Goal: Task Accomplishment & Management: Use online tool/utility

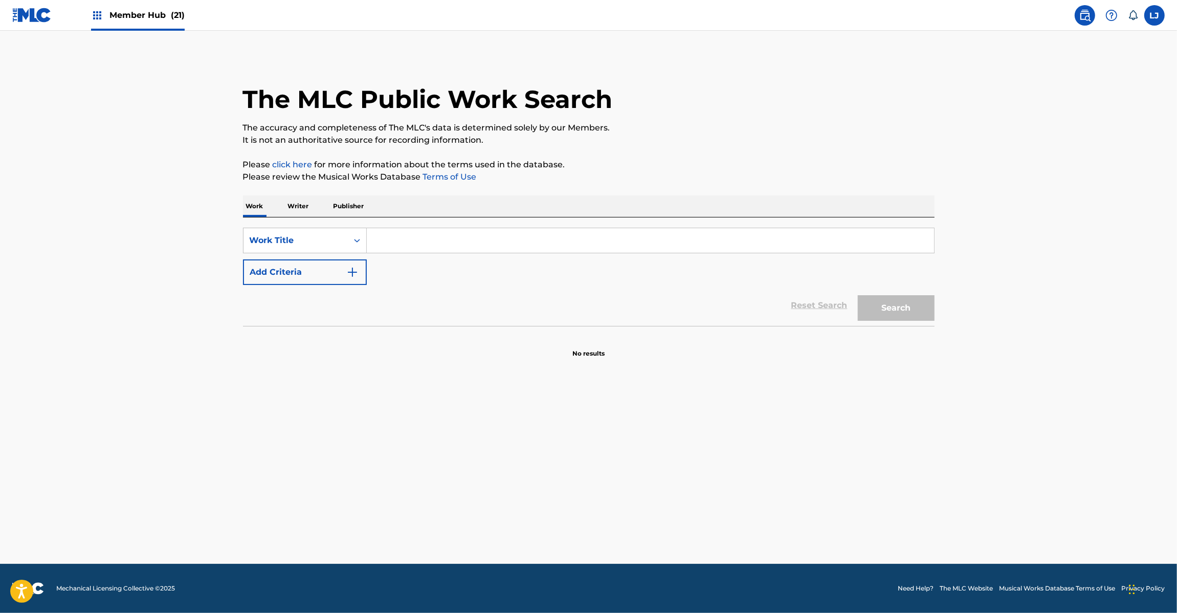
click at [27, 14] on img at bounding box center [31, 15] width 39 height 15
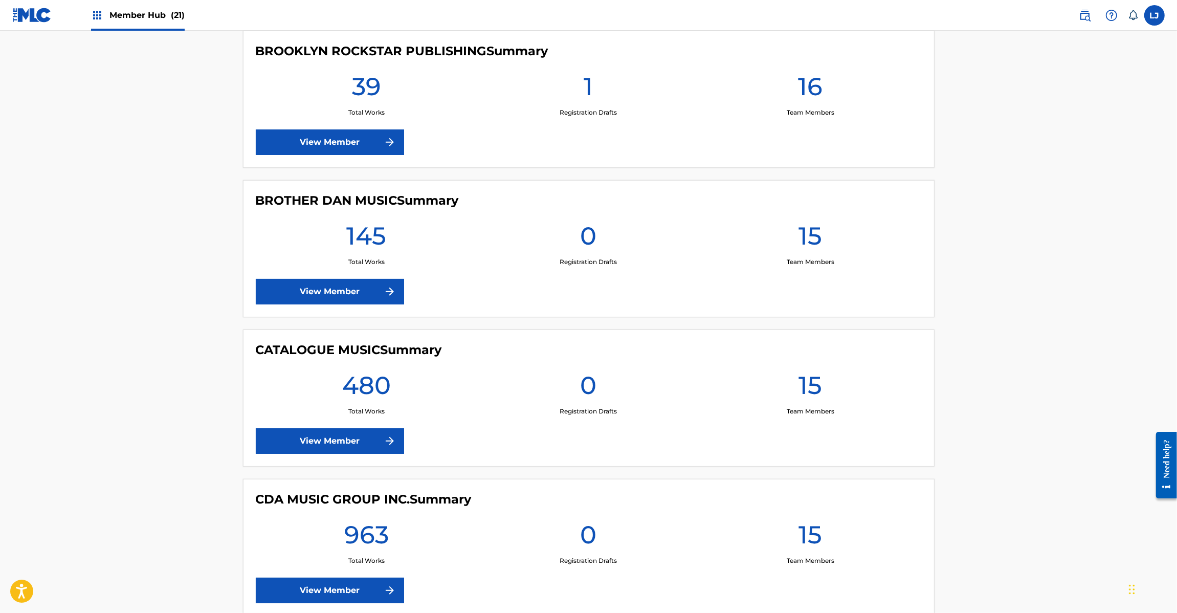
scroll to position [1535, 0]
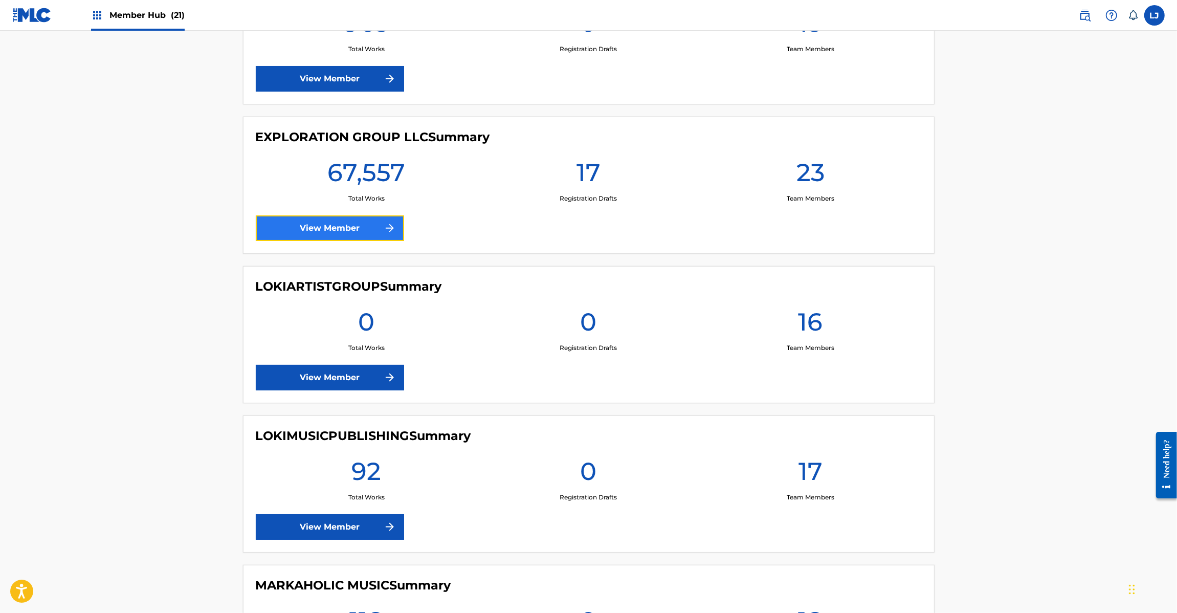
click at [300, 236] on link "View Member" at bounding box center [330, 228] width 148 height 26
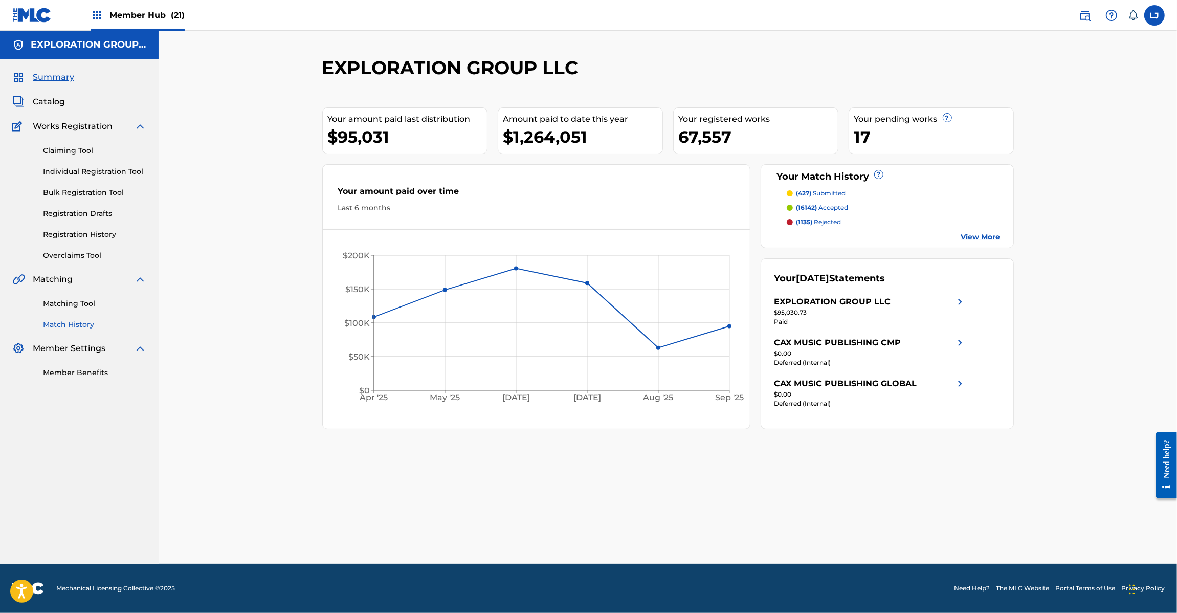
click at [67, 324] on link "Match History" at bounding box center [94, 324] width 103 height 11
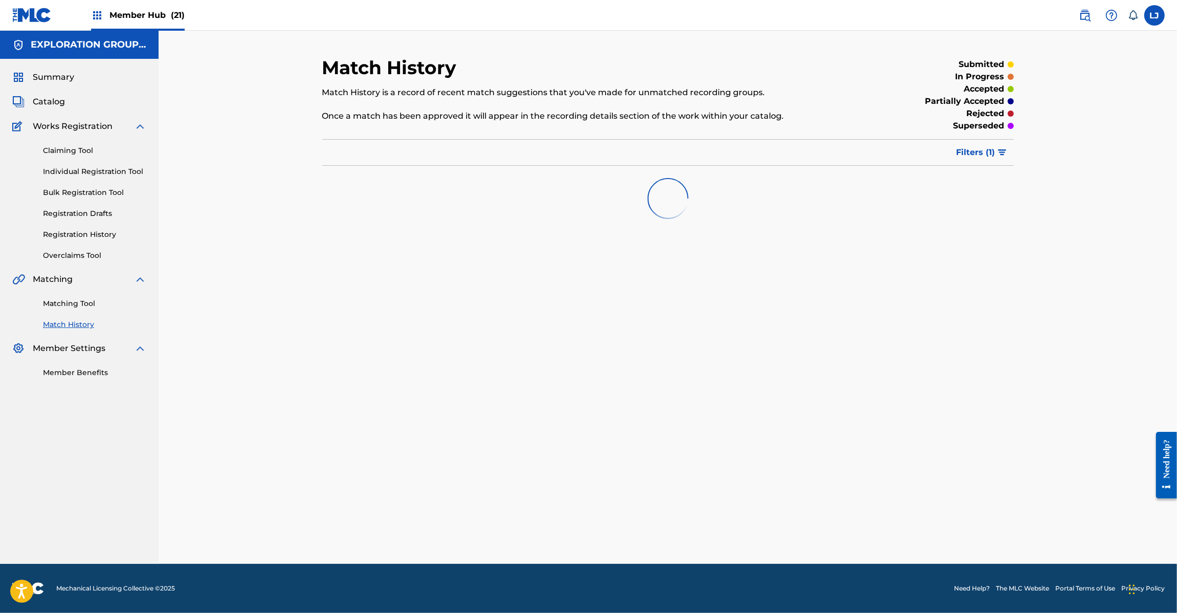
click at [82, 297] on div "Matching Tool Match History" at bounding box center [79, 307] width 134 height 45
click at [81, 303] on link "Matching Tool" at bounding box center [94, 303] width 103 height 11
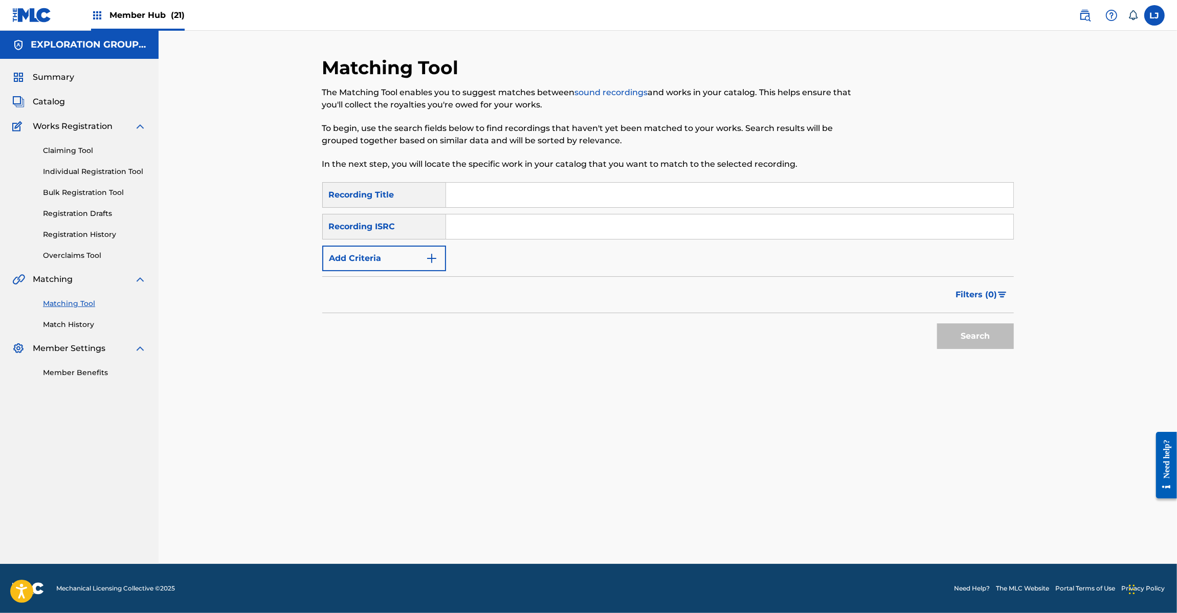
click at [514, 224] on input "Search Form" at bounding box center [729, 226] width 567 height 25
paste input "JPD102050086"
type input "JPD102050086"
click at [974, 330] on button "Search" at bounding box center [975, 336] width 77 height 26
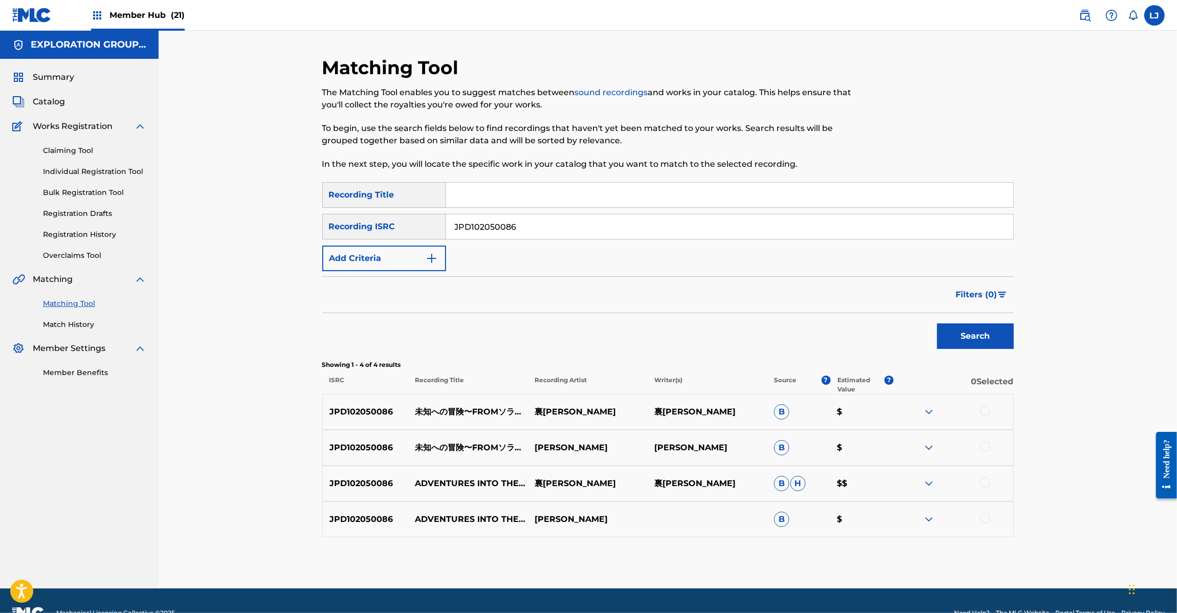
click at [985, 415] on div at bounding box center [985, 411] width 10 height 10
click at [980, 448] on div at bounding box center [954, 448] width 120 height 12
click at [985, 446] on div at bounding box center [985, 447] width 10 height 10
click at [988, 484] on div at bounding box center [985, 482] width 10 height 10
click at [985, 520] on div at bounding box center [985, 518] width 10 height 10
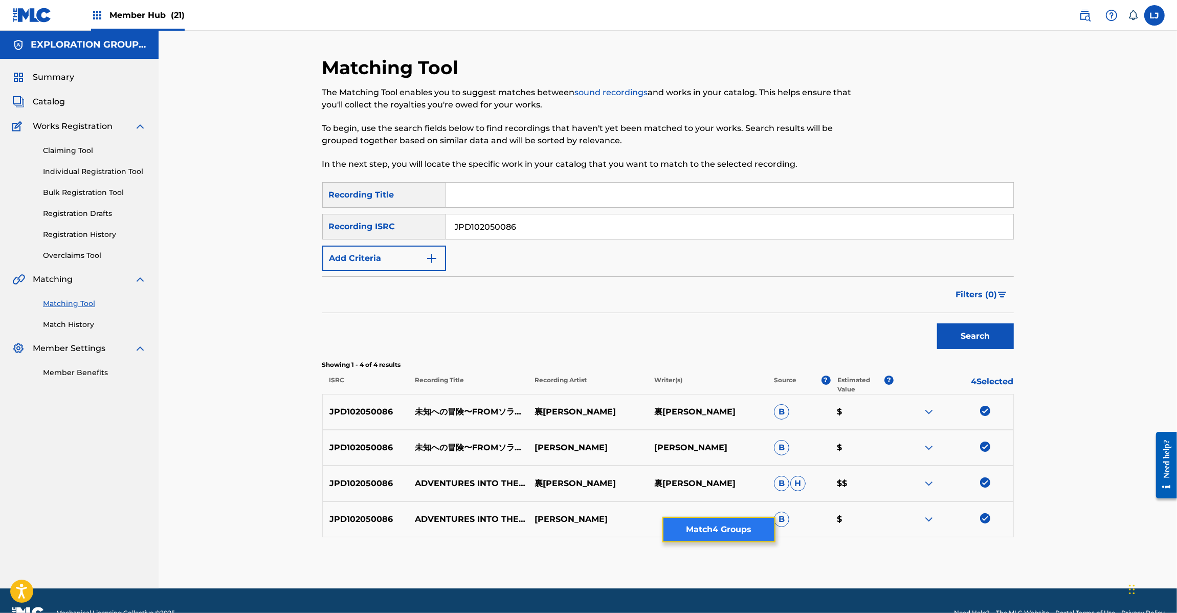
click at [742, 527] on button "Match 4 Groups" at bounding box center [719, 530] width 113 height 26
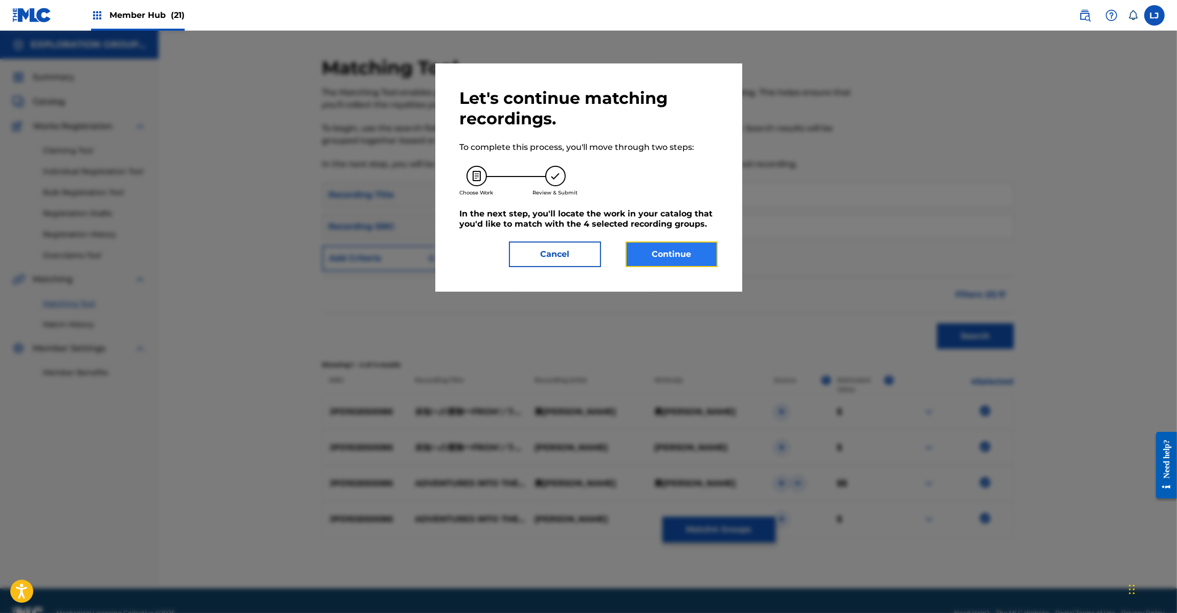
click at [685, 259] on button "Continue" at bounding box center [672, 254] width 92 height 26
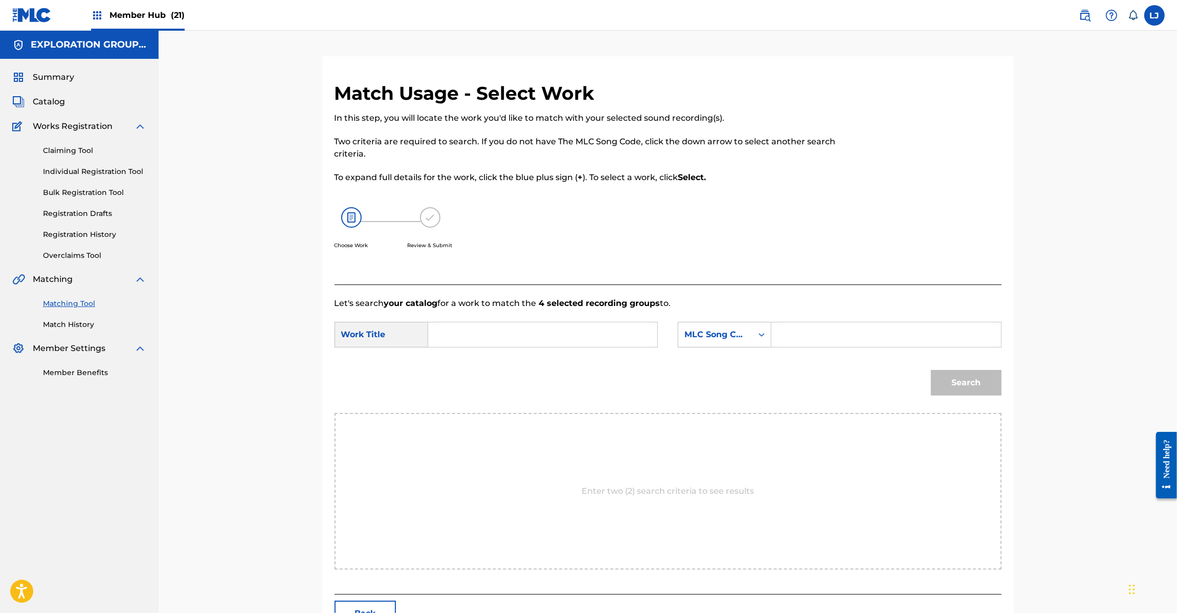
click at [504, 341] on input "Search Form" at bounding box center [543, 334] width 212 height 25
paste input "[PERSON_NAME] From Soramimi MV4K54"
click at [634, 348] on div "SearchWithCriteriad15b0ee5-4cf1-42ca-ad92-7b5df00668cb Work Title Michiheno Bou…" at bounding box center [668, 338] width 667 height 32
click at [633, 343] on input "[PERSON_NAME] From Soramimi MV4K54" at bounding box center [543, 334] width 212 height 25
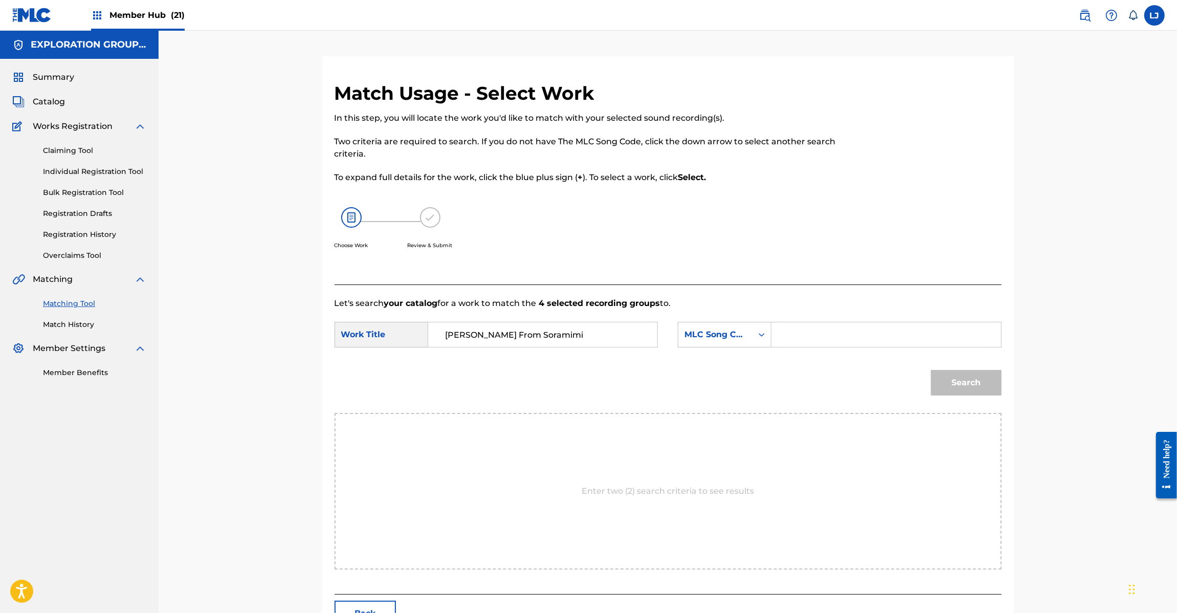
type input "[PERSON_NAME] From Soramimi"
click at [834, 336] on input "Search Form" at bounding box center [886, 334] width 212 height 25
paste input "MV4K54"
type input "MV4K54"
click at [955, 387] on button "Search" at bounding box center [966, 383] width 71 height 26
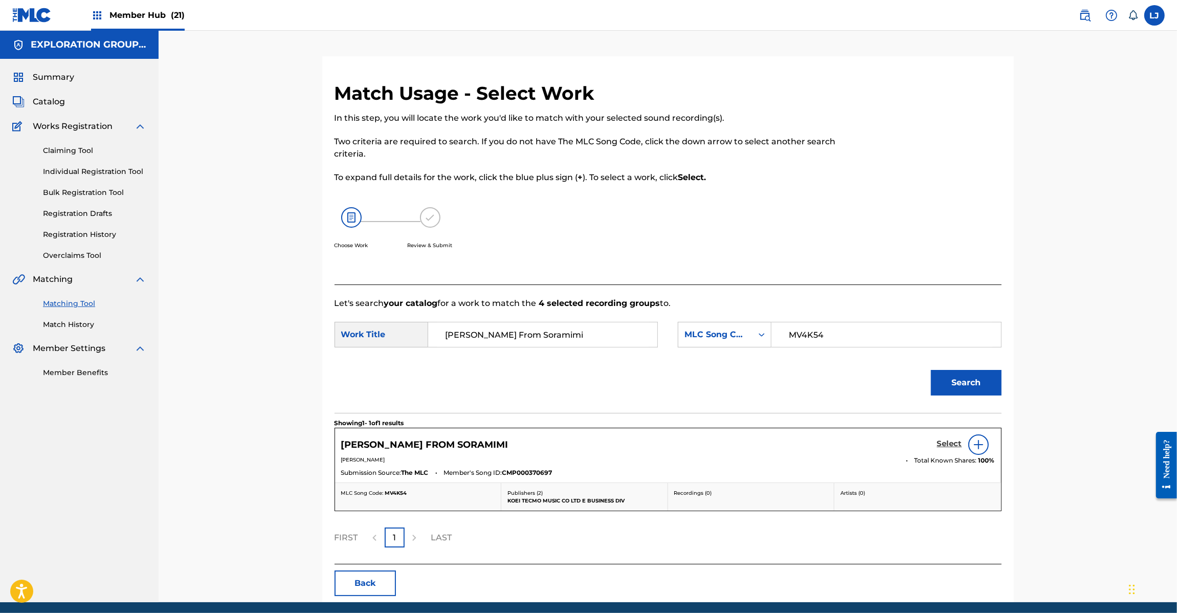
click at [942, 443] on h5 "Select" at bounding box center [949, 444] width 25 height 10
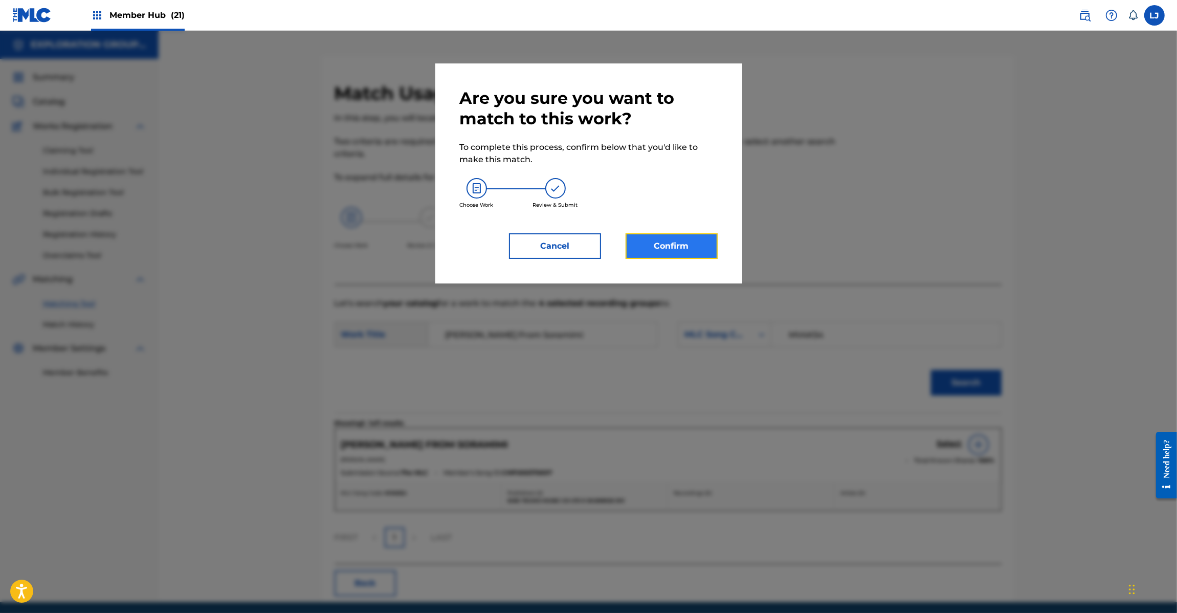
click at [686, 244] on button "Confirm" at bounding box center [672, 246] width 92 height 26
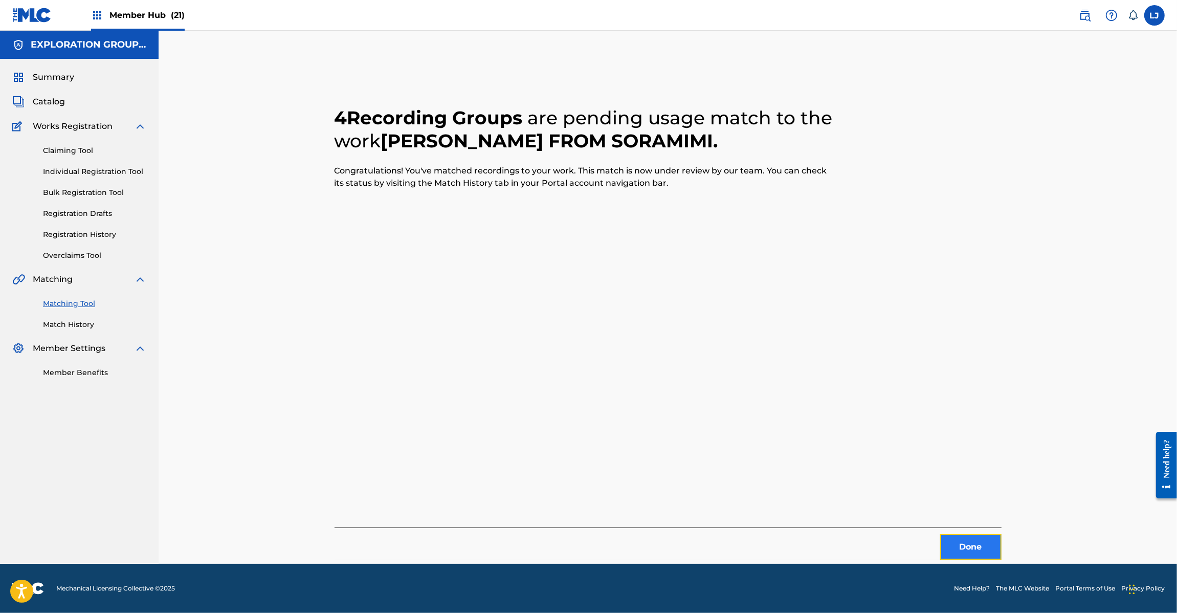
click at [979, 546] on button "Done" at bounding box center [970, 547] width 61 height 26
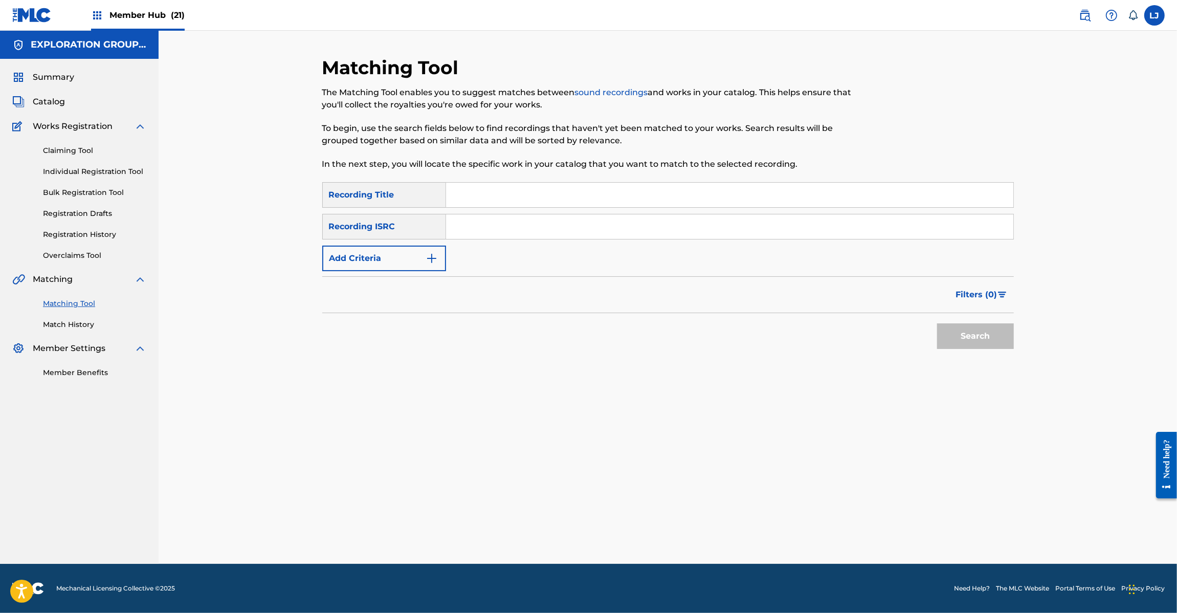
click at [455, 242] on div "SearchWithCriteriae7850c66-4565-4c32-a6a6-c039d03f5b11 Recording Title SearchWi…" at bounding box center [668, 226] width 692 height 89
paste input "JPD102050142"
click at [475, 232] on input "Search Form" at bounding box center [729, 226] width 567 height 25
type input "JPD102050142"
click at [1014, 339] on div "Matching Tool The Matching Tool enables you to suggest matches between sound re…" at bounding box center [668, 309] width 716 height 507
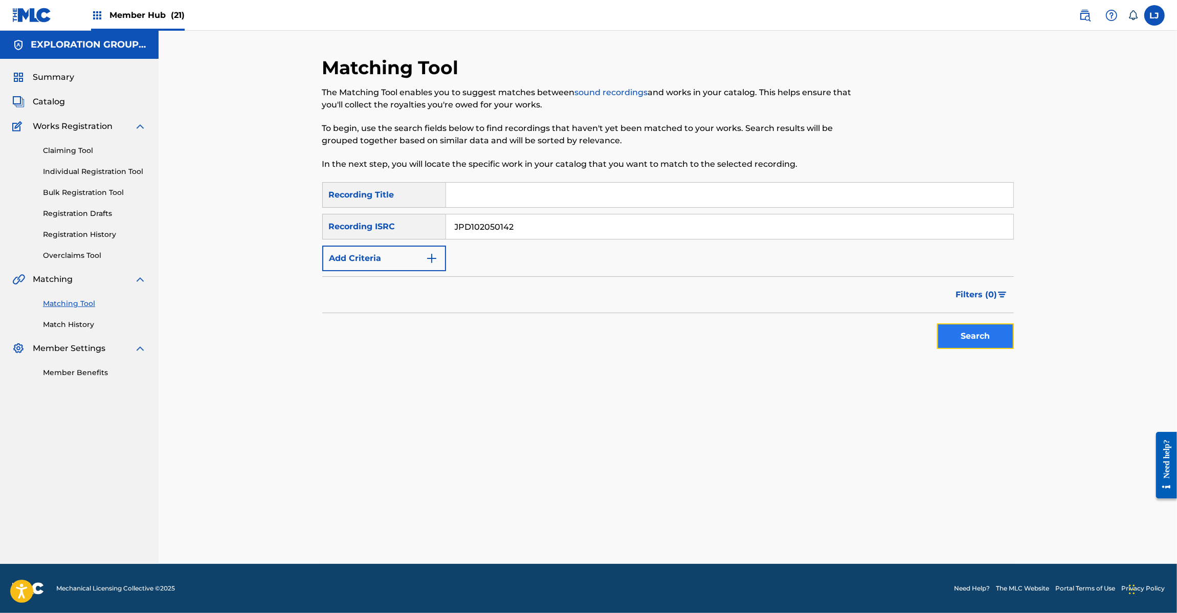
click at [991, 338] on button "Search" at bounding box center [975, 336] width 77 height 26
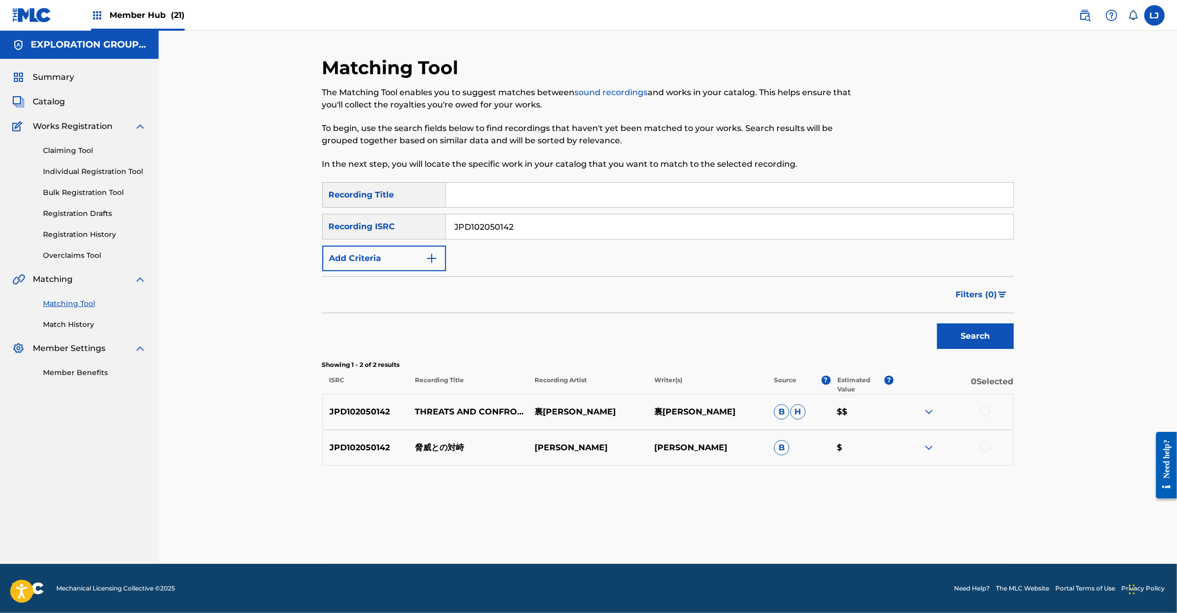
click at [988, 410] on div at bounding box center [985, 411] width 10 height 10
click at [984, 442] on div at bounding box center [985, 447] width 10 height 10
click at [742, 519] on button "Match 2 Groups" at bounding box center [719, 530] width 113 height 26
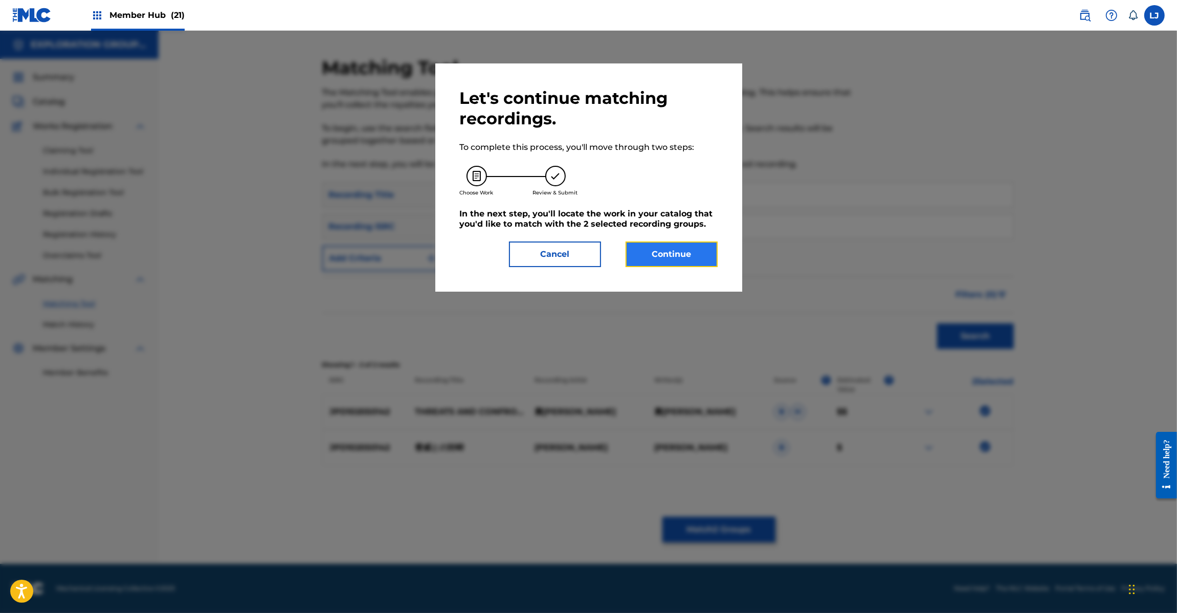
click at [699, 251] on button "Continue" at bounding box center [672, 254] width 92 height 26
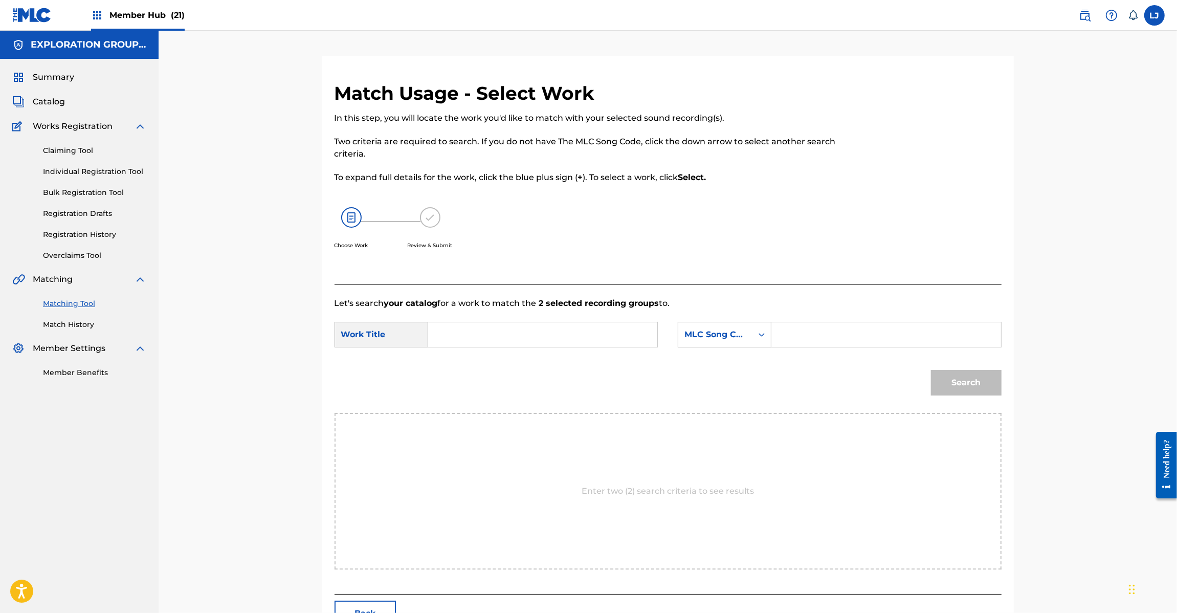
click at [576, 330] on input "Search Form" at bounding box center [543, 334] width 212 height 25
paste input "Kyouitono Taiji KJ2HBR"
click at [651, 333] on div "Kyouitono Taiji KJ2HBR" at bounding box center [543, 335] width 230 height 26
click at [653, 333] on div "Kyouitono Taiji KJ2HBR" at bounding box center [543, 335] width 230 height 26
click at [597, 338] on input "Kyouitono Taiji KJ2HBR" at bounding box center [543, 334] width 212 height 25
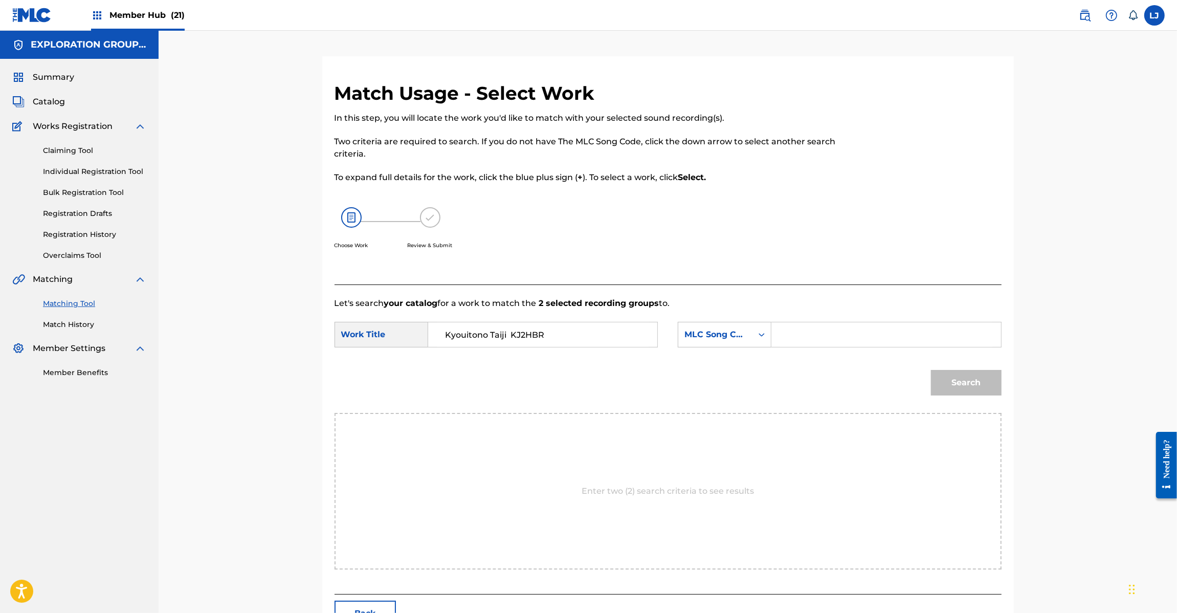
click at [597, 338] on input "Kyouitono Taiji KJ2HBR" at bounding box center [543, 334] width 212 height 25
type input "[PERSON_NAME]"
click at [784, 340] on input "Search Form" at bounding box center [886, 334] width 212 height 25
paste input "KJ2HBR"
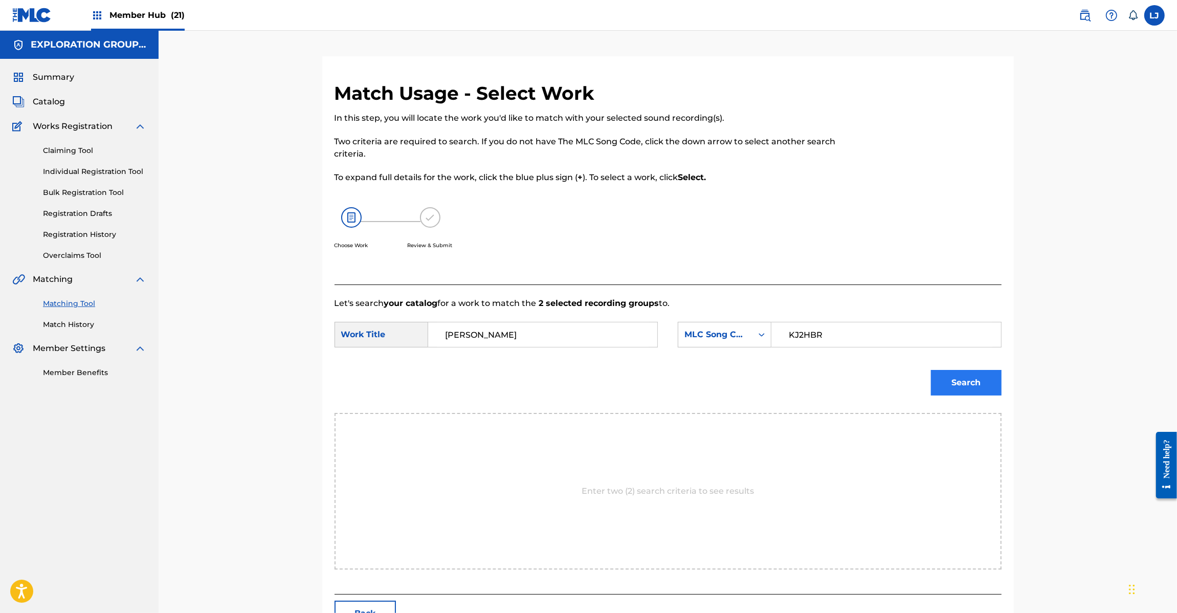
type input "KJ2HBR"
click at [956, 385] on button "Search" at bounding box center [966, 383] width 71 height 26
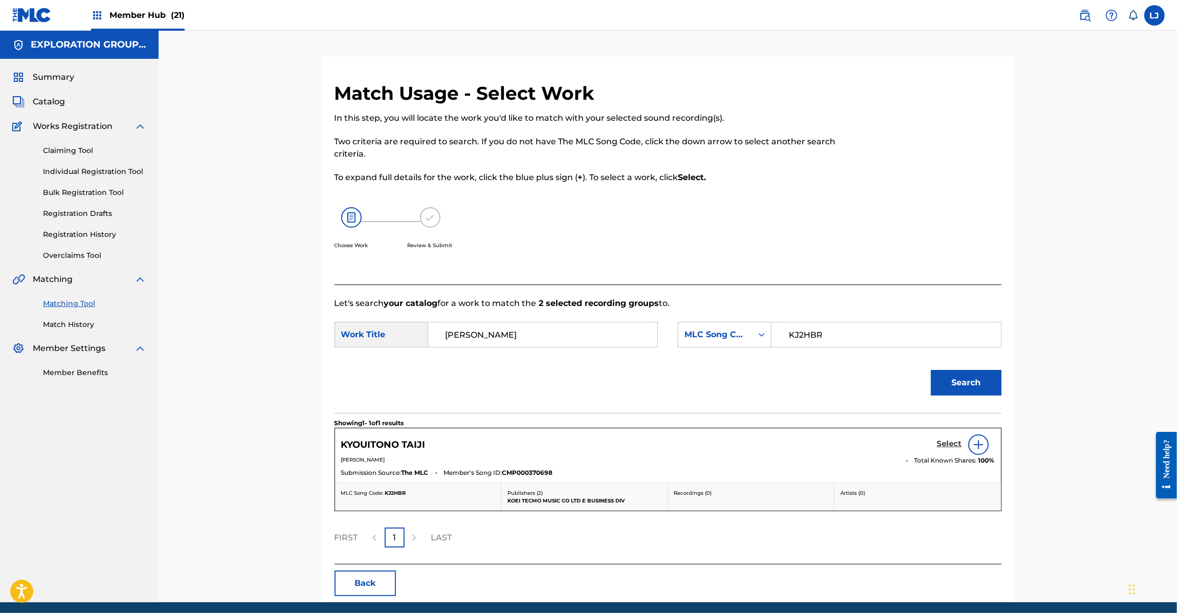
click at [946, 446] on h5 "Select" at bounding box center [949, 444] width 25 height 10
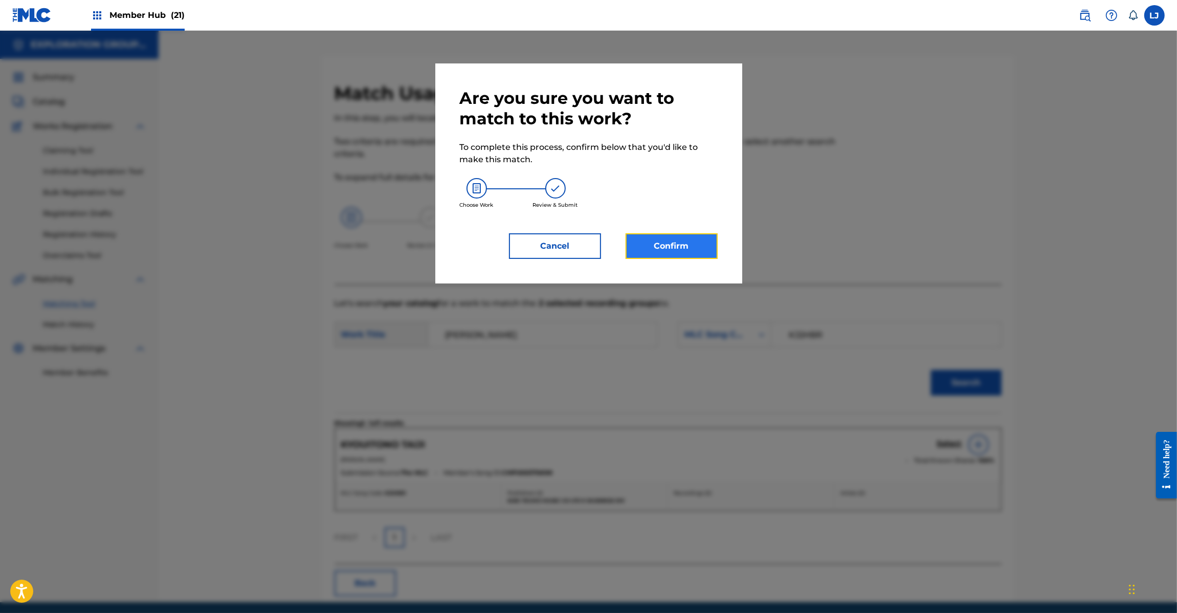
click at [640, 233] on button "Confirm" at bounding box center [672, 246] width 92 height 26
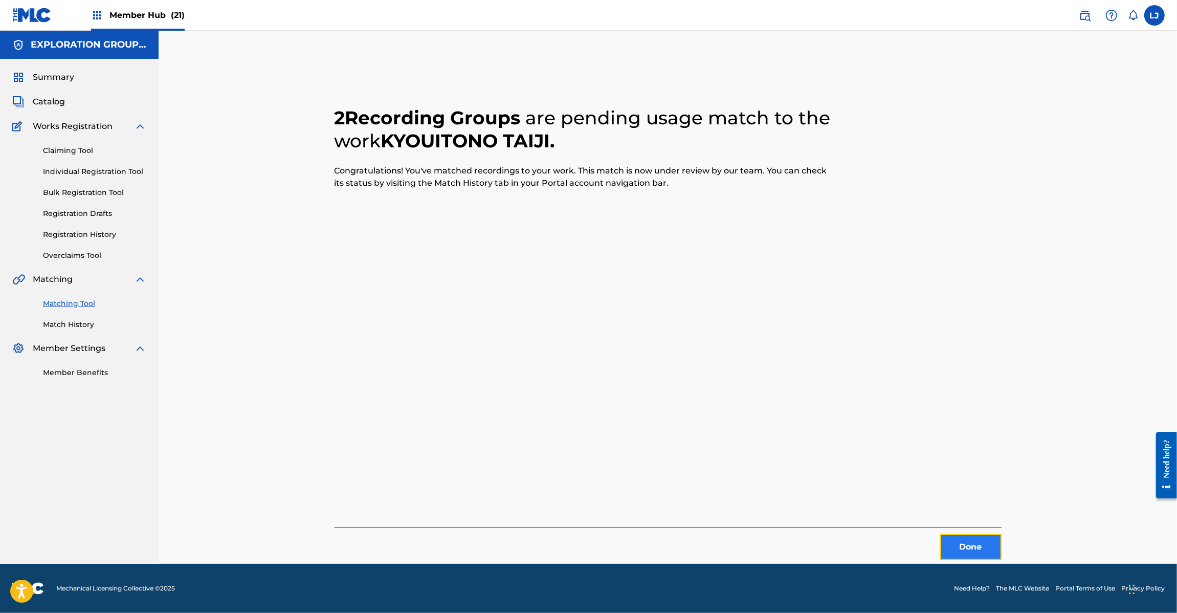
click at [965, 545] on button "Done" at bounding box center [970, 547] width 61 height 26
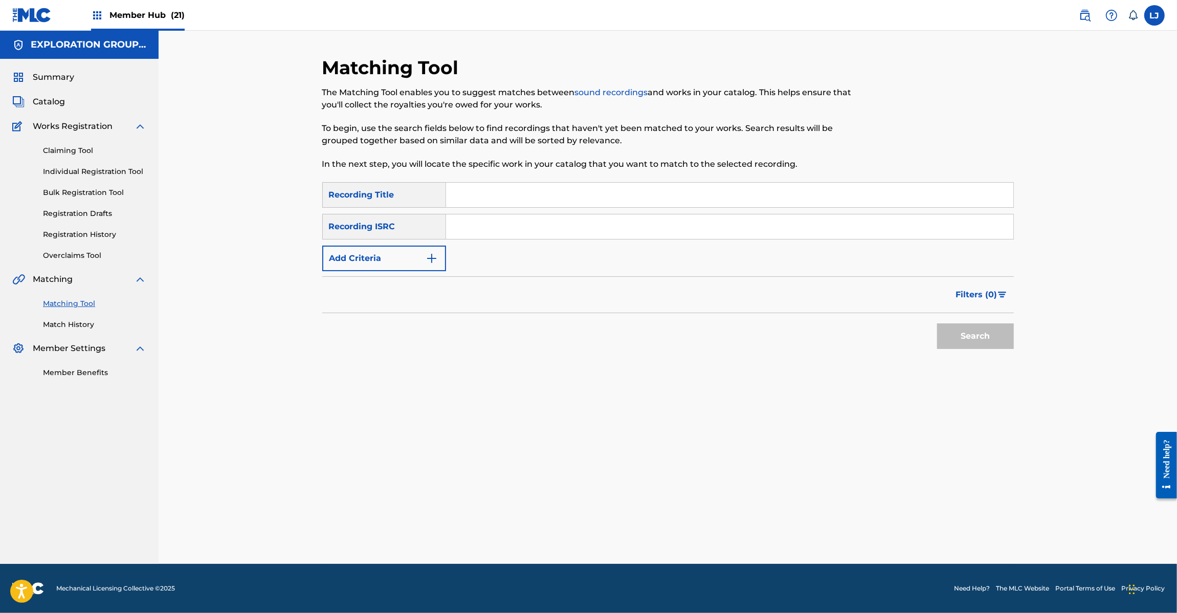
click at [565, 221] on input "Search Form" at bounding box center [729, 226] width 567 height 25
paste input "JPD102050140"
type input "JPD102050140"
click at [997, 322] on div "Search" at bounding box center [973, 333] width 82 height 41
click at [997, 330] on button "Search" at bounding box center [975, 336] width 77 height 26
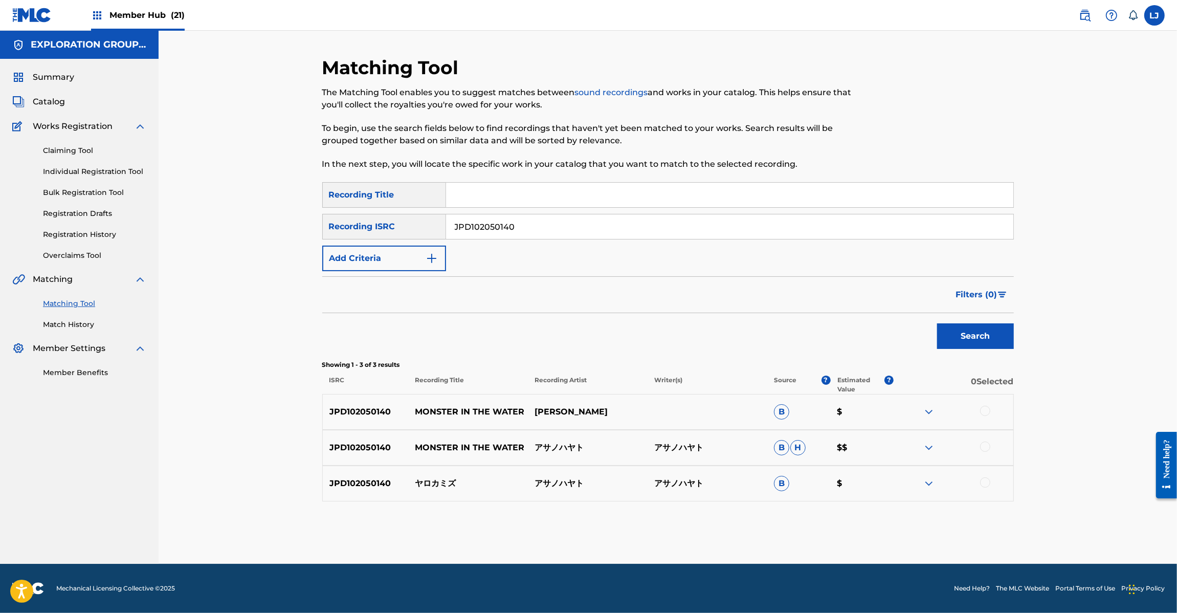
click at [979, 413] on div at bounding box center [954, 412] width 120 height 12
click at [988, 407] on div at bounding box center [985, 411] width 10 height 10
click at [988, 451] on div at bounding box center [954, 448] width 120 height 12
click at [986, 479] on div at bounding box center [985, 482] width 10 height 10
click at [986, 449] on div at bounding box center [985, 447] width 10 height 10
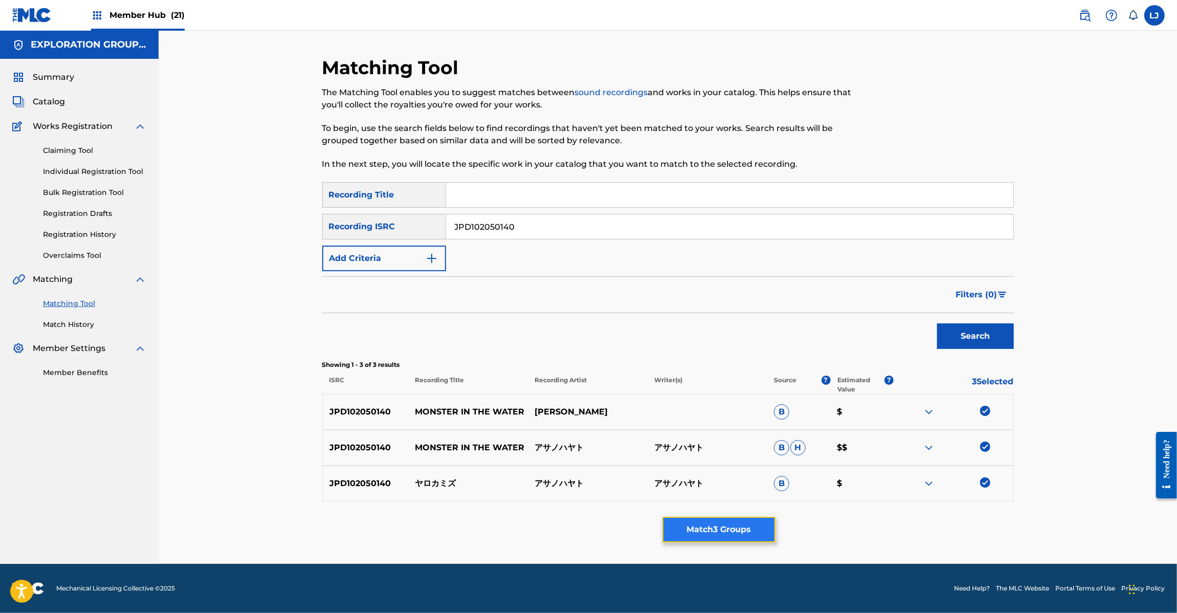
click at [763, 520] on button "Match 3 Groups" at bounding box center [719, 530] width 113 height 26
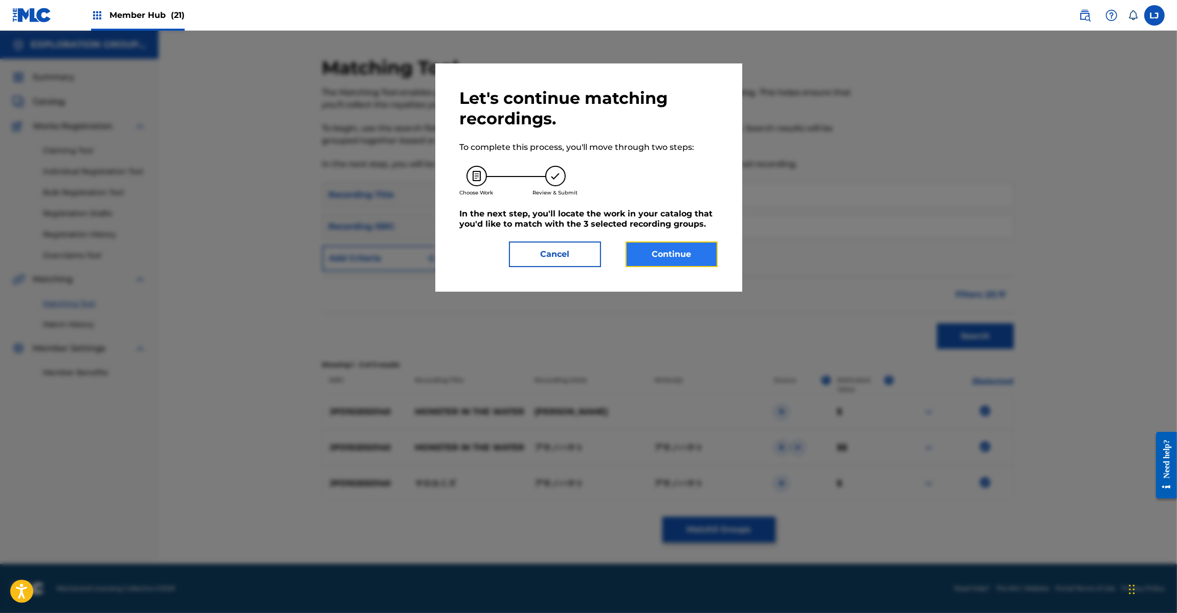
click at [681, 247] on button "Continue" at bounding box center [672, 254] width 92 height 26
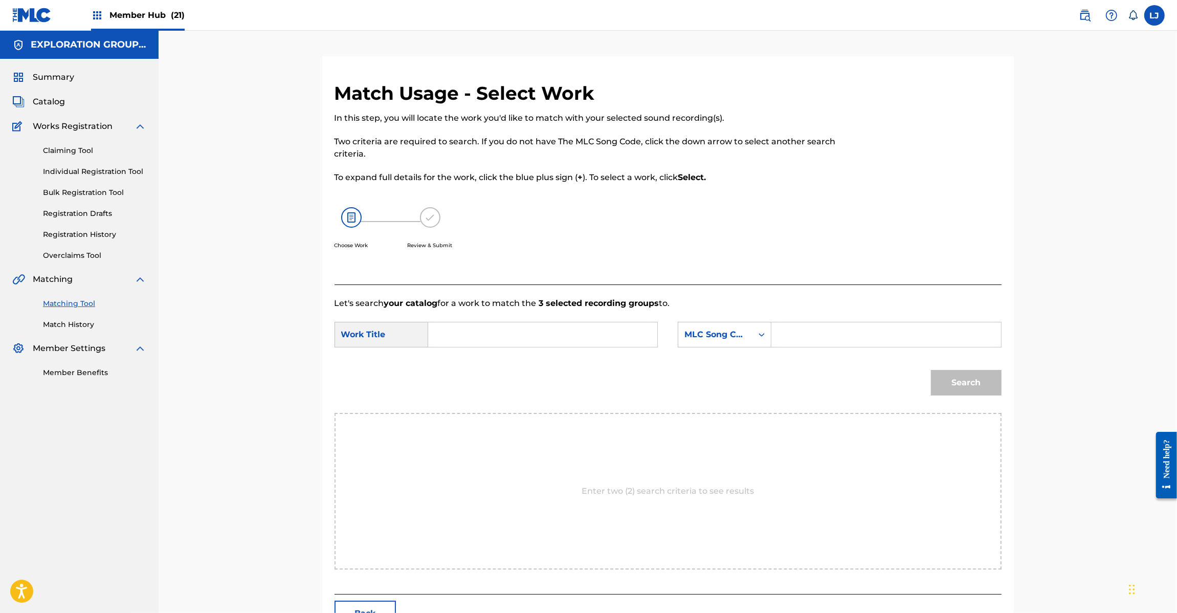
click at [512, 323] on form "SearchWithCriteriad15b0ee5-4cf1-42ca-ad92-7b5df00668cb Work Title SearchWithCri…" at bounding box center [668, 361] width 667 height 103
click at [512, 323] on input "Search Form" at bounding box center [543, 334] width 212 height 25
paste input "[PERSON_NAME] YQ0AUM"
click at [507, 339] on input "[PERSON_NAME] YQ0AUM" at bounding box center [543, 334] width 212 height 25
click at [538, 336] on input "[PERSON_NAME] YQ0AUM" at bounding box center [543, 334] width 212 height 25
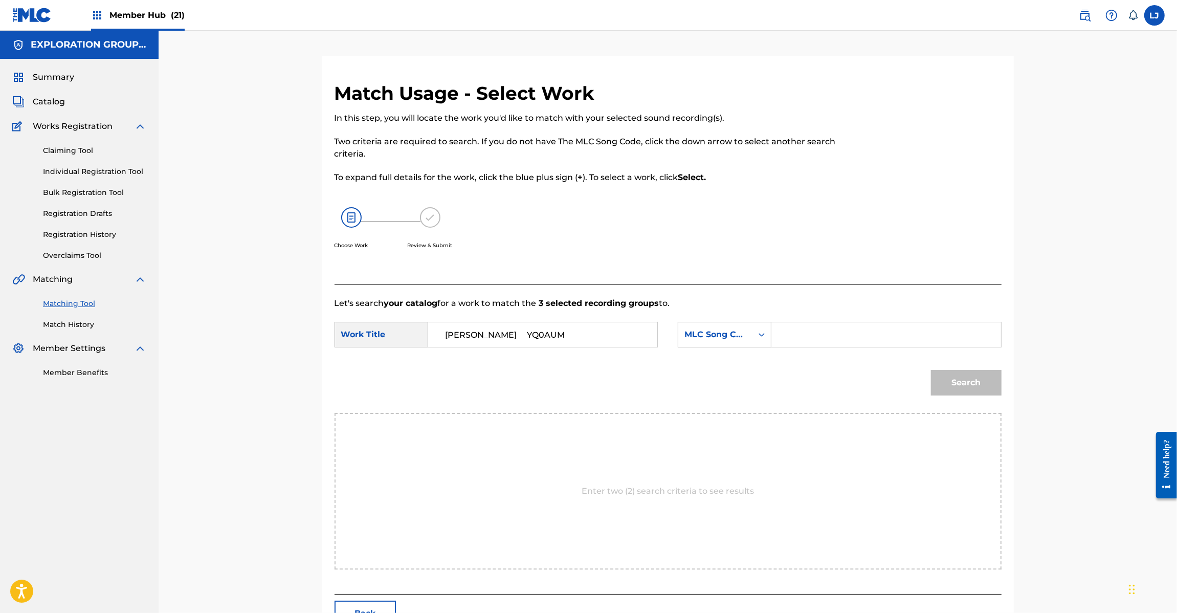
click at [538, 336] on input "[PERSON_NAME] YQ0AUM" at bounding box center [543, 334] width 212 height 25
type input "Yarokamizu"
click at [851, 334] on input "Search Form" at bounding box center [886, 334] width 212 height 25
paste input "YQ0AUM"
type input "YQ0AUM"
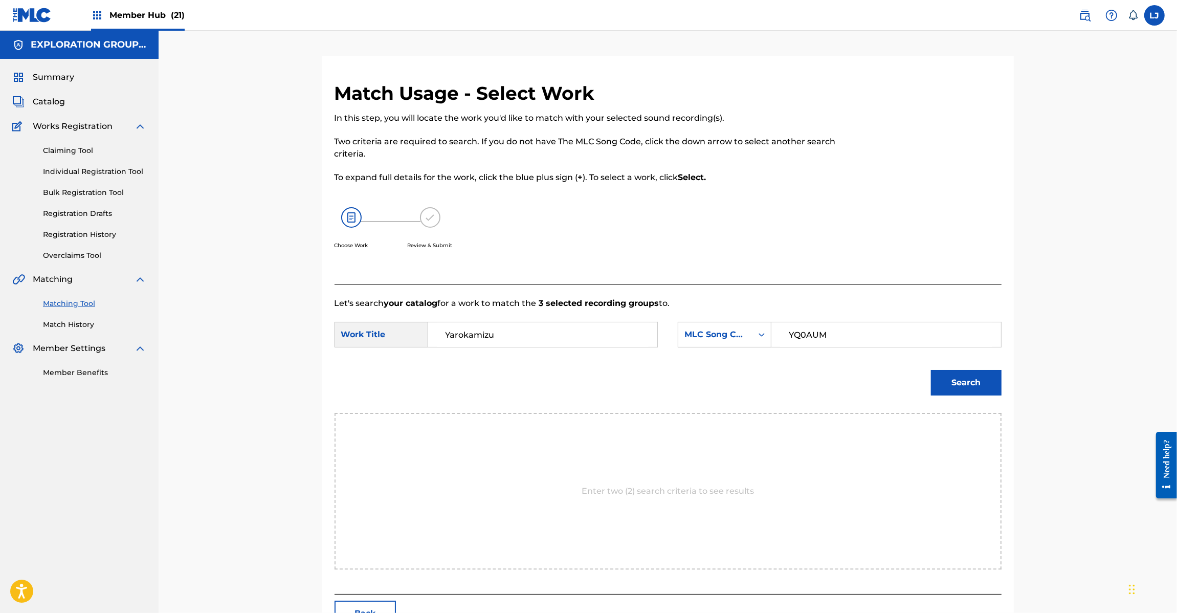
click at [1004, 399] on div "Match Usage - Select Work In this step, you will locate the work you'd like to …" at bounding box center [668, 357] width 692 height 550
click at [975, 375] on button "Search" at bounding box center [966, 383] width 71 height 26
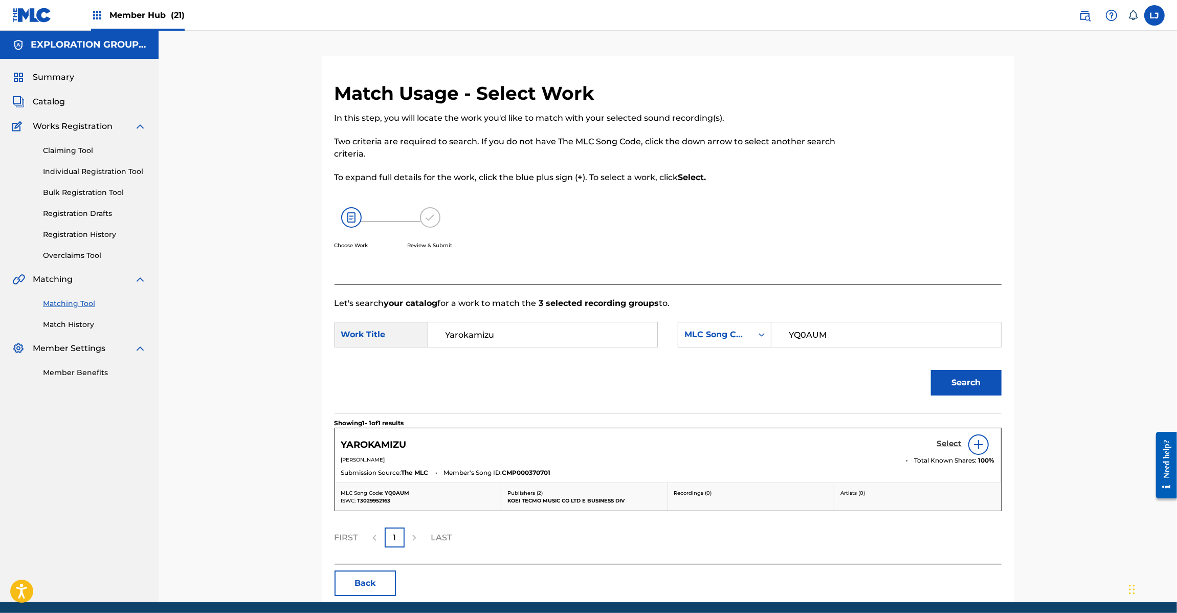
click at [946, 442] on h5 "Select" at bounding box center [949, 444] width 25 height 10
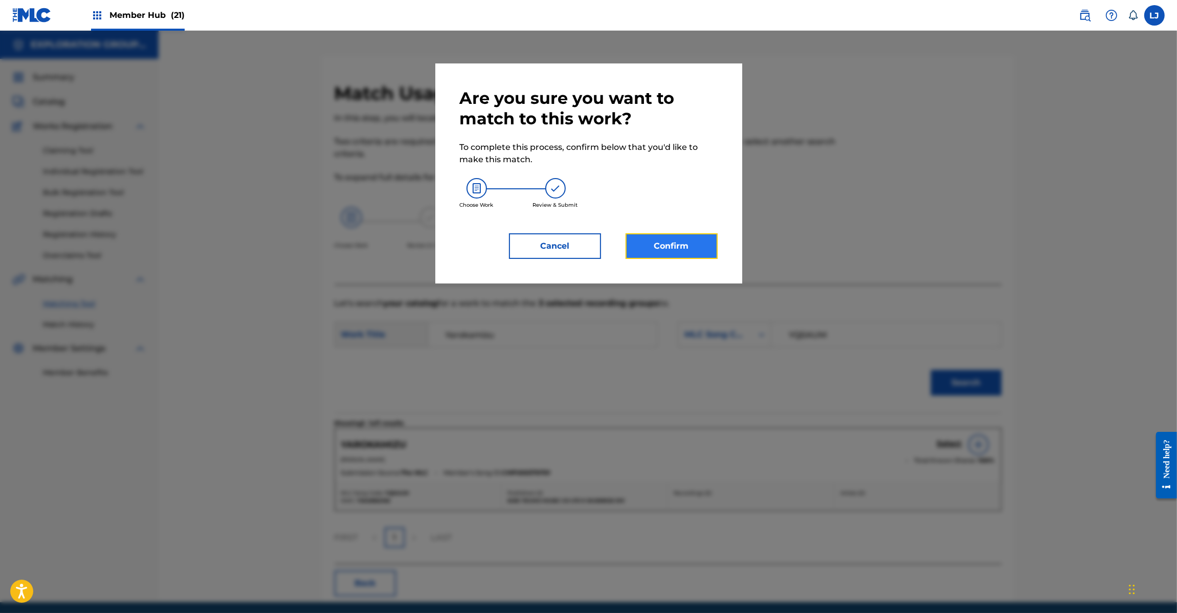
click at [683, 249] on button "Confirm" at bounding box center [672, 246] width 92 height 26
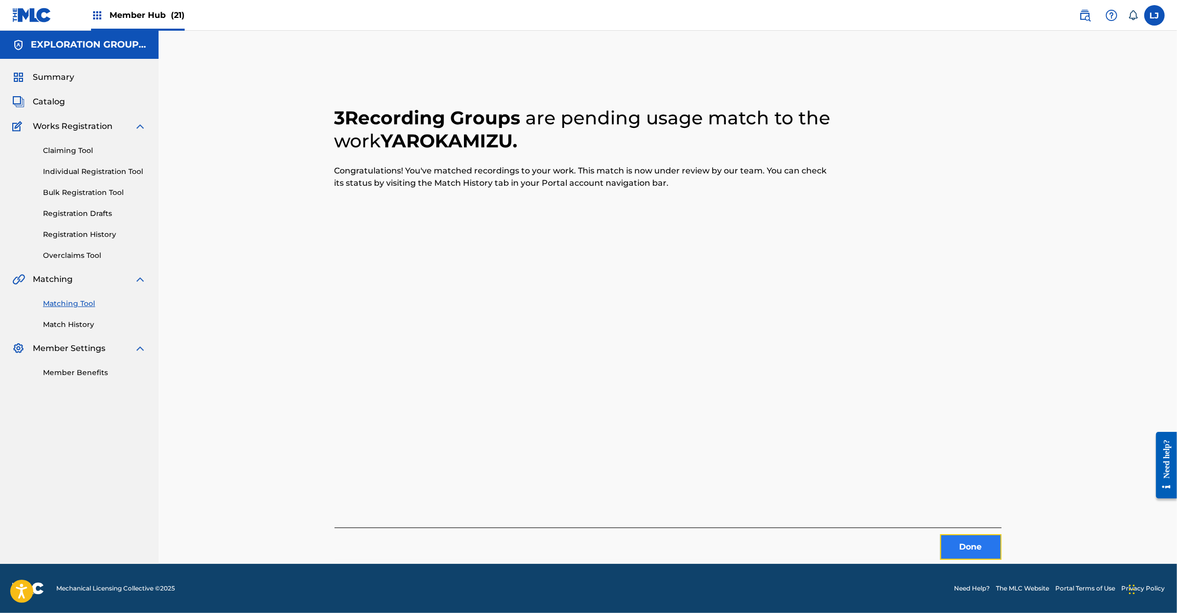
click at [962, 550] on button "Done" at bounding box center [970, 547] width 61 height 26
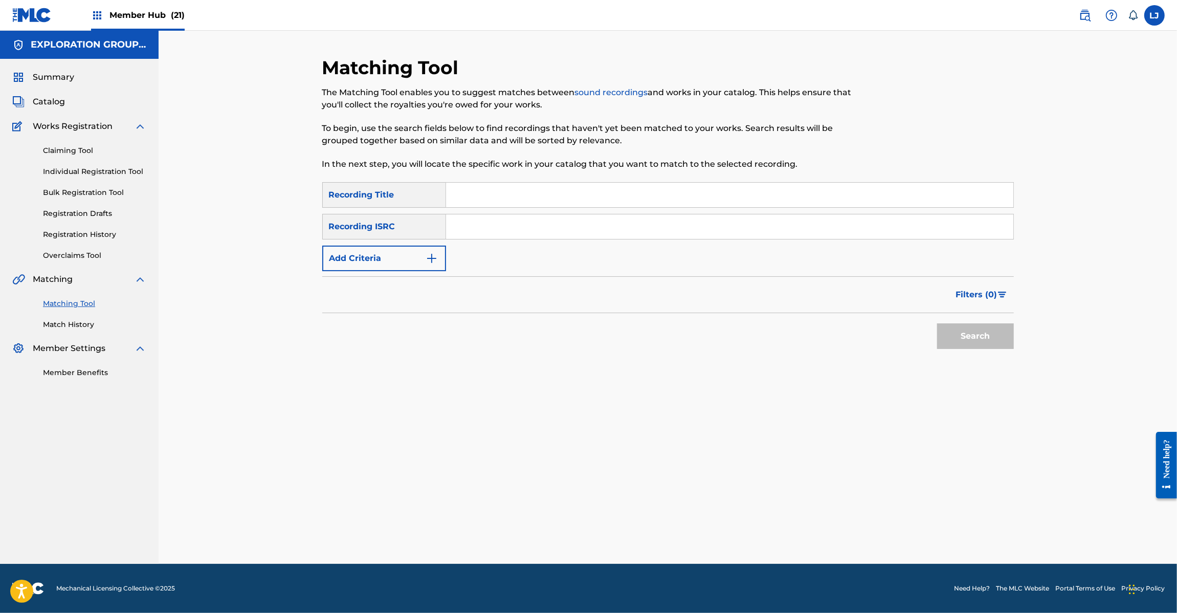
click at [522, 228] on input "Search Form" at bounding box center [729, 226] width 567 height 25
paste input "JPD102050115"
type input "JPD102050115"
click at [988, 338] on button "Search" at bounding box center [975, 336] width 77 height 26
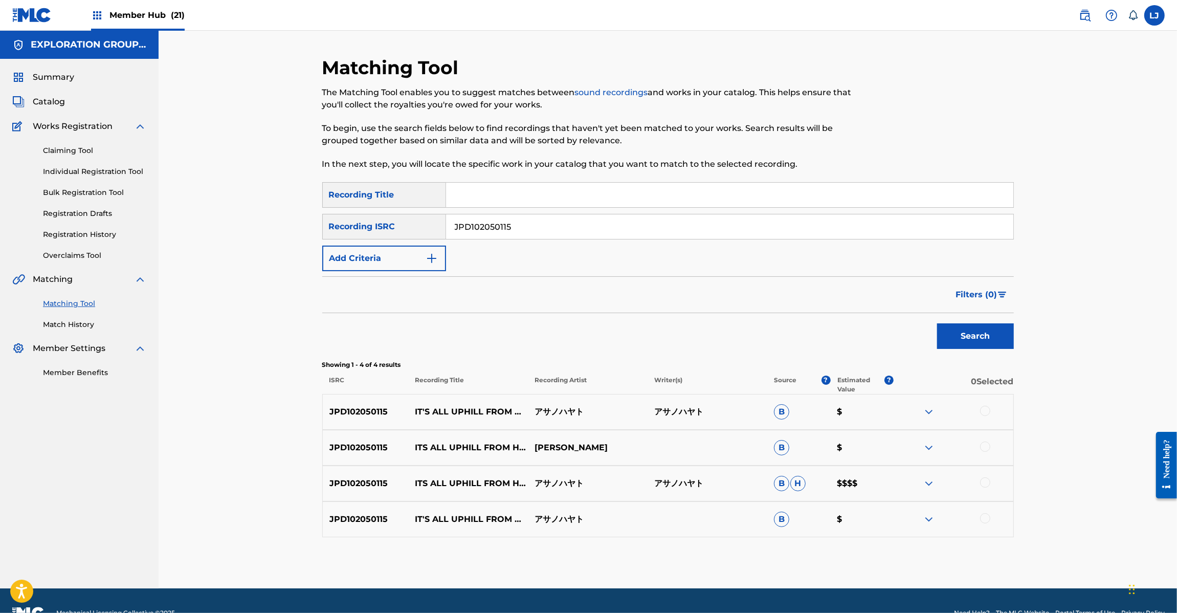
click at [993, 410] on div at bounding box center [954, 412] width 120 height 12
click at [986, 413] on div at bounding box center [985, 411] width 10 height 10
click at [986, 444] on div at bounding box center [985, 447] width 10 height 10
click at [985, 484] on div at bounding box center [985, 482] width 10 height 10
click at [987, 519] on div at bounding box center [985, 518] width 10 height 10
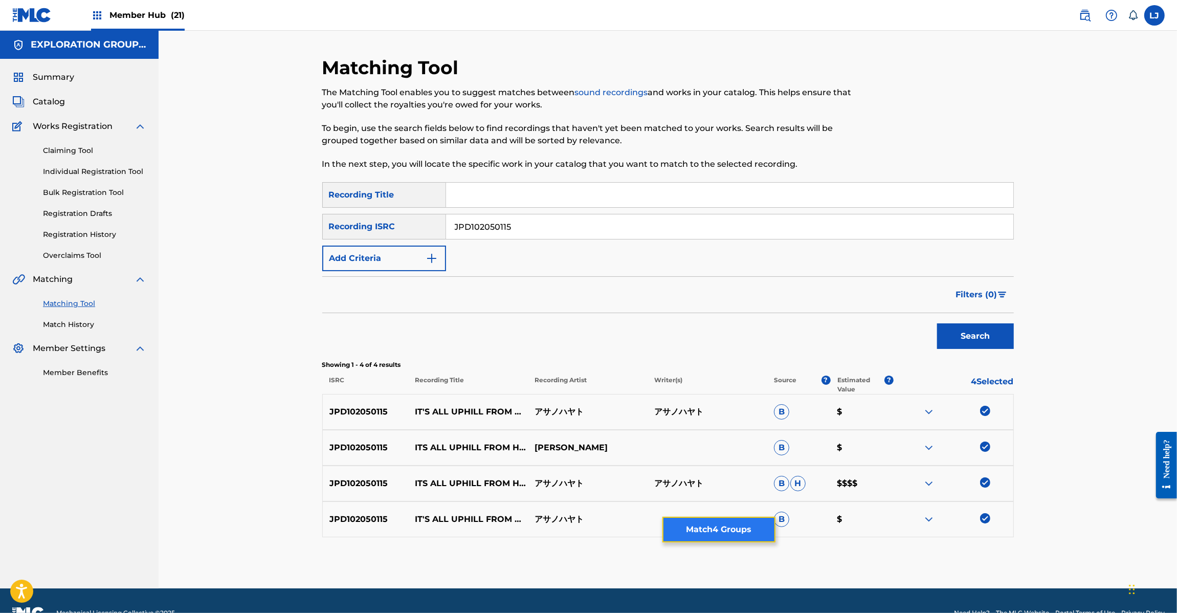
click at [731, 522] on button "Match 4 Groups" at bounding box center [719, 530] width 113 height 26
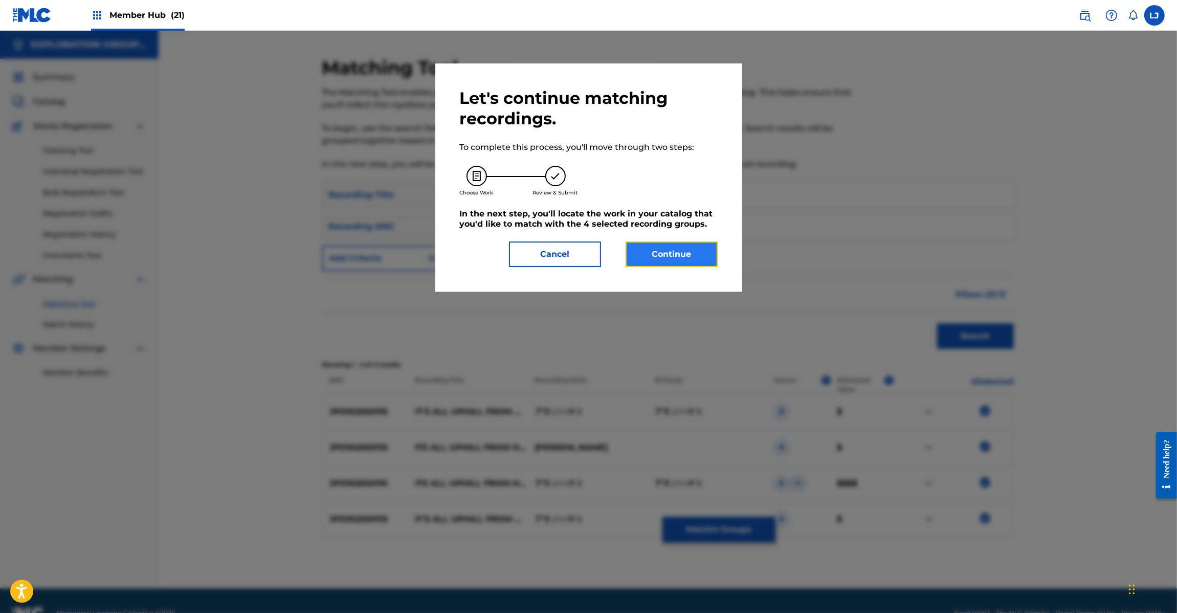
click at [690, 251] on button "Continue" at bounding box center [672, 254] width 92 height 26
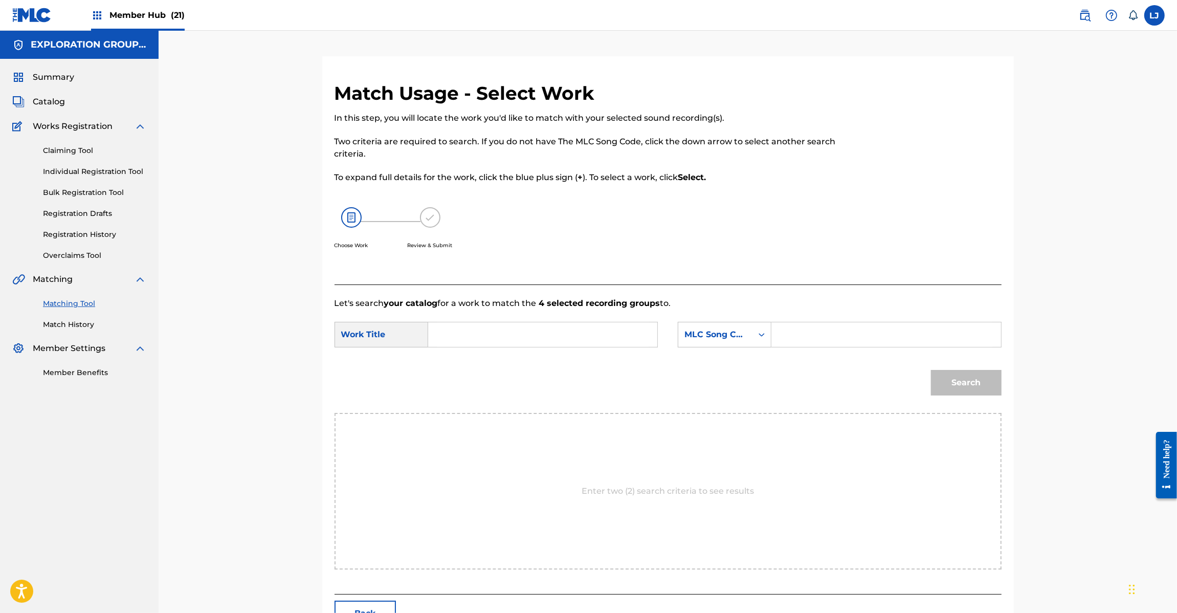
drag, startPoint x: 520, startPoint y: 327, endPoint x: 513, endPoint y: 340, distance: 14.7
click at [515, 337] on input "Search Form" at bounding box center [543, 334] width 212 height 25
paste input "It'S All Uphill From Here I29DUI"
click at [513, 340] on input "It'S All Uphill From Here I29DUI" at bounding box center [543, 334] width 212 height 25
click at [578, 331] on input "It'S All Uphill From Here I29DUI" at bounding box center [543, 334] width 212 height 25
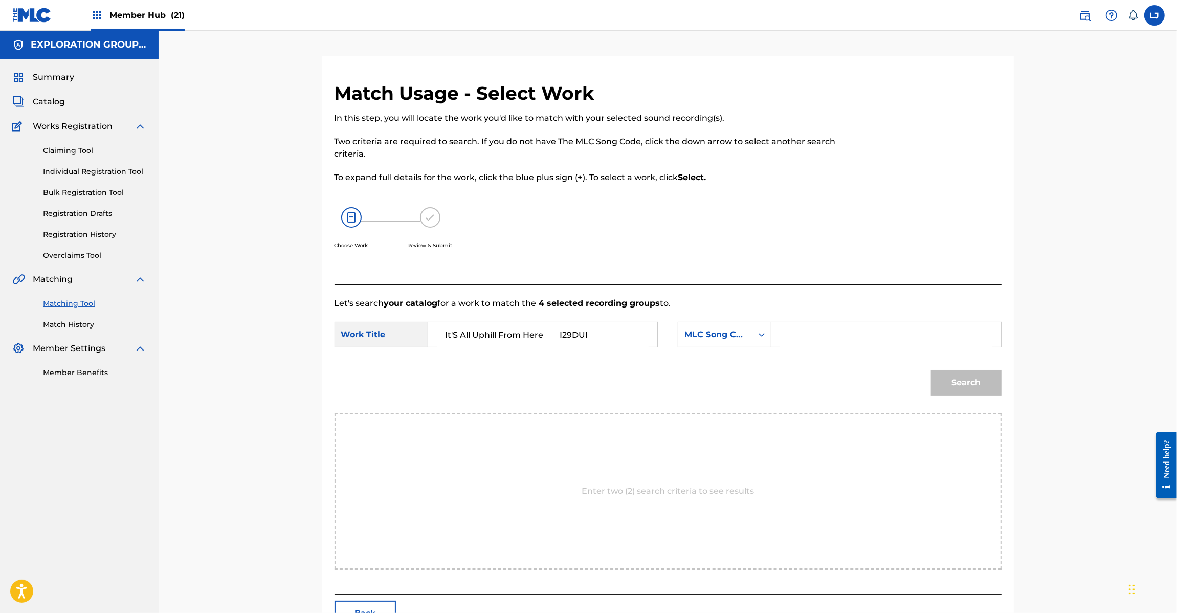
click at [578, 331] on input "It'S All Uphill From Here I29DUI" at bounding box center [543, 334] width 212 height 25
type input "It'S All Uphill From Here"
click at [935, 338] on input "Search Form" at bounding box center [886, 334] width 212 height 25
paste input "I29DUI"
type input "I29DUI"
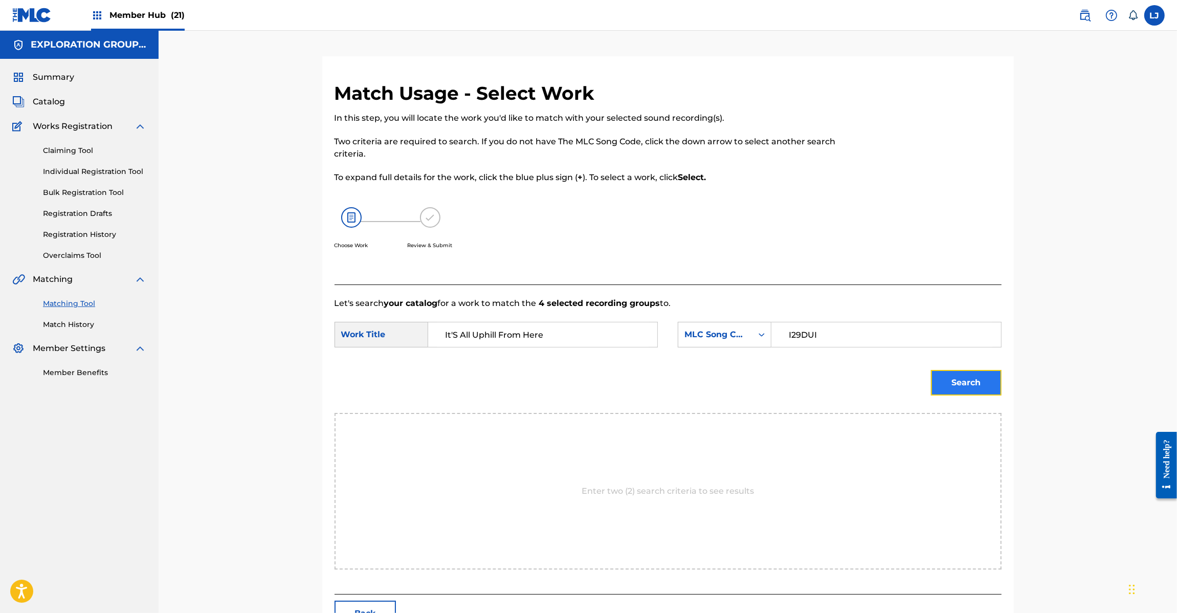
click at [957, 384] on button "Search" at bounding box center [966, 383] width 71 height 26
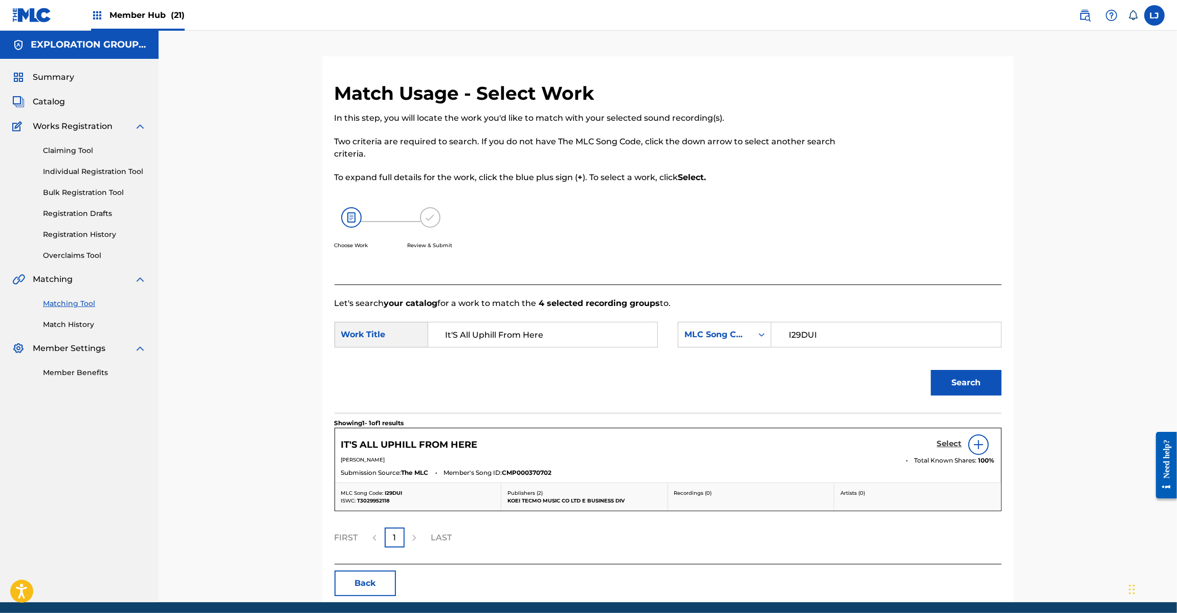
click at [943, 441] on h5 "Select" at bounding box center [949, 444] width 25 height 10
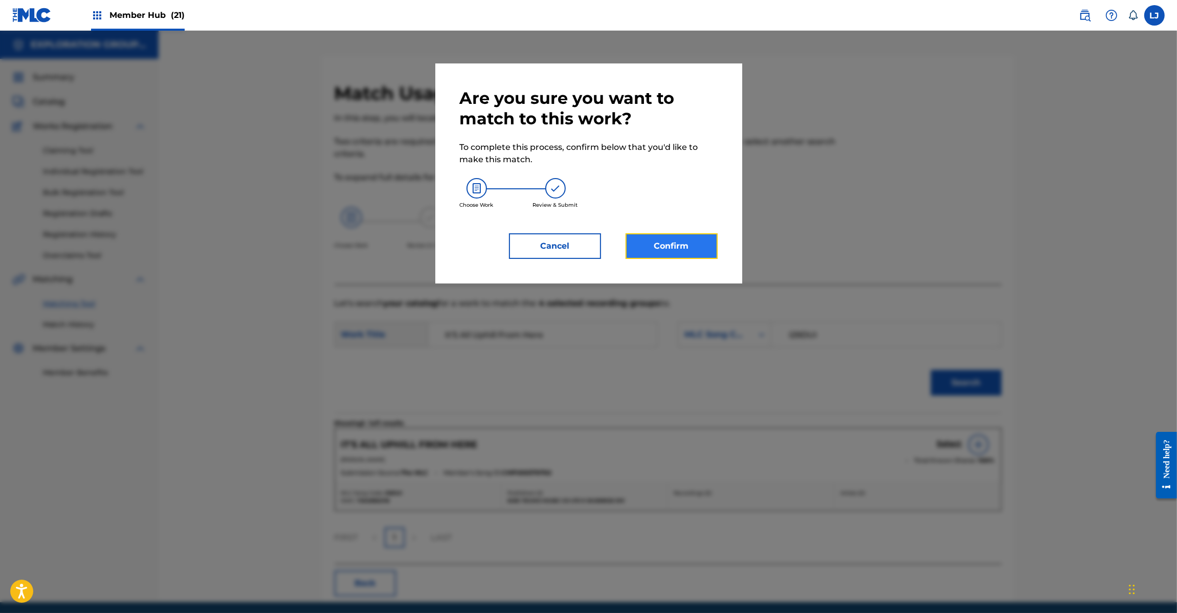
click at [676, 246] on button "Confirm" at bounding box center [672, 246] width 92 height 26
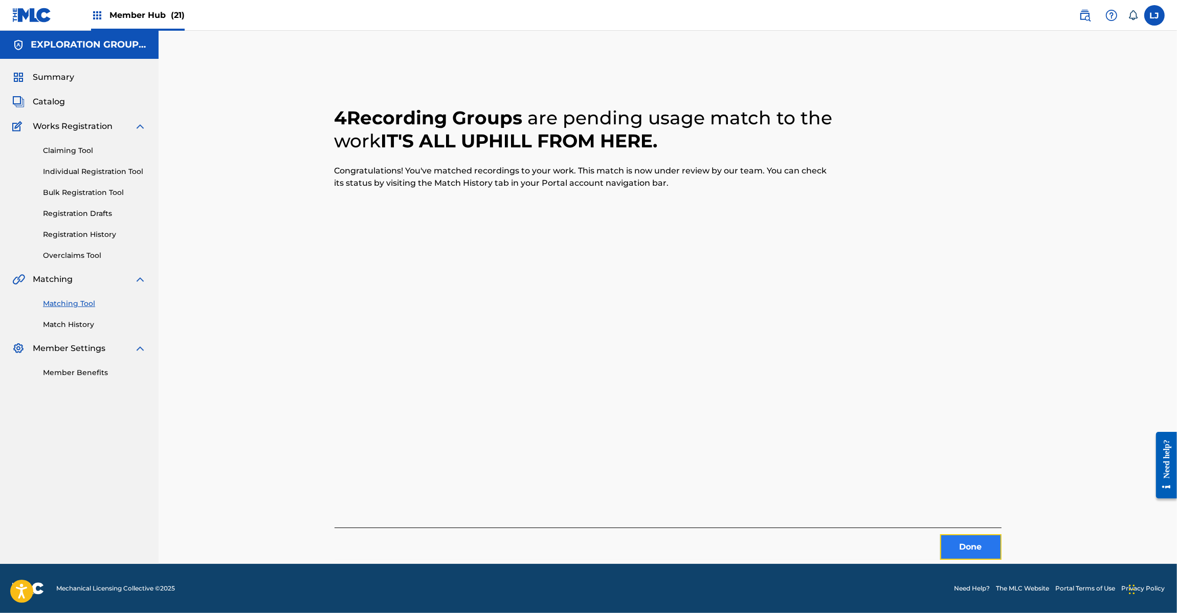
click at [965, 551] on button "Done" at bounding box center [970, 547] width 61 height 26
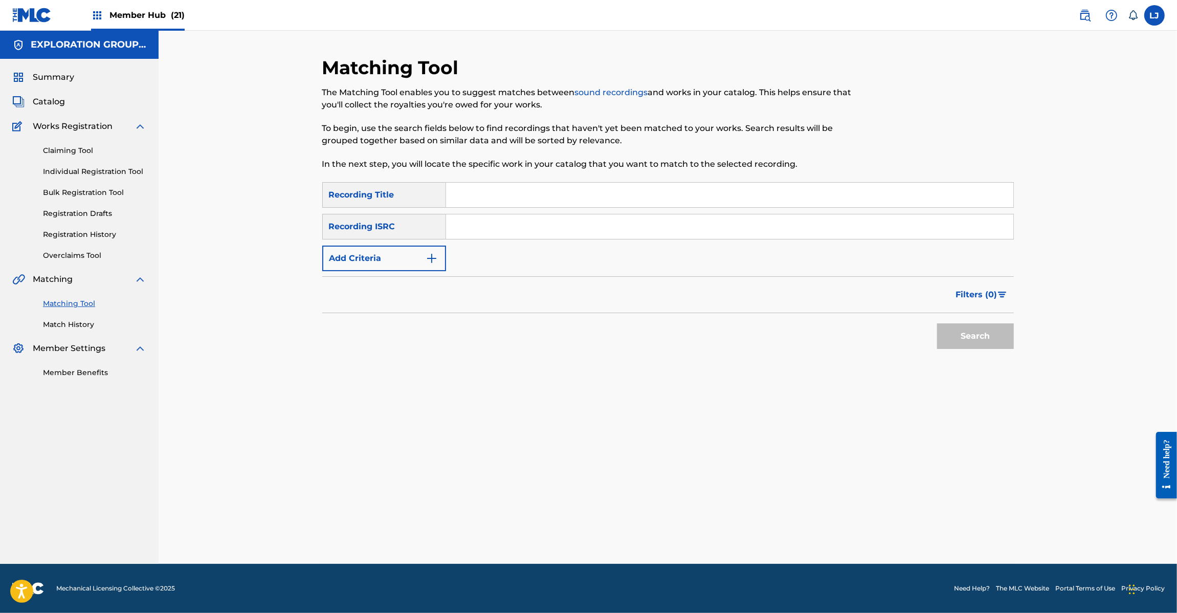
click at [488, 228] on input "Search Form" at bounding box center [729, 226] width 567 height 25
paste input "JPD102050139"
type input "JPD102050139"
click at [999, 330] on button "Search" at bounding box center [975, 336] width 77 height 26
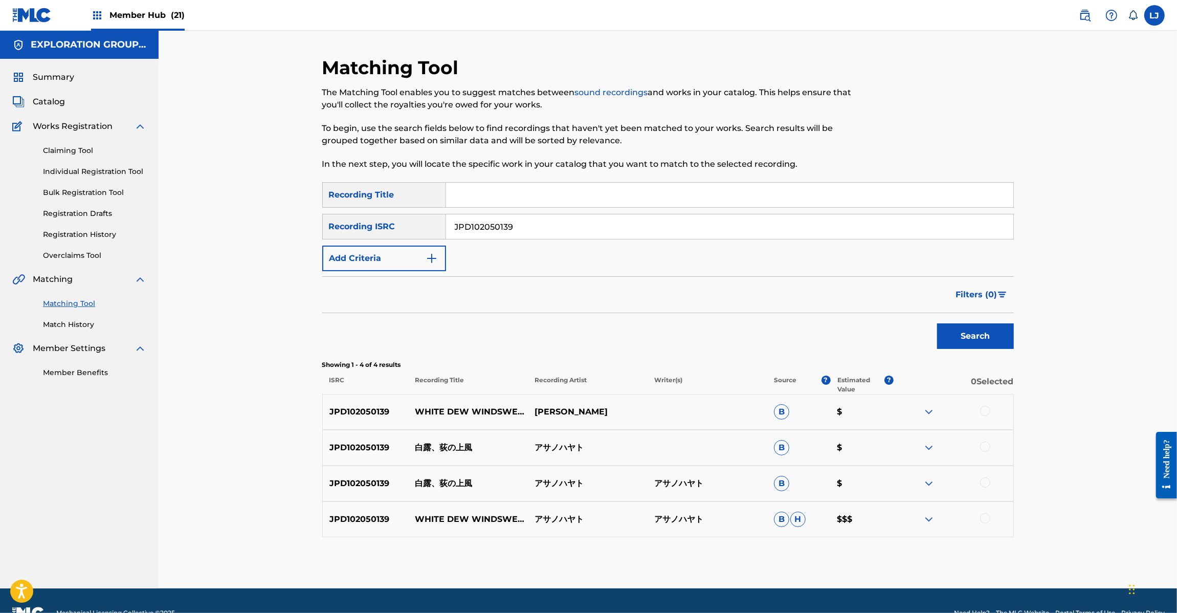
click at [983, 411] on div at bounding box center [985, 411] width 10 height 10
click at [986, 453] on div at bounding box center [954, 448] width 120 height 12
click at [986, 451] on div at bounding box center [985, 447] width 10 height 10
click at [986, 476] on div "JPD102050139 白露、荻の上風 アサノハヤト アサノハヤト B $" at bounding box center [668, 484] width 692 height 36
click at [986, 484] on div at bounding box center [985, 482] width 10 height 10
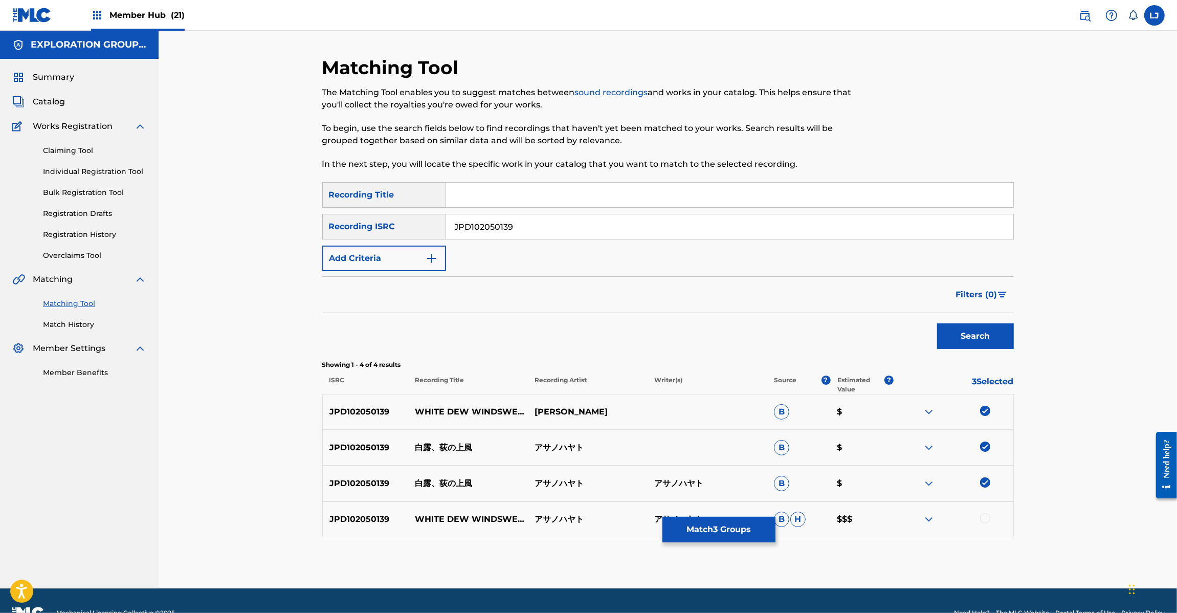
click at [986, 518] on div at bounding box center [985, 518] width 10 height 10
click at [732, 520] on button "Match 4 Groups" at bounding box center [719, 530] width 113 height 26
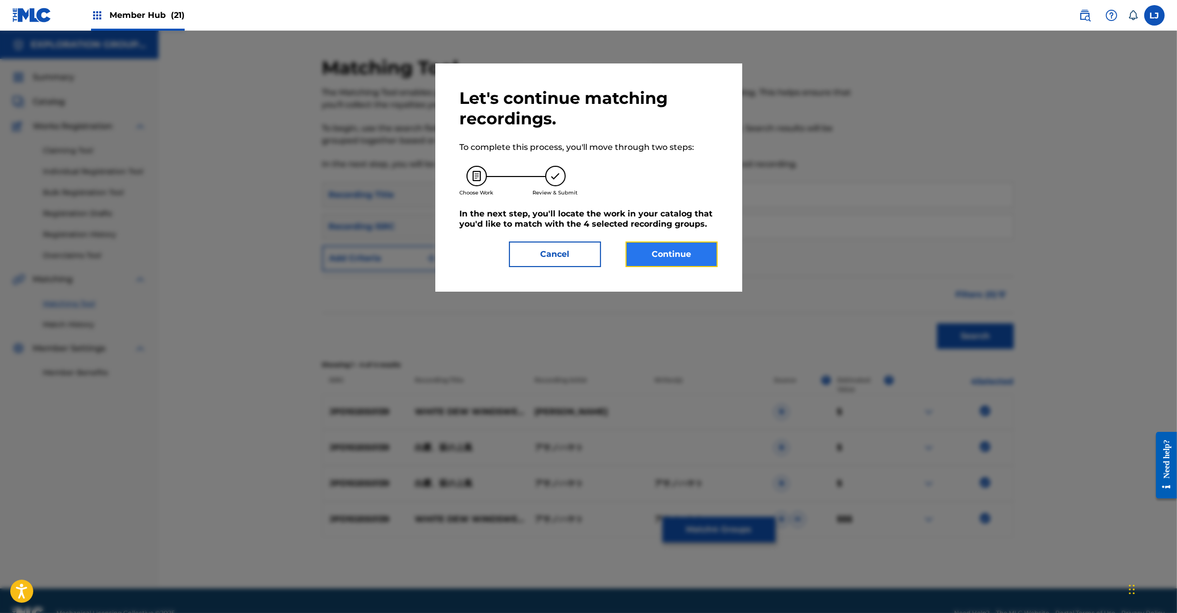
click at [676, 259] on button "Continue" at bounding box center [672, 254] width 92 height 26
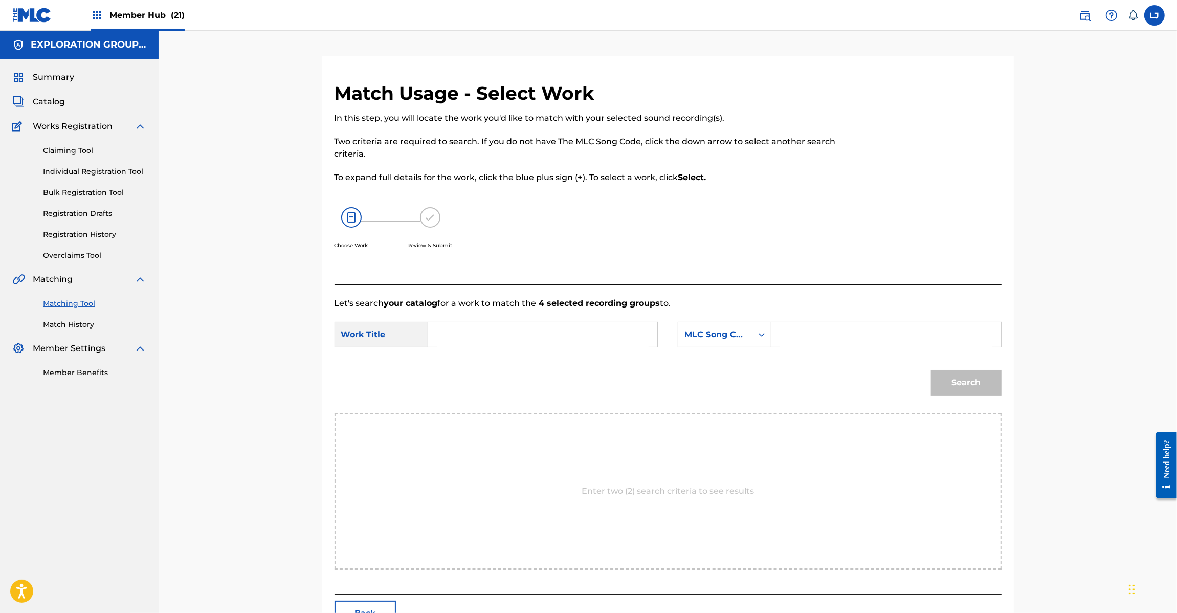
click at [497, 325] on input "Search Form" at bounding box center [543, 334] width 212 height 25
paste input "[PERSON_NAME] Uwakaze HQ6X58"
click at [571, 333] on input "[PERSON_NAME] Uwakaze HQ6X58" at bounding box center [543, 334] width 212 height 25
type input "[PERSON_NAME]"
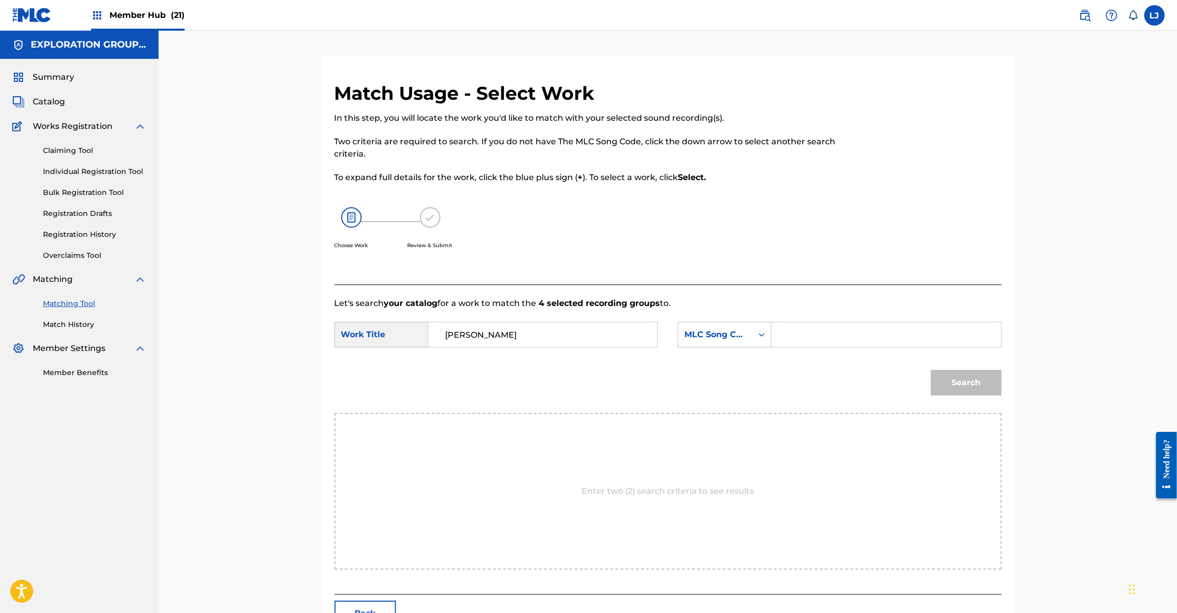
click at [857, 337] on input "Search Form" at bounding box center [886, 334] width 212 height 25
paste input "HQ6X58"
type input "HQ6X58"
drag, startPoint x: 982, startPoint y: 406, endPoint x: 971, endPoint y: 400, distance: 12.8
click at [971, 400] on div "Search" at bounding box center [668, 386] width 667 height 53
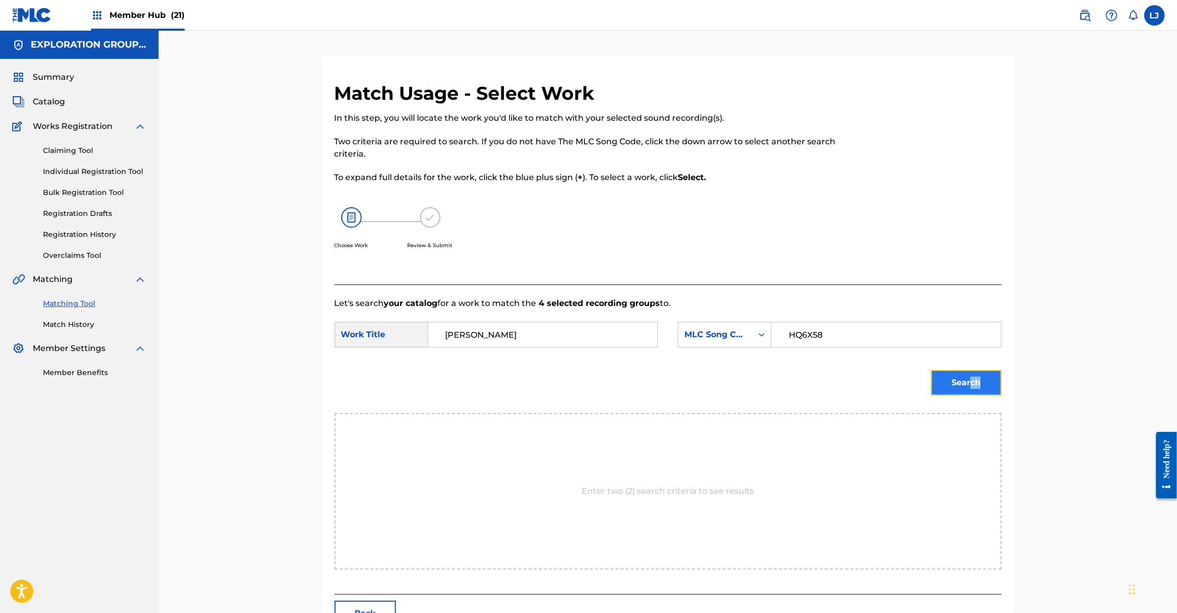
click at [942, 385] on button "Search" at bounding box center [966, 383] width 71 height 26
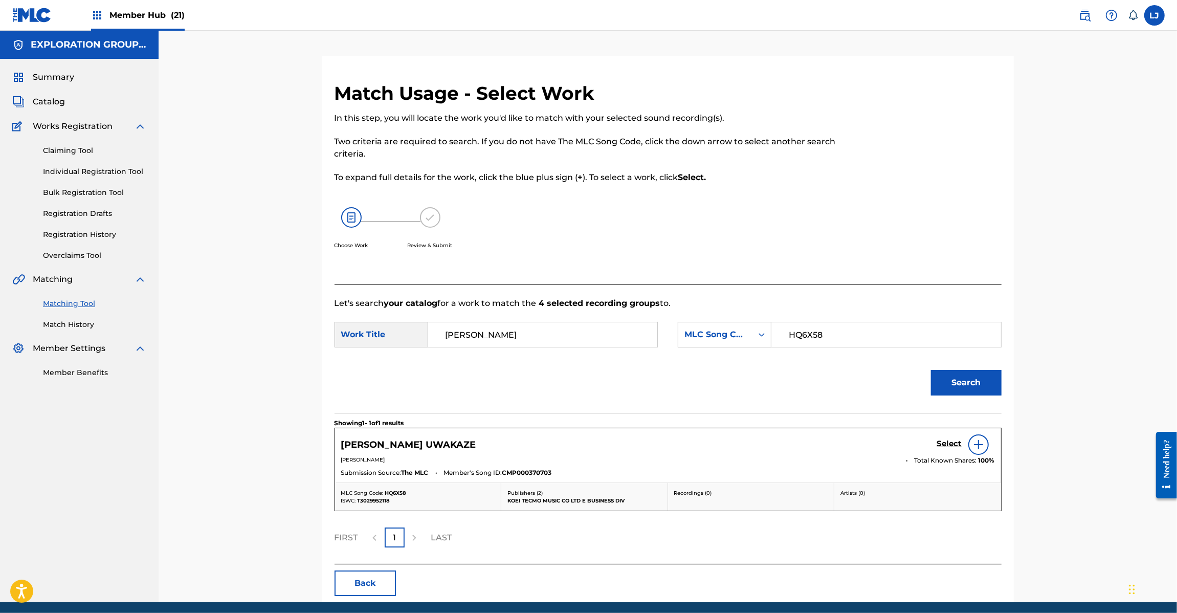
click at [942, 451] on div "Select" at bounding box center [966, 444] width 58 height 20
click at [942, 446] on h5 "Select" at bounding box center [949, 444] width 25 height 10
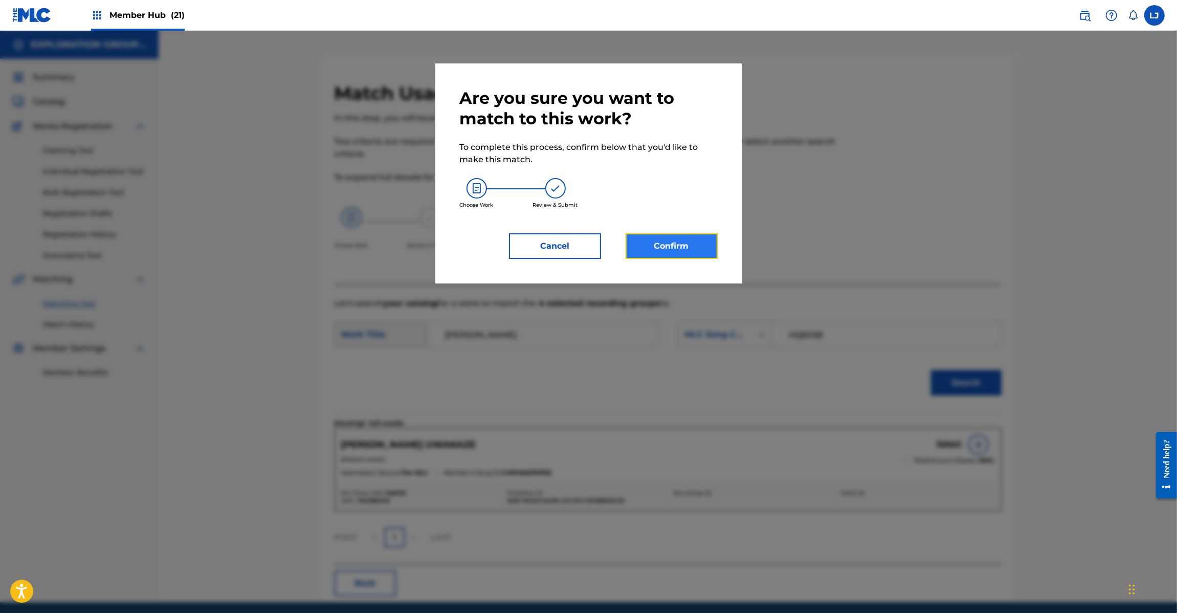
click at [670, 241] on button "Confirm" at bounding box center [672, 246] width 92 height 26
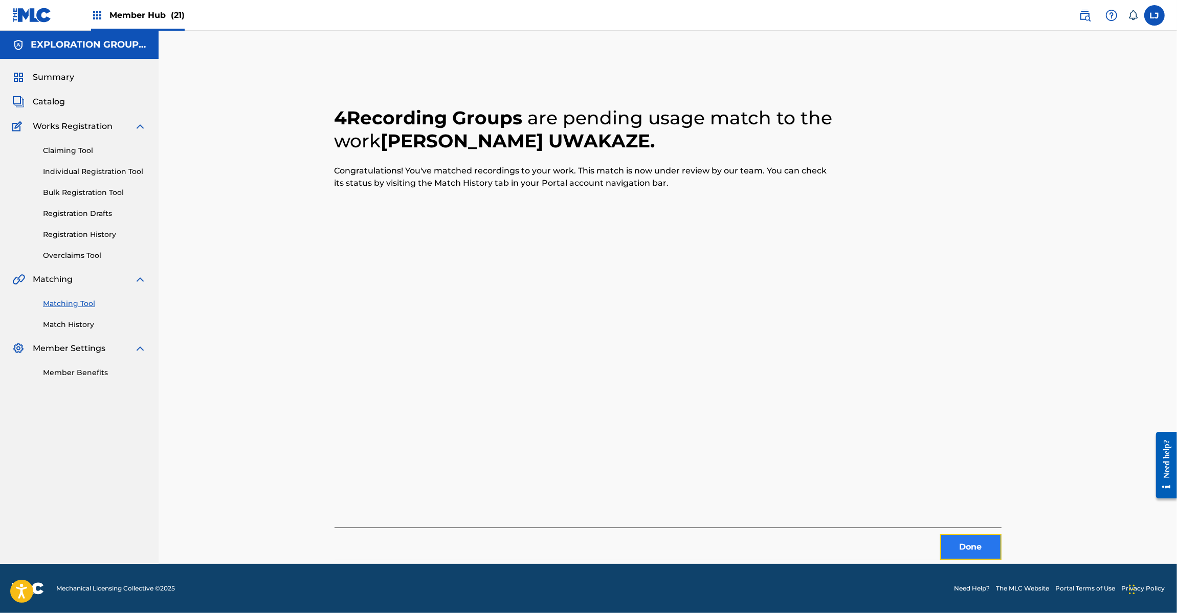
click at [956, 537] on button "Done" at bounding box center [970, 547] width 61 height 26
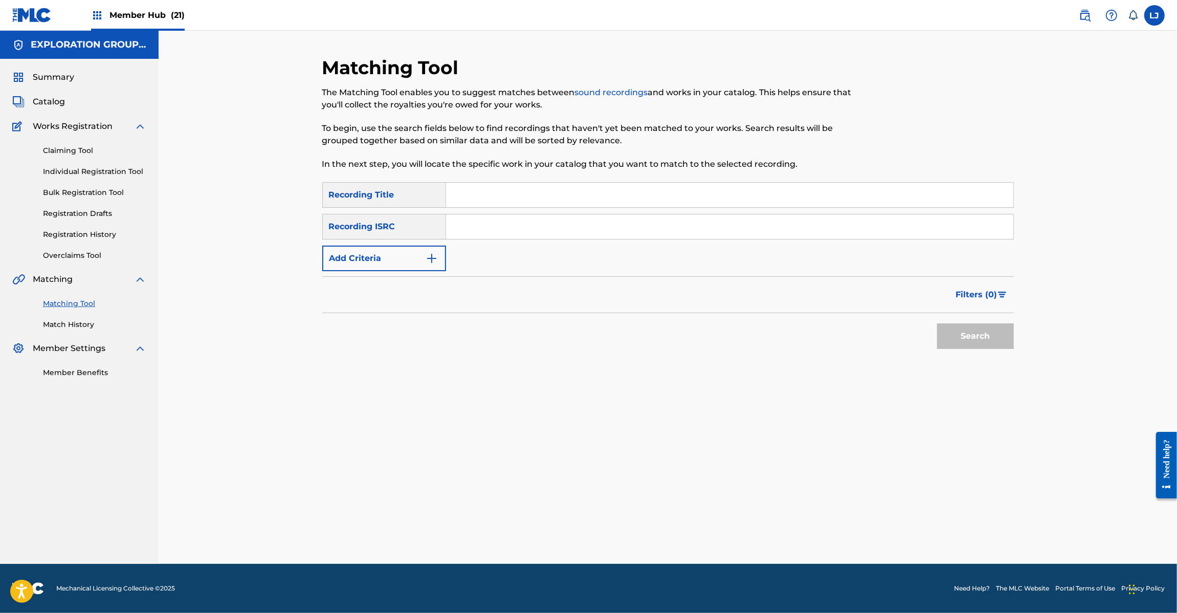
click at [489, 216] on input "Search Form" at bounding box center [729, 226] width 567 height 25
paste input "JPD102050114"
type input "JPD102050114"
drag, startPoint x: 1001, startPoint y: 321, endPoint x: 998, endPoint y: 325, distance: 5.3
click at [1001, 321] on div "Search" at bounding box center [973, 333] width 82 height 41
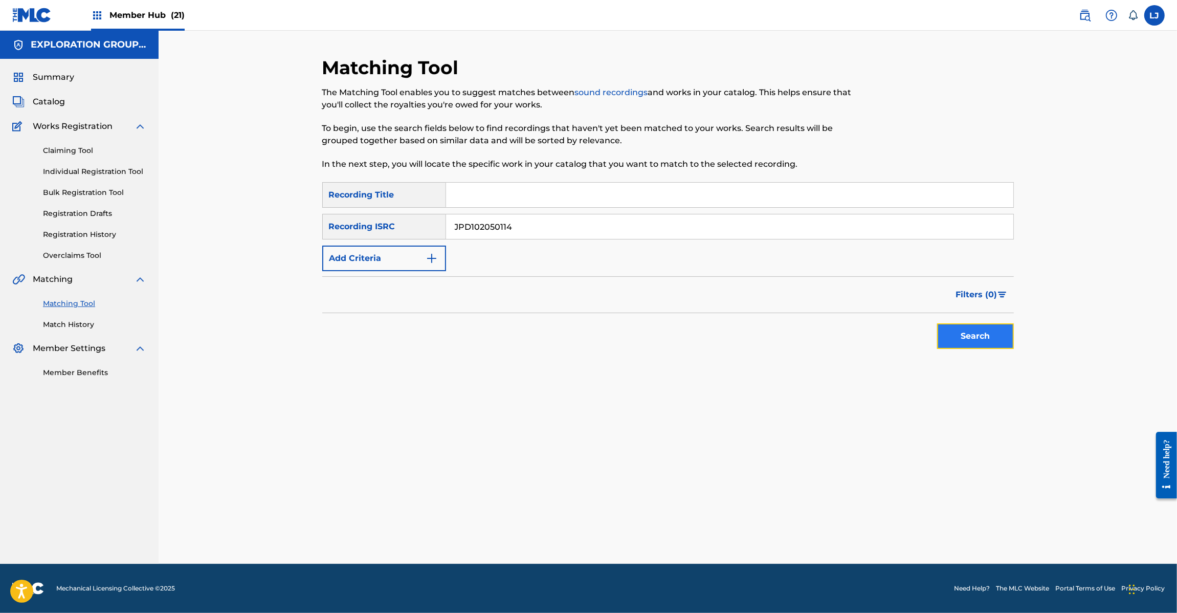
click at [988, 334] on button "Search" at bounding box center [975, 336] width 77 height 26
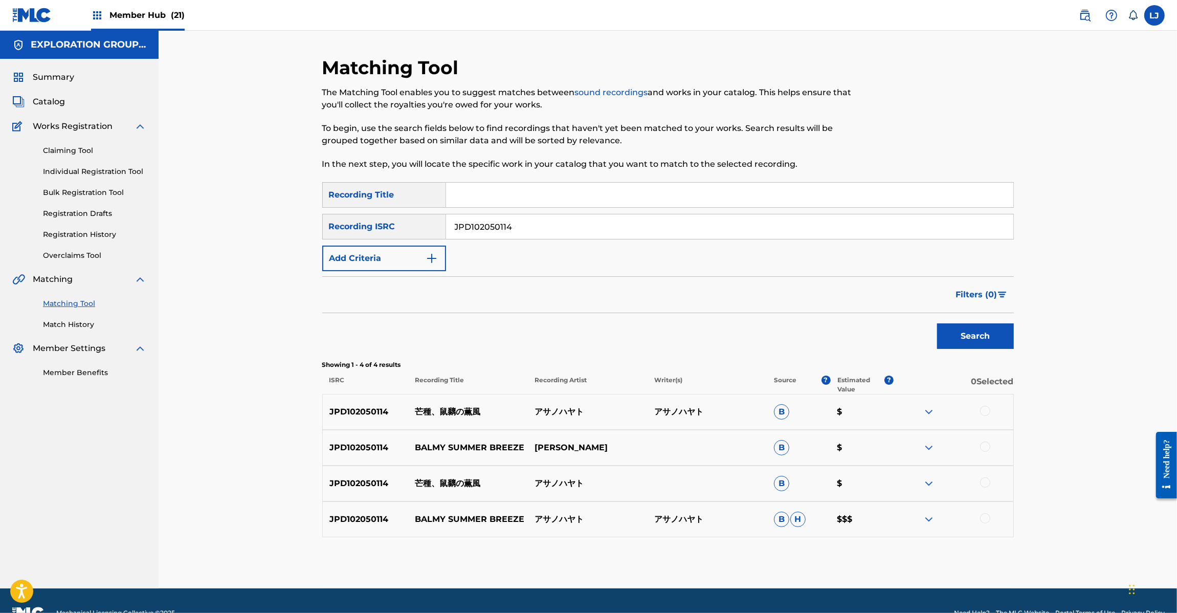
click at [982, 412] on div at bounding box center [985, 411] width 10 height 10
click at [985, 444] on div at bounding box center [985, 447] width 10 height 10
click at [985, 487] on div at bounding box center [985, 482] width 10 height 10
click at [988, 520] on div at bounding box center [985, 518] width 10 height 10
click at [733, 534] on button "Match 4 Groups" at bounding box center [719, 530] width 113 height 26
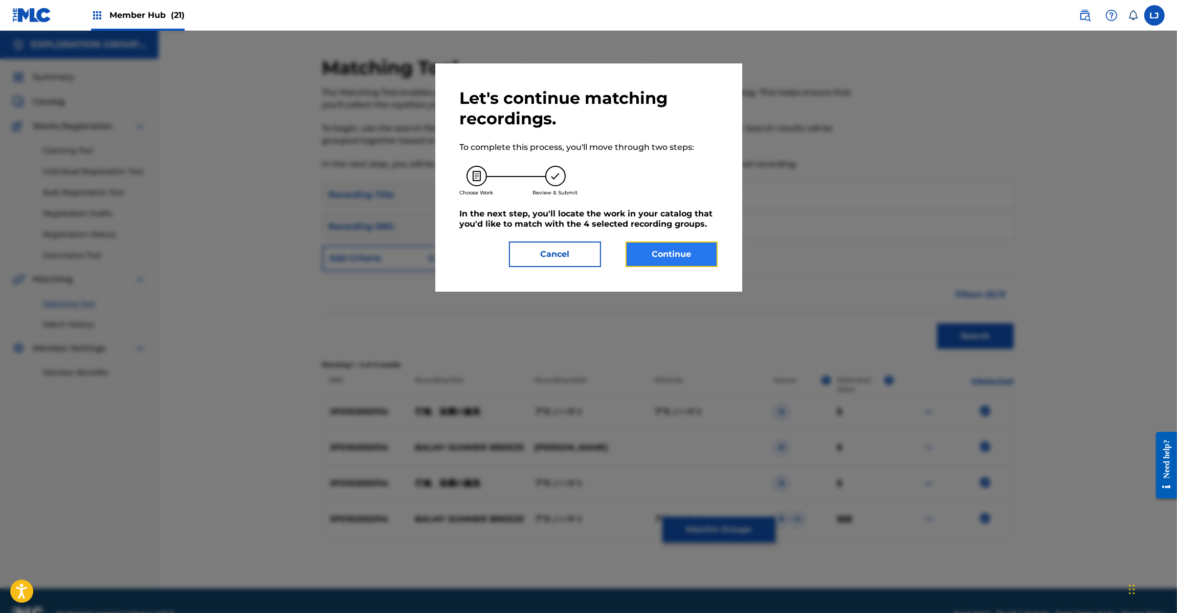
click at [694, 259] on button "Continue" at bounding box center [672, 254] width 92 height 26
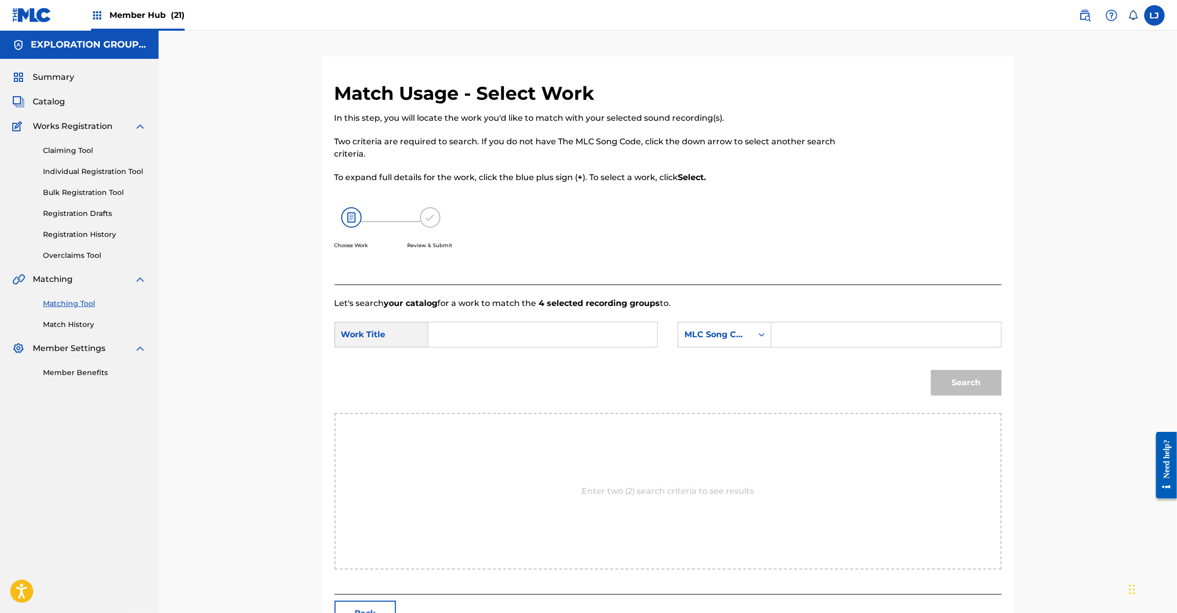
click at [545, 328] on input "Search Form" at bounding box center [543, 334] width 212 height 25
paste input "[PERSON_NAME] Kunpuu BD6BXA"
click at [584, 332] on input "[PERSON_NAME] Kunpuu BD6BXA" at bounding box center [543, 334] width 212 height 25
click at [606, 333] on input "[PERSON_NAME] Kunpuu BD6BXA" at bounding box center [543, 334] width 212 height 25
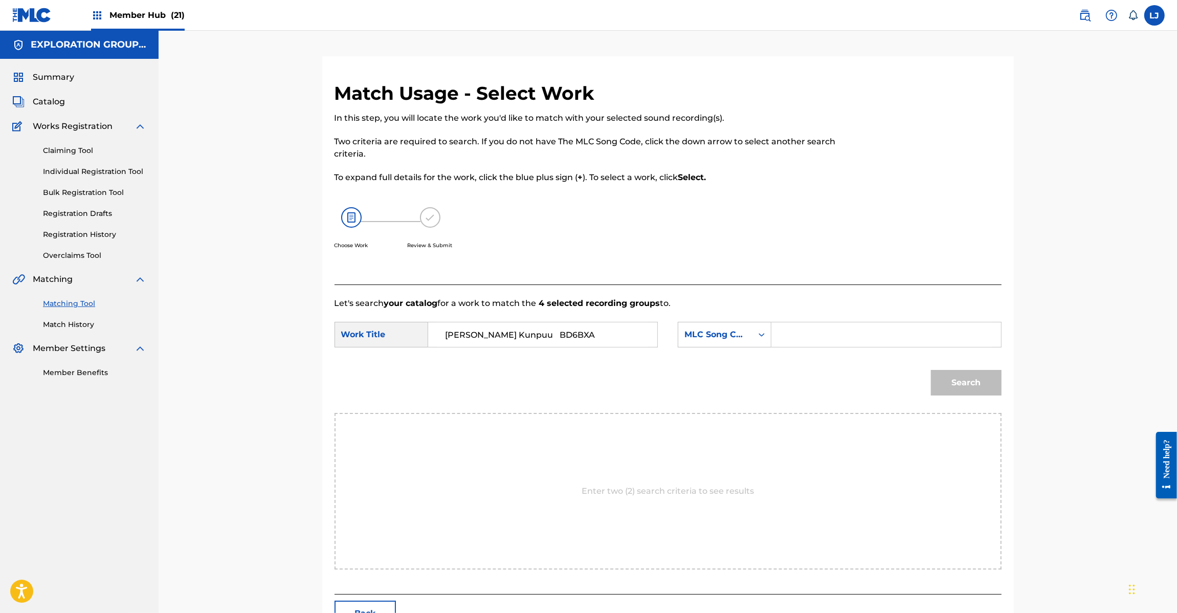
click at [606, 333] on input "[PERSON_NAME] Kunpuu BD6BXA" at bounding box center [543, 334] width 212 height 25
type input "Boushu [PERSON_NAME]"
click at [894, 333] on input "Search Form" at bounding box center [886, 334] width 212 height 25
paste input "BD6BXA"
type input "BD6BXA"
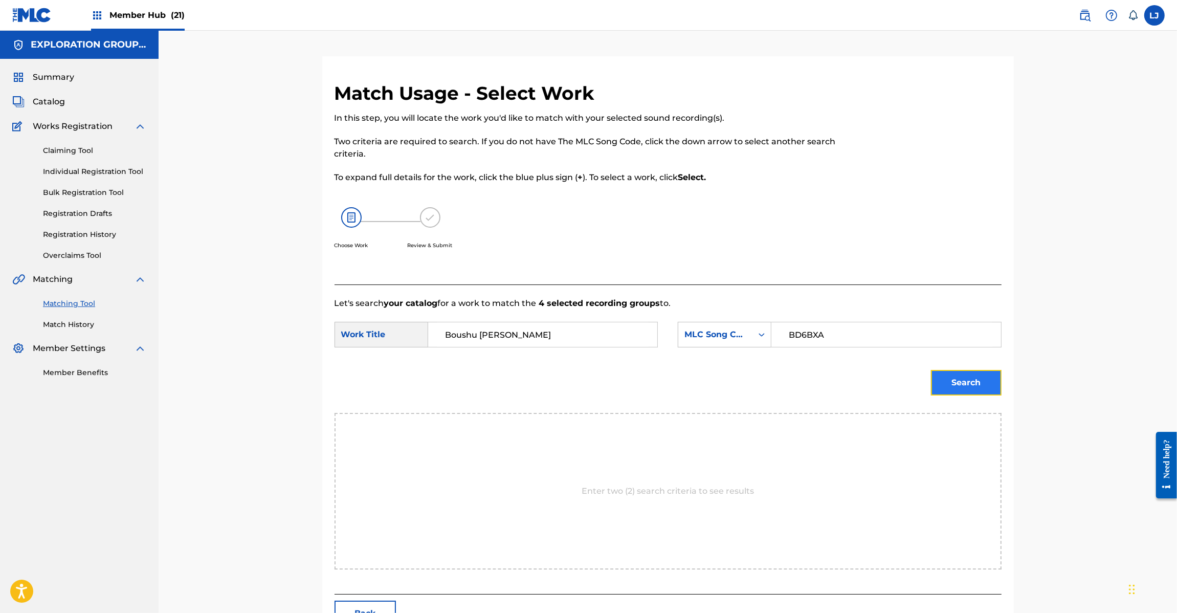
click at [975, 392] on button "Search" at bounding box center [966, 383] width 71 height 26
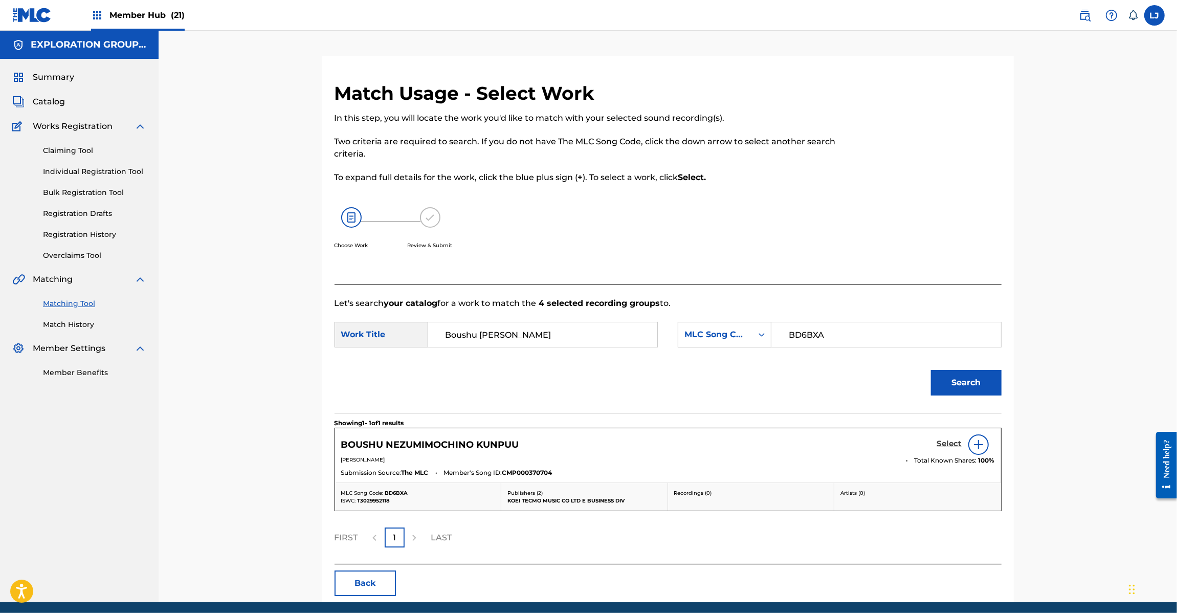
click at [939, 444] on h5 "Select" at bounding box center [949, 444] width 25 height 10
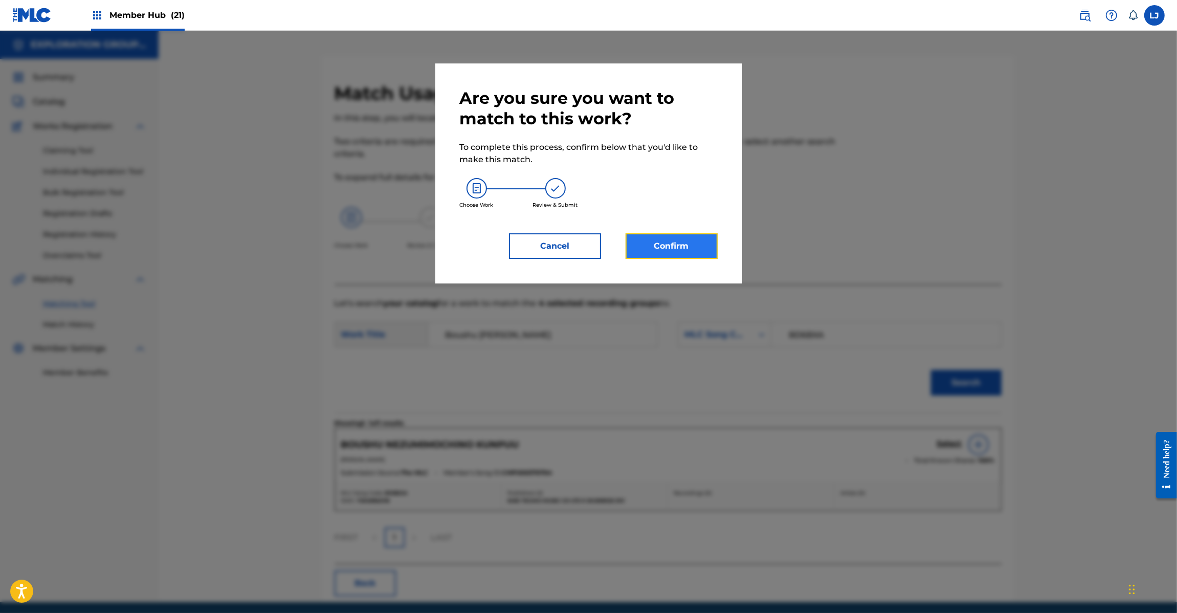
click at [653, 237] on button "Confirm" at bounding box center [672, 246] width 92 height 26
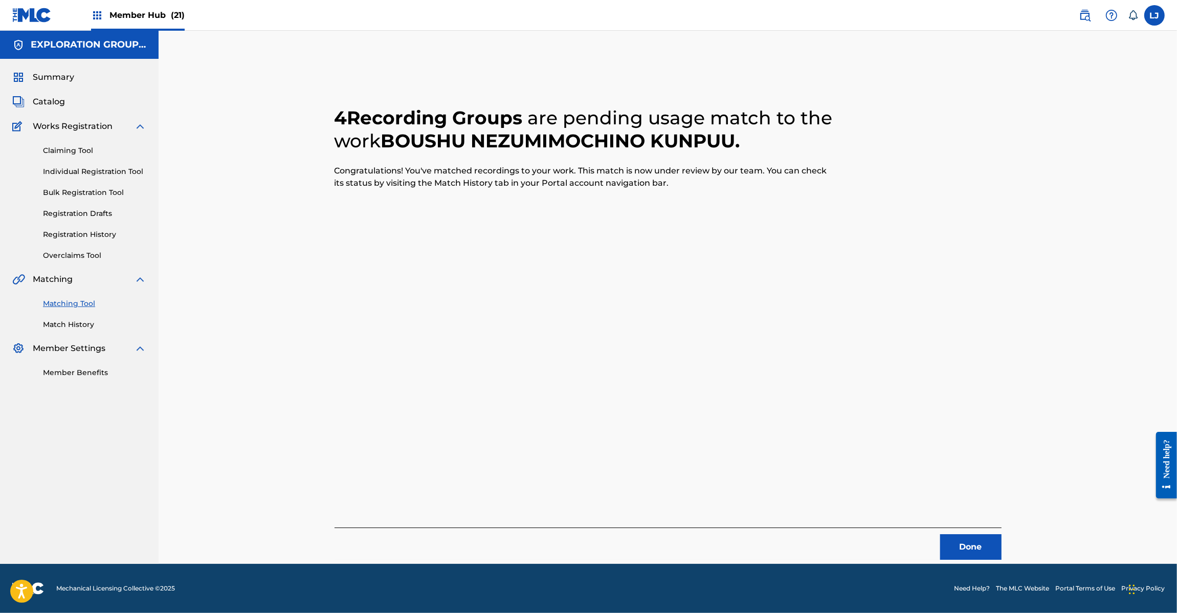
click at [939, 553] on div "Done" at bounding box center [668, 543] width 667 height 32
click at [963, 538] on button "Done" at bounding box center [970, 547] width 61 height 26
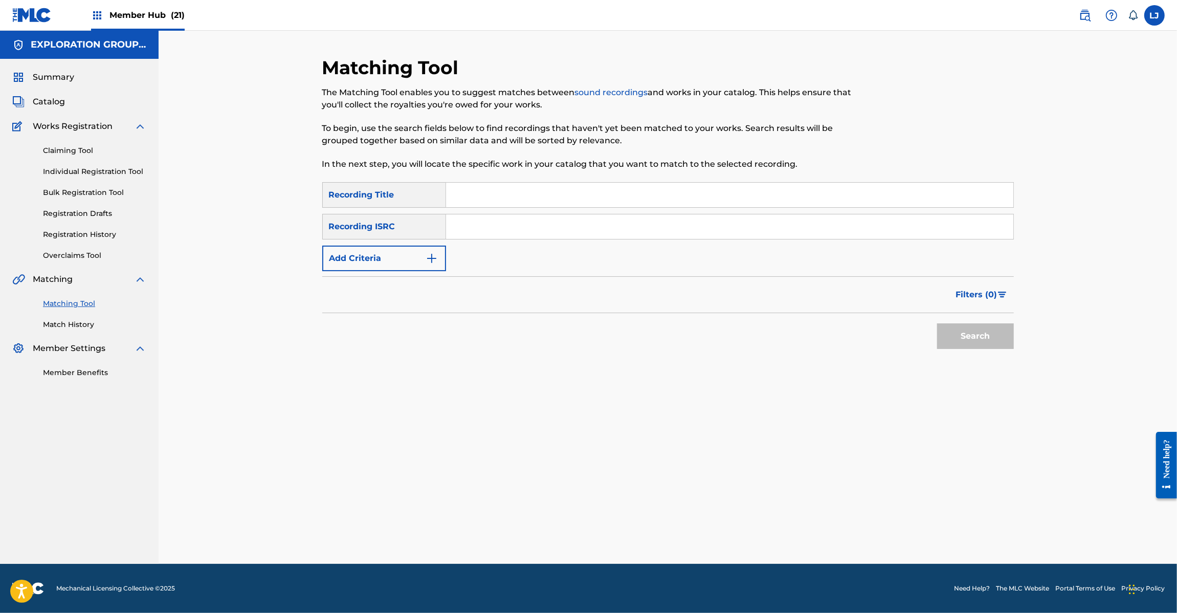
click at [549, 225] on input "Search Form" at bounding box center [729, 226] width 567 height 25
paste input "JPD102050134"
click at [985, 343] on button "Search" at bounding box center [975, 336] width 77 height 26
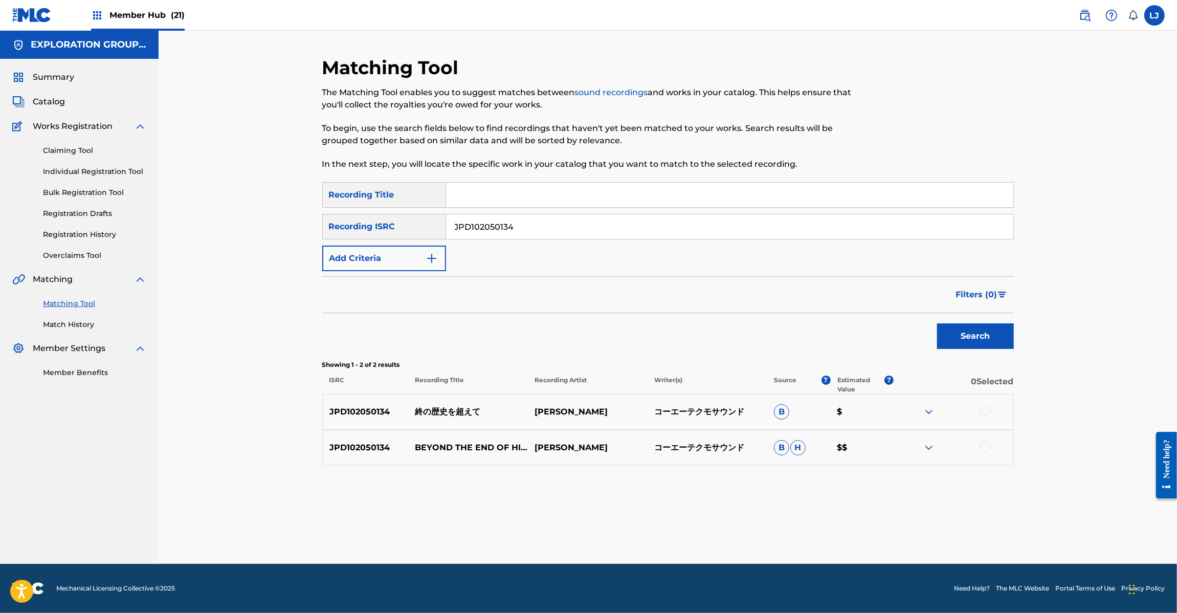
click at [508, 222] on input "JPD102050134" at bounding box center [729, 226] width 567 height 25
paste input "1"
click at [508, 222] on input "JPD102050134" at bounding box center [729, 226] width 567 height 25
click at [961, 324] on button "Search" at bounding box center [975, 336] width 77 height 26
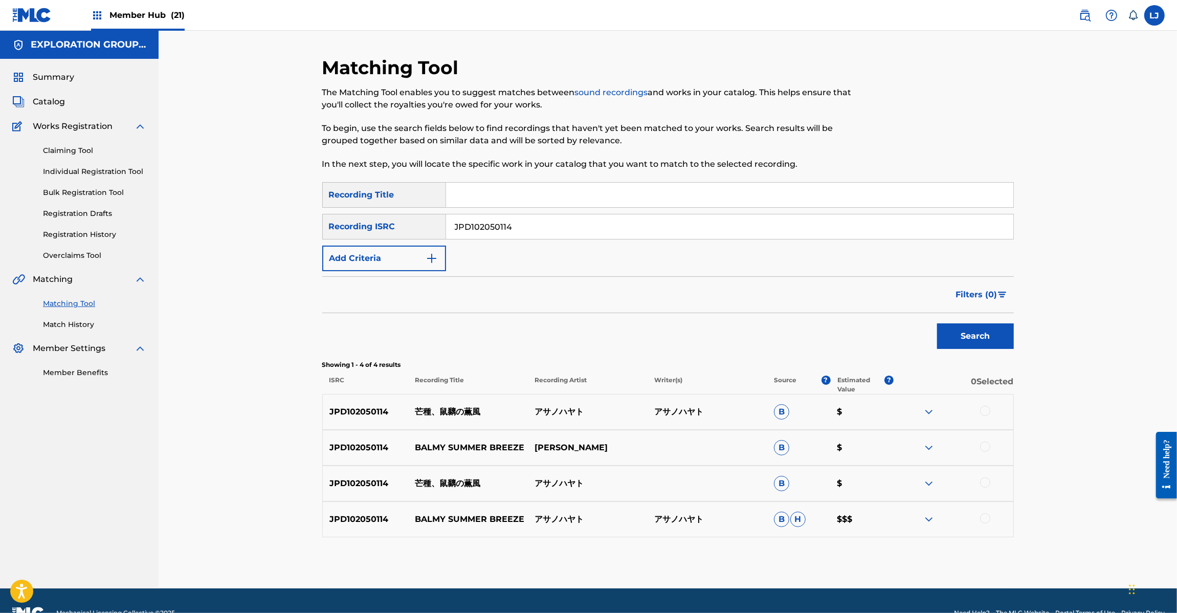
click at [490, 220] on input "JPD102050114" at bounding box center [729, 226] width 567 height 25
paste input "3"
click at [490, 220] on input "JPD102050114" at bounding box center [729, 226] width 567 height 25
type input "JPD102050134"
click at [957, 327] on button "Search" at bounding box center [975, 336] width 77 height 26
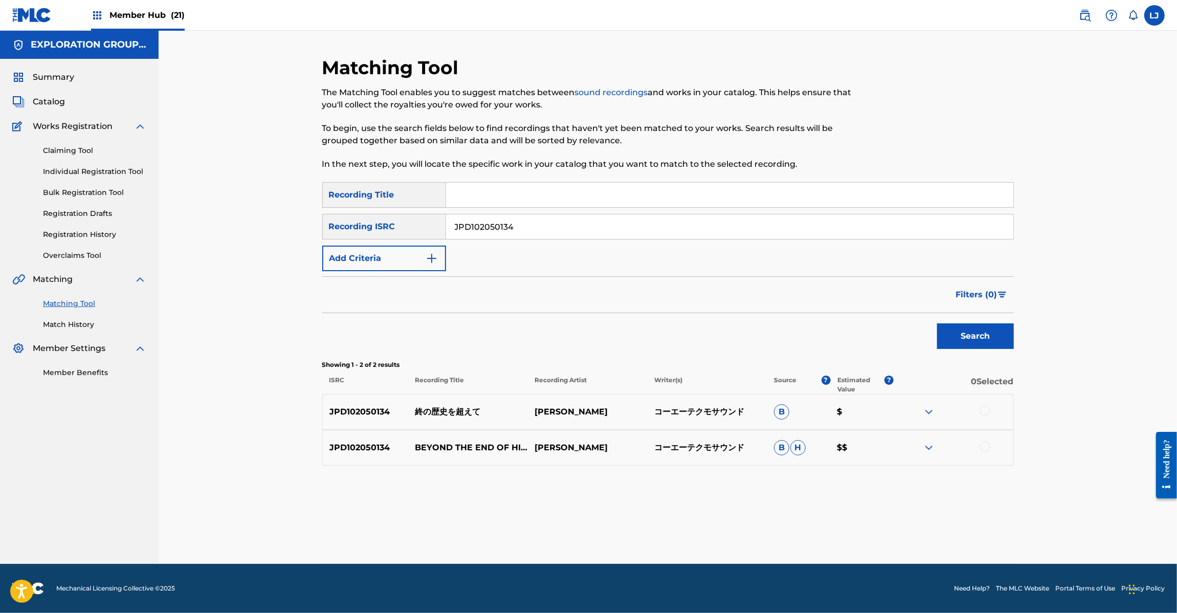
click at [985, 413] on div at bounding box center [985, 411] width 10 height 10
click at [982, 449] on div at bounding box center [985, 447] width 10 height 10
click at [731, 523] on button "Match 2 Groups" at bounding box center [719, 530] width 113 height 26
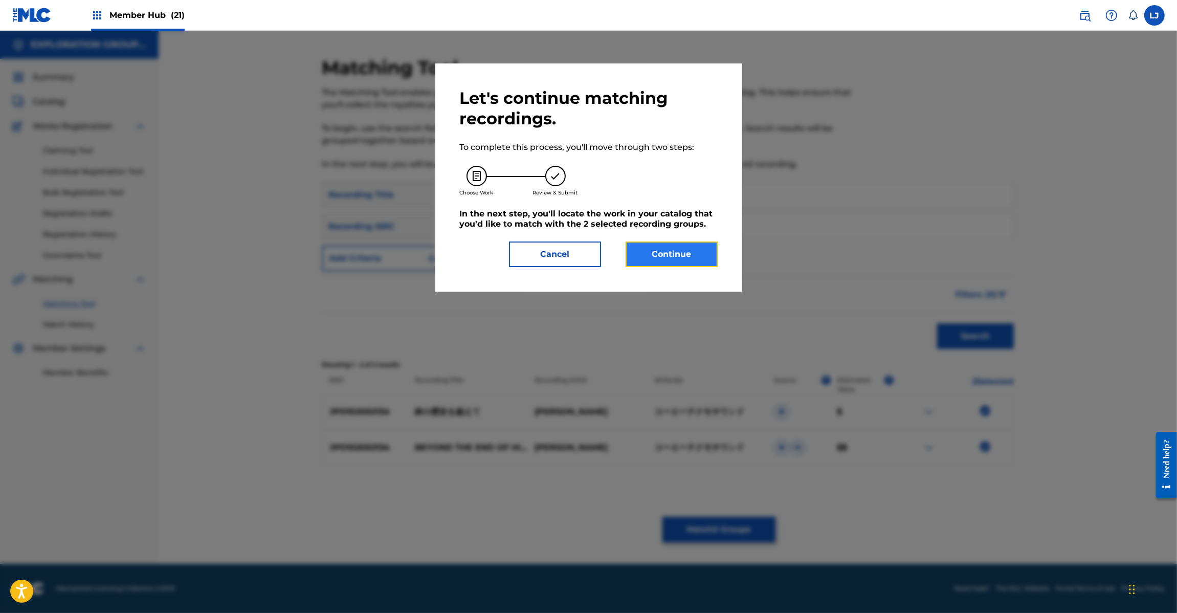
click at [694, 242] on button "Continue" at bounding box center [672, 254] width 92 height 26
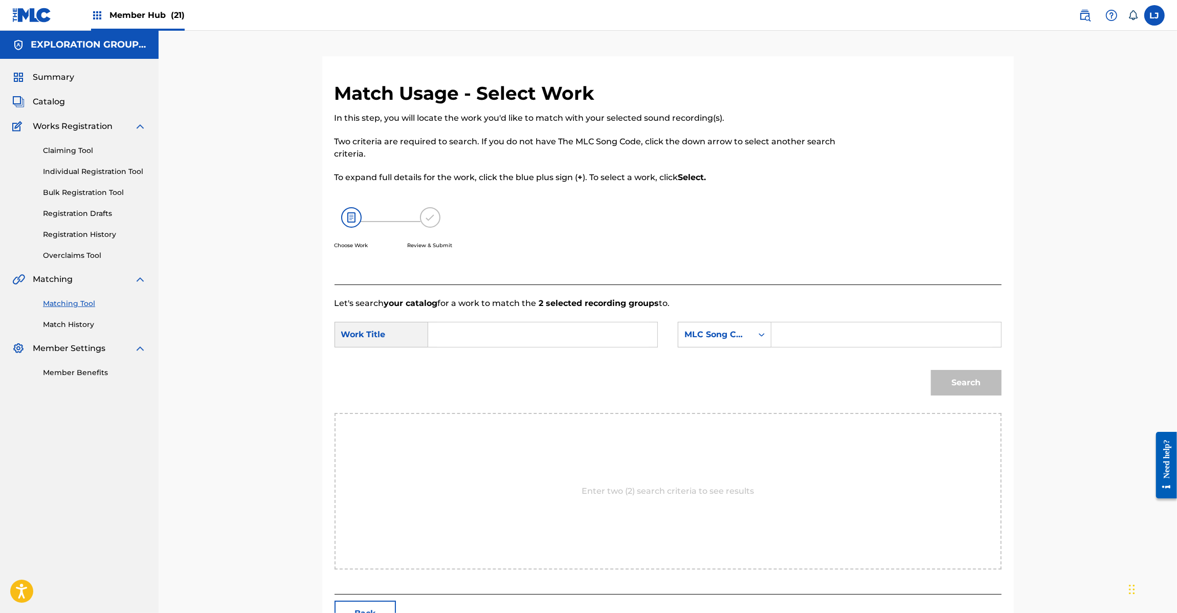
click at [527, 338] on input "Search Form" at bounding box center [543, 334] width 212 height 25
paste input "[PERSON_NAME] Koete TW8PSN"
click at [614, 338] on input "[PERSON_NAME] Koete TW8PSN" at bounding box center [543, 334] width 212 height 25
type input "[PERSON_NAME]"
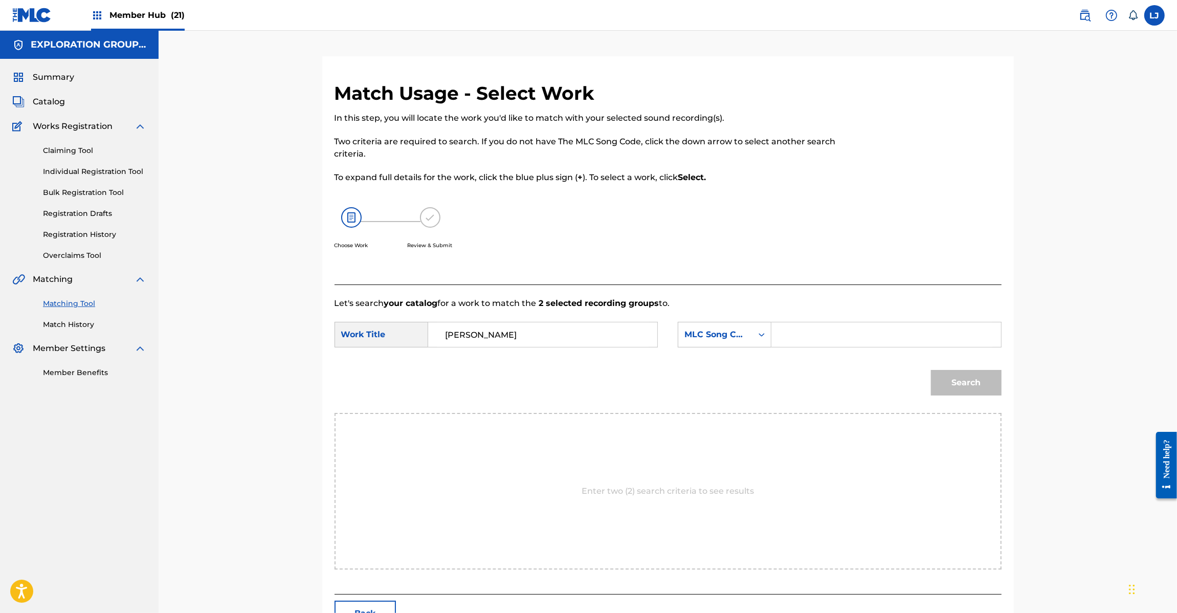
click at [883, 346] on input "Search Form" at bounding box center [886, 334] width 212 height 25
paste input "TW8PSN"
type input "TW8PSN"
click at [979, 385] on button "Search" at bounding box center [966, 383] width 71 height 26
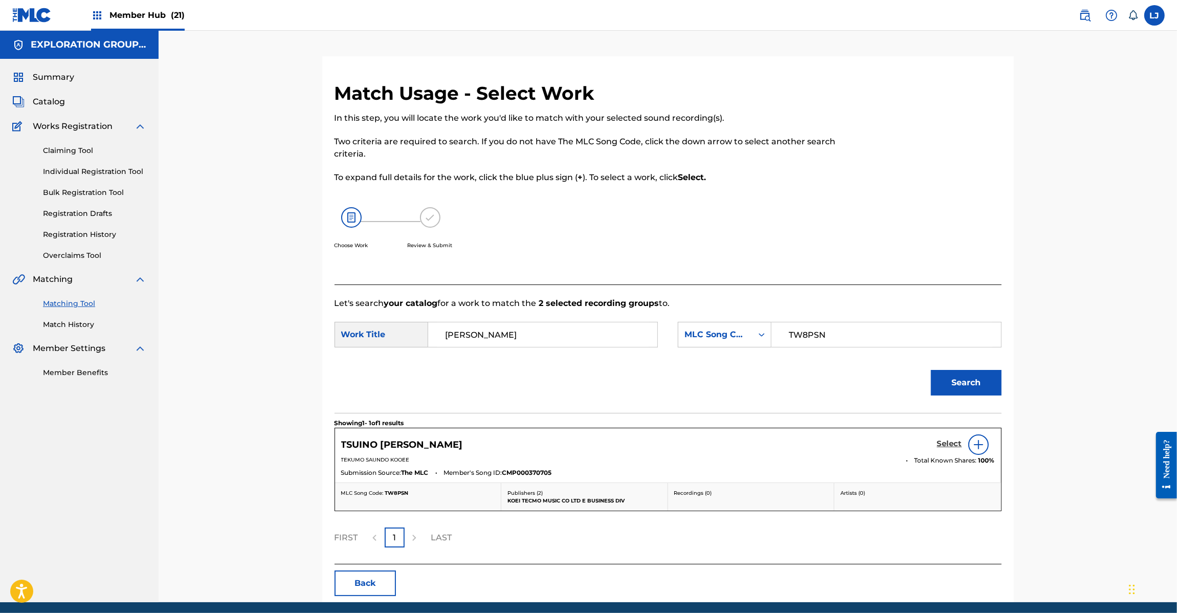
click at [945, 447] on h5 "Select" at bounding box center [949, 444] width 25 height 10
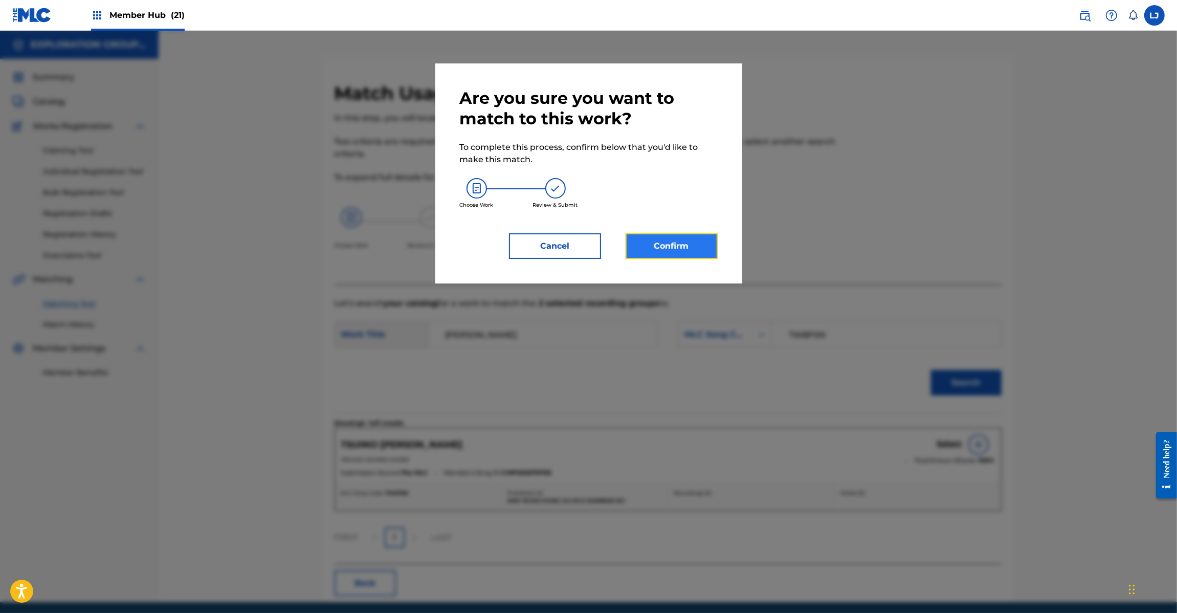
click at [678, 253] on button "Confirm" at bounding box center [672, 246] width 92 height 26
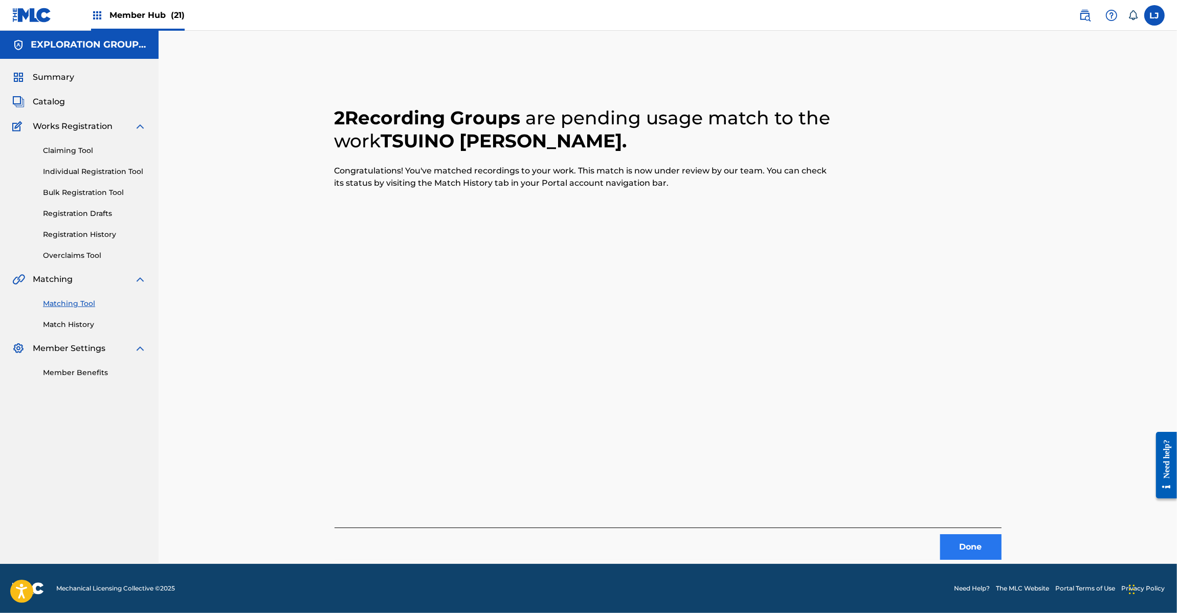
click at [959, 538] on div "Done" at bounding box center [668, 543] width 667 height 32
click at [961, 543] on button "Done" at bounding box center [970, 547] width 61 height 26
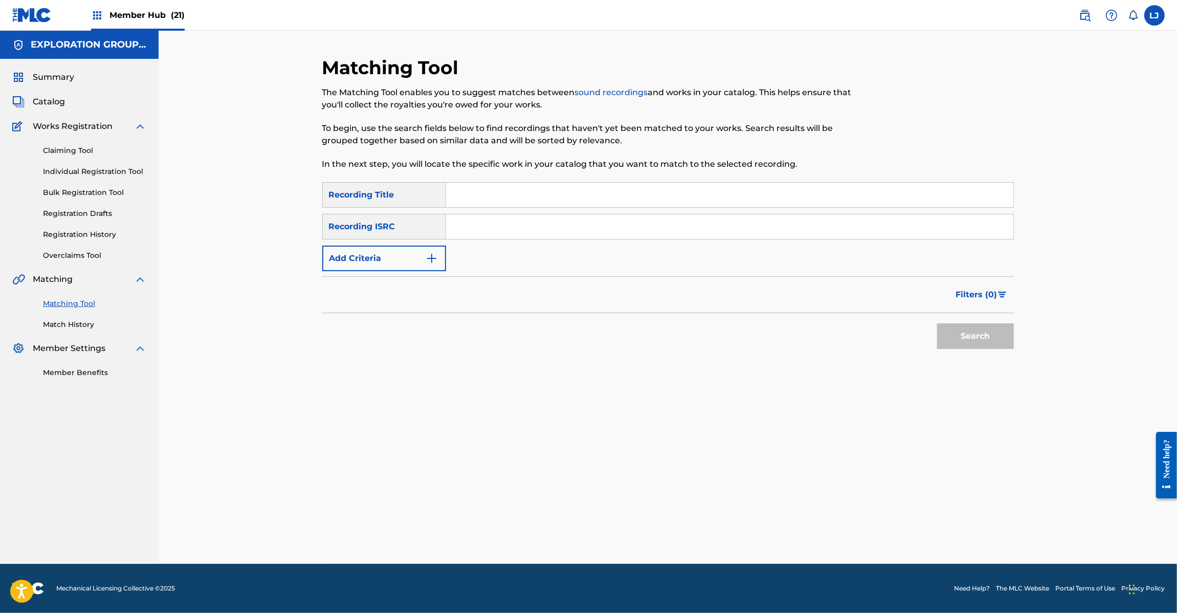
click at [576, 217] on input "Search Form" at bounding box center [729, 226] width 567 height 25
paste input "JPD102050133"
type input "JPD102050133"
drag, startPoint x: 963, startPoint y: 308, endPoint x: 967, endPoint y: 329, distance: 21.5
click at [962, 314] on form "SearchWithCriteriae7850c66-4565-4c32-a6a6-c039d03f5b11 Recording Title SearchWi…" at bounding box center [668, 268] width 692 height 172
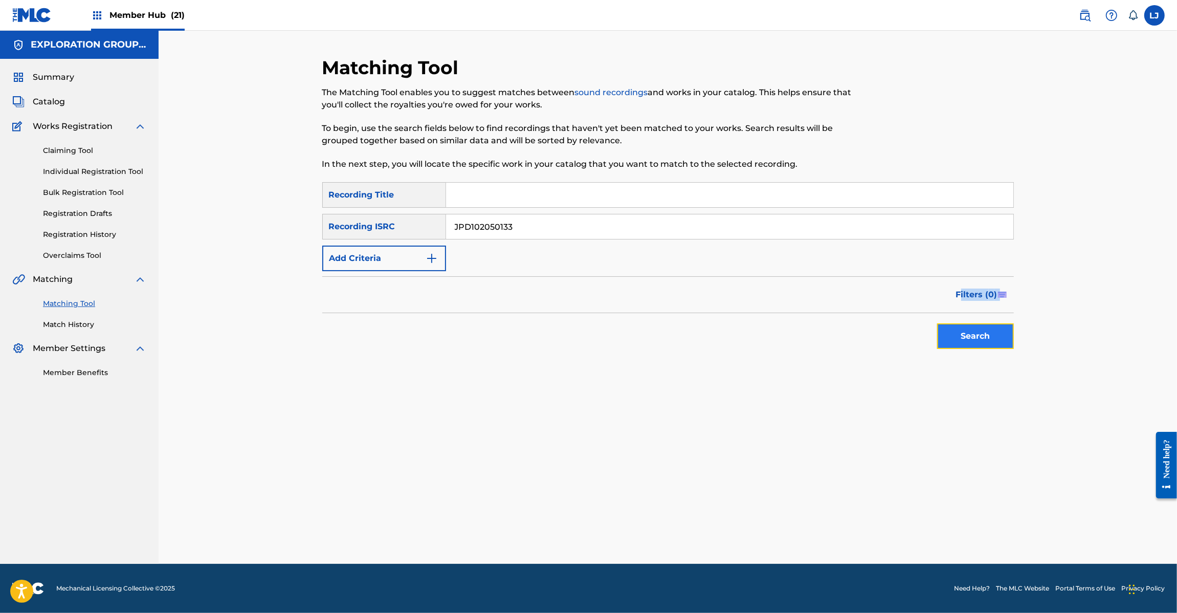
click at [969, 331] on button "Search" at bounding box center [975, 336] width 77 height 26
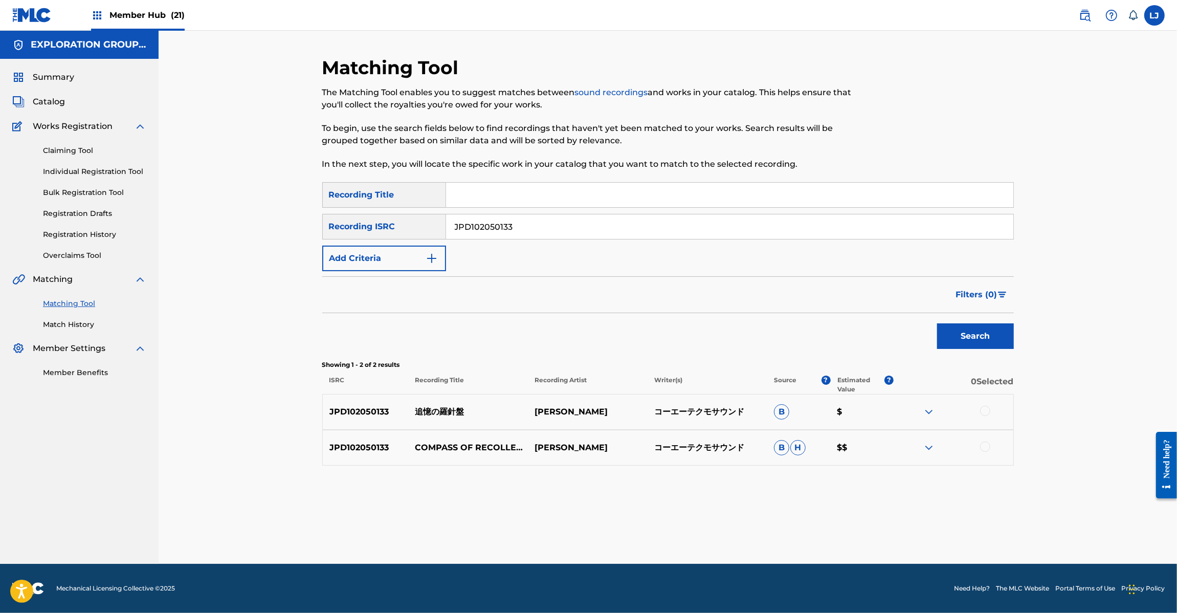
click at [990, 410] on div at bounding box center [985, 411] width 10 height 10
click at [989, 443] on div at bounding box center [954, 448] width 120 height 12
click at [985, 449] on div at bounding box center [985, 447] width 10 height 10
click at [762, 539] on button "Match 2 Groups" at bounding box center [719, 530] width 113 height 26
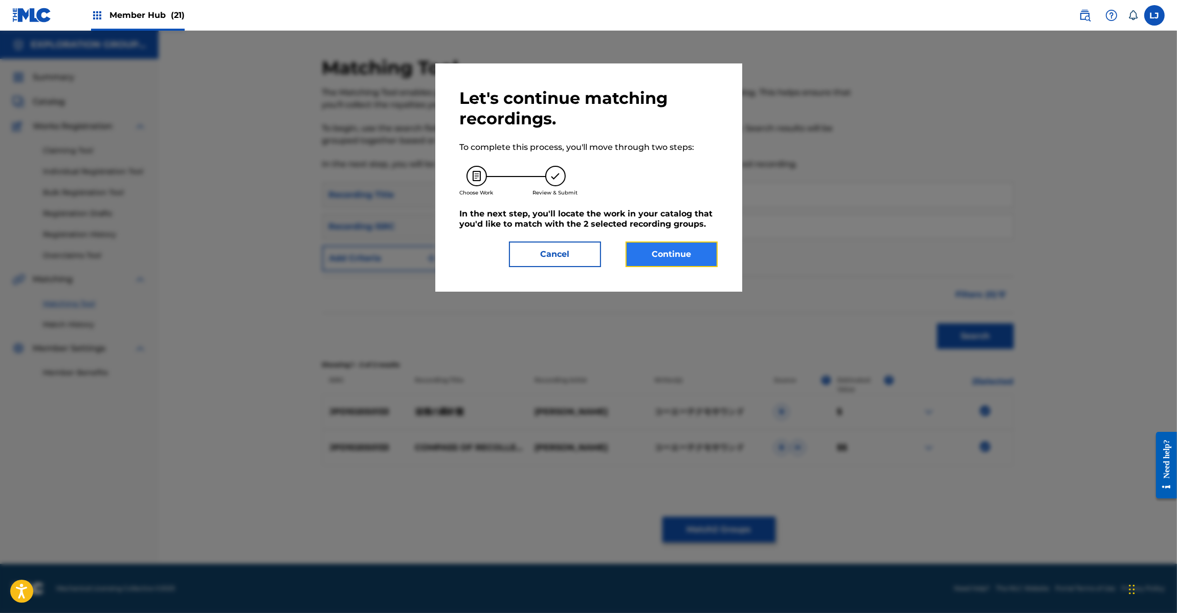
click at [668, 250] on button "Continue" at bounding box center [672, 254] width 92 height 26
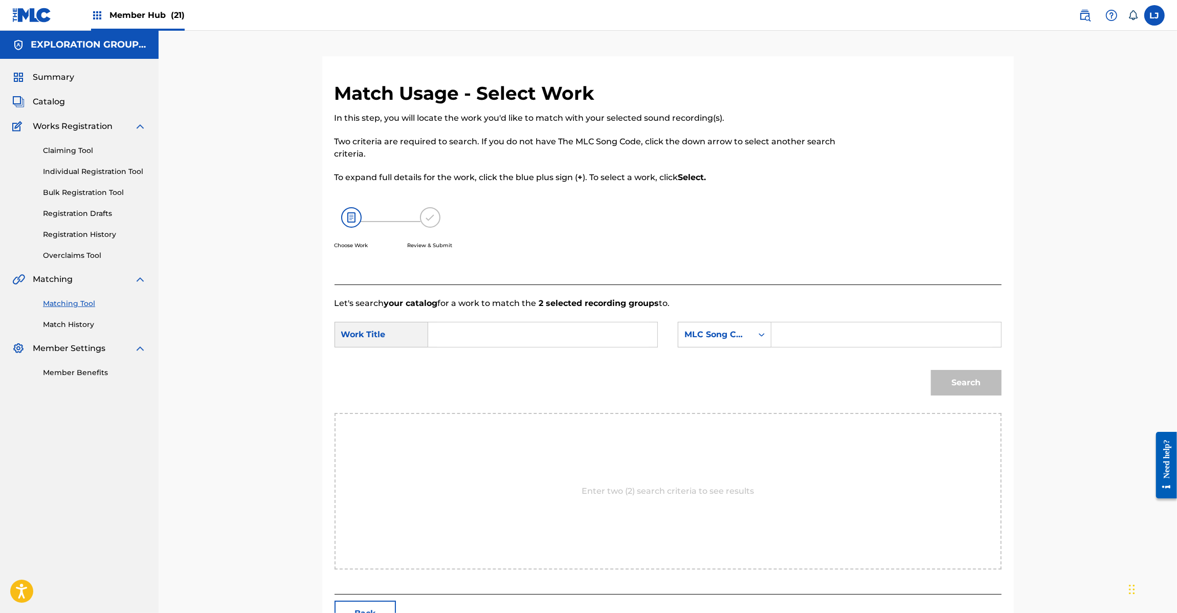
click at [520, 335] on input "Search Form" at bounding box center [543, 334] width 212 height 25
paste input "Tsuiokuno Rashinban TW8PQZ"
click at [591, 333] on input "Tsuiokuno Rashinban TW8PQZ" at bounding box center [543, 334] width 212 height 25
type input "Tsuiokuno Rashinban"
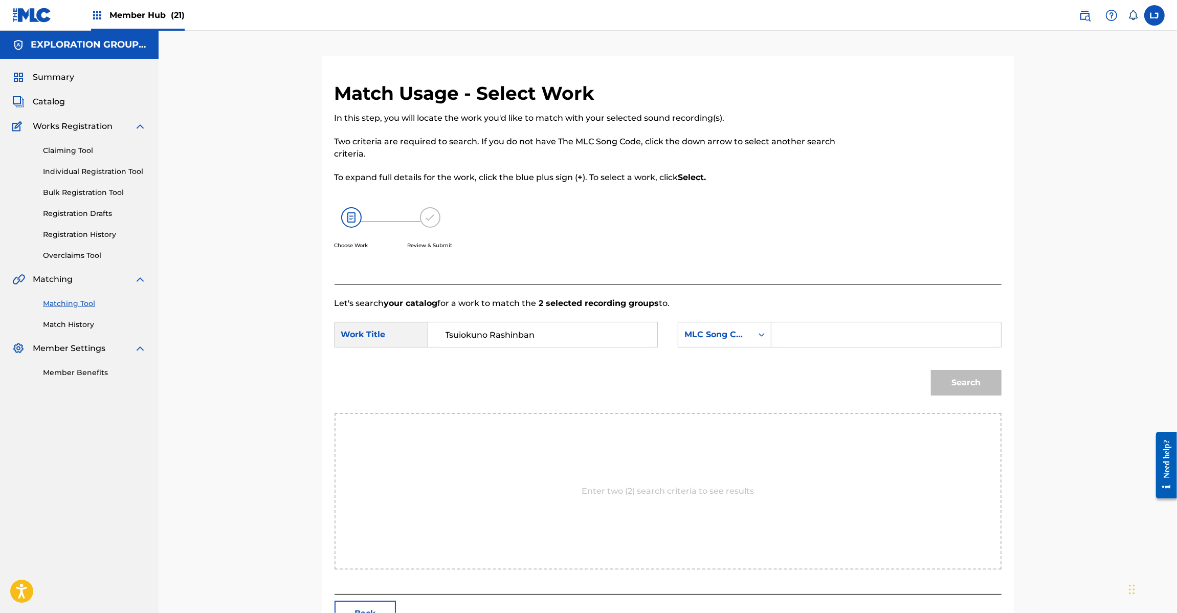
click at [807, 338] on input "Search Form" at bounding box center [886, 334] width 212 height 25
paste input "TW8PQZ"
type input "TW8PQZ"
click at [963, 382] on button "Search" at bounding box center [966, 383] width 71 height 26
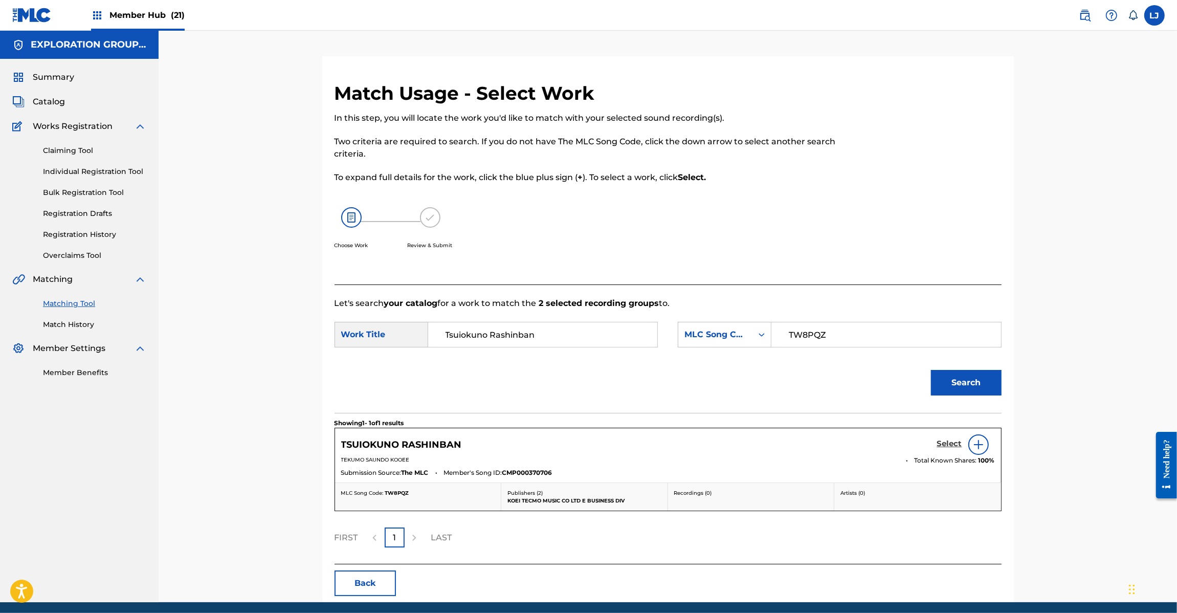
click at [944, 448] on h5 "Select" at bounding box center [949, 444] width 25 height 10
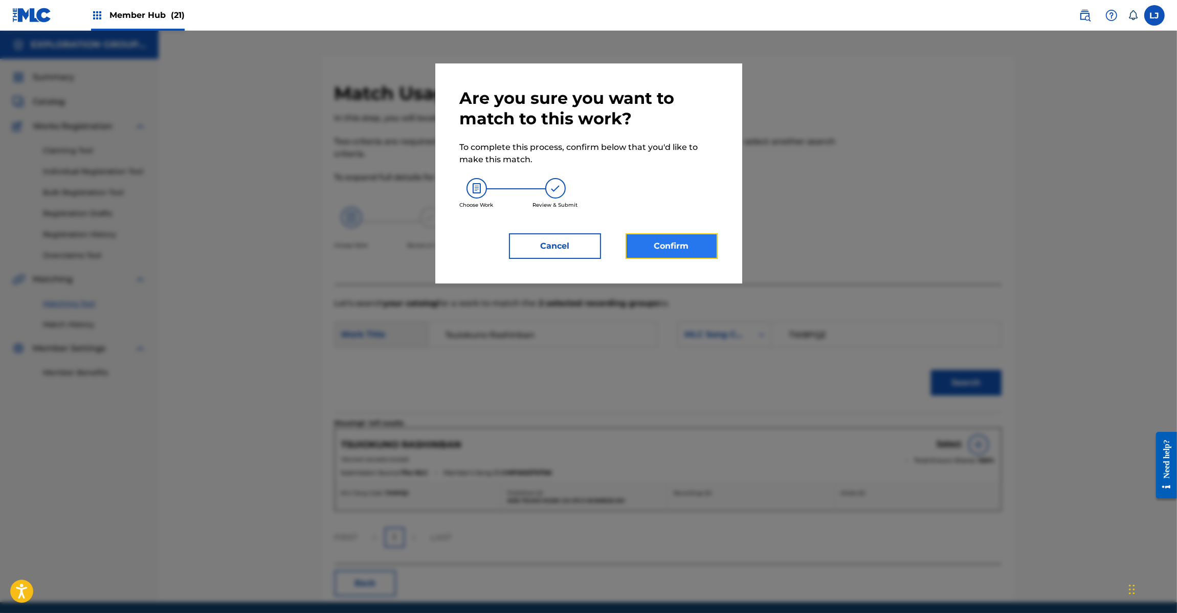
click at [691, 248] on button "Confirm" at bounding box center [672, 246] width 92 height 26
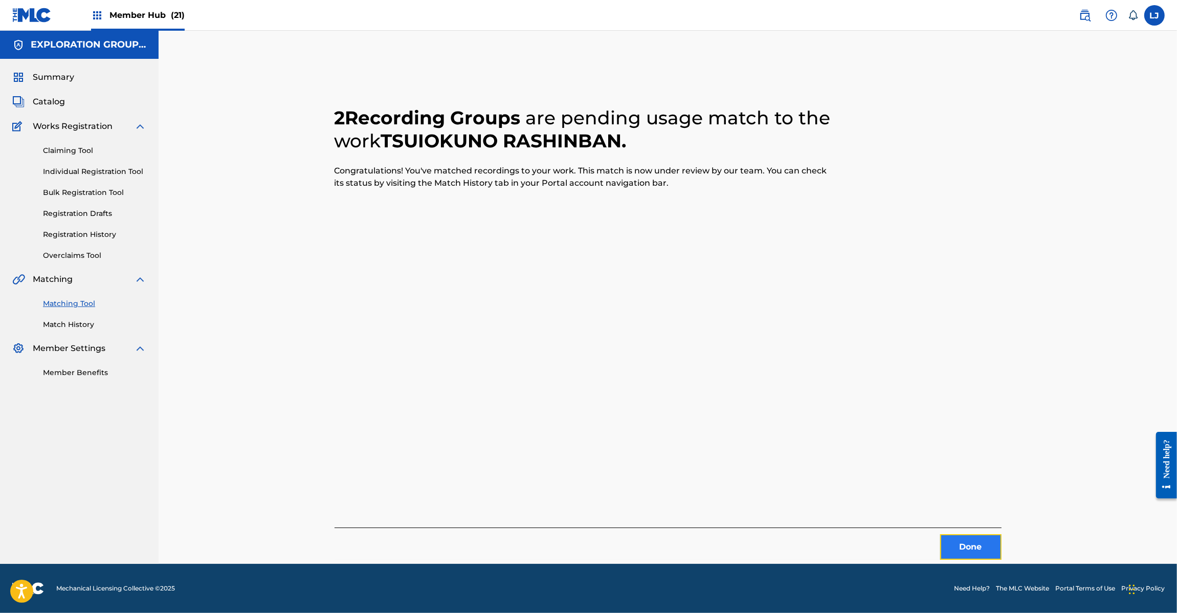
click at [978, 546] on button "Done" at bounding box center [970, 547] width 61 height 26
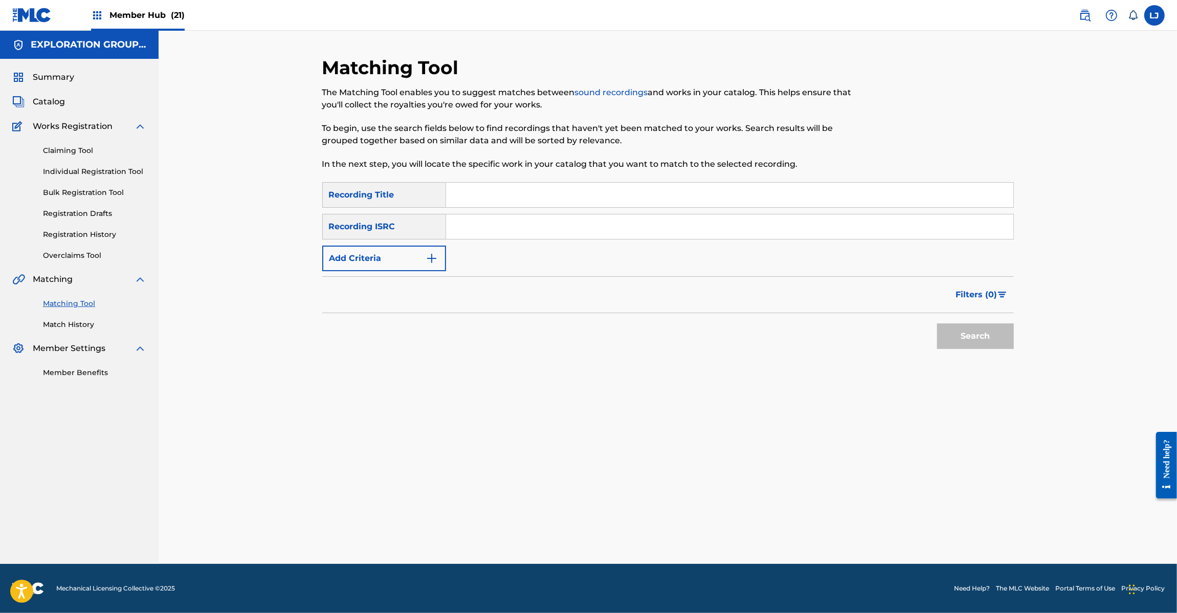
click at [532, 214] on input "Search Form" at bounding box center [729, 226] width 567 height 25
paste input "JPD102050132"
type input "JPD102050132"
click at [958, 336] on button "Search" at bounding box center [975, 336] width 77 height 26
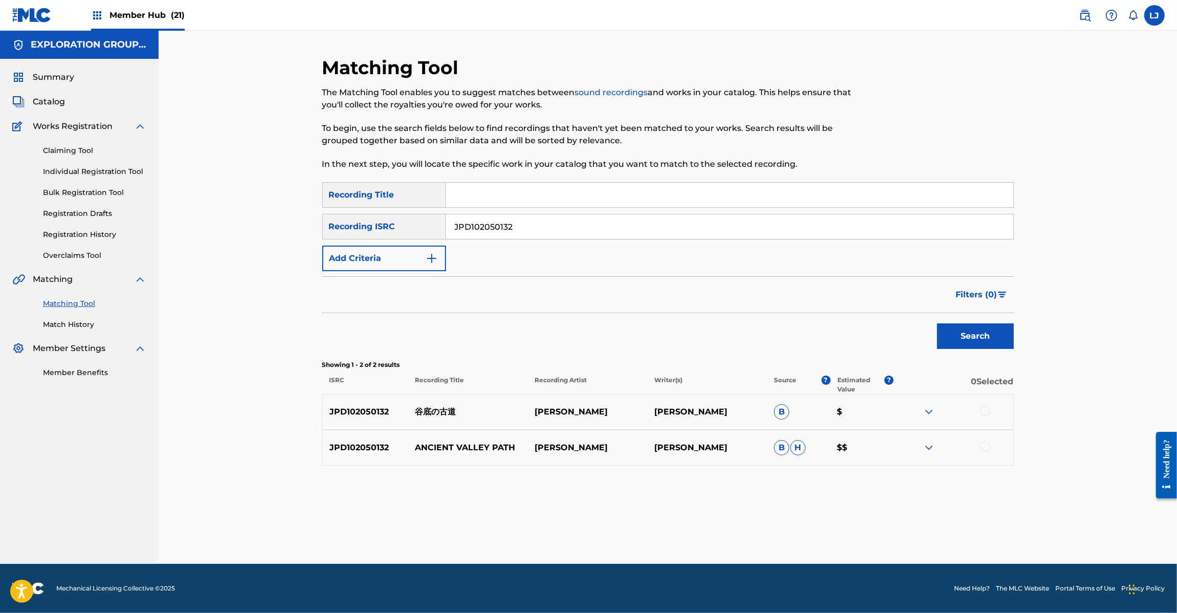
click at [984, 415] on div at bounding box center [985, 411] width 10 height 10
click at [990, 450] on div at bounding box center [954, 448] width 120 height 12
click at [982, 448] on div at bounding box center [985, 447] width 10 height 10
click at [738, 541] on button "Match 2 Groups" at bounding box center [719, 530] width 113 height 26
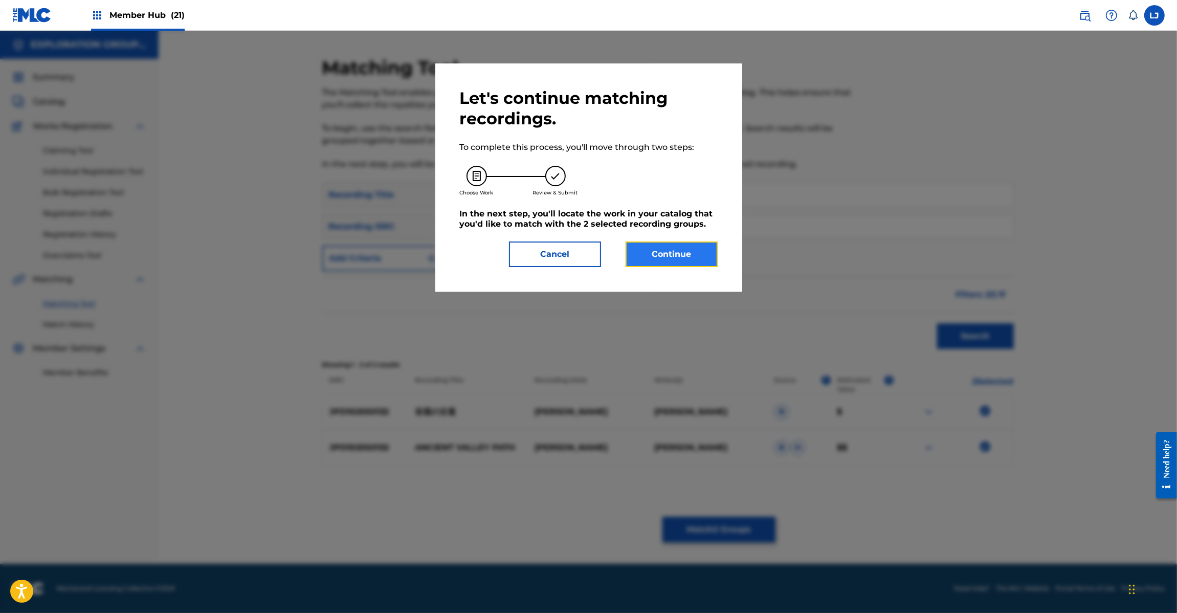
click at [689, 252] on button "Continue" at bounding box center [672, 254] width 92 height 26
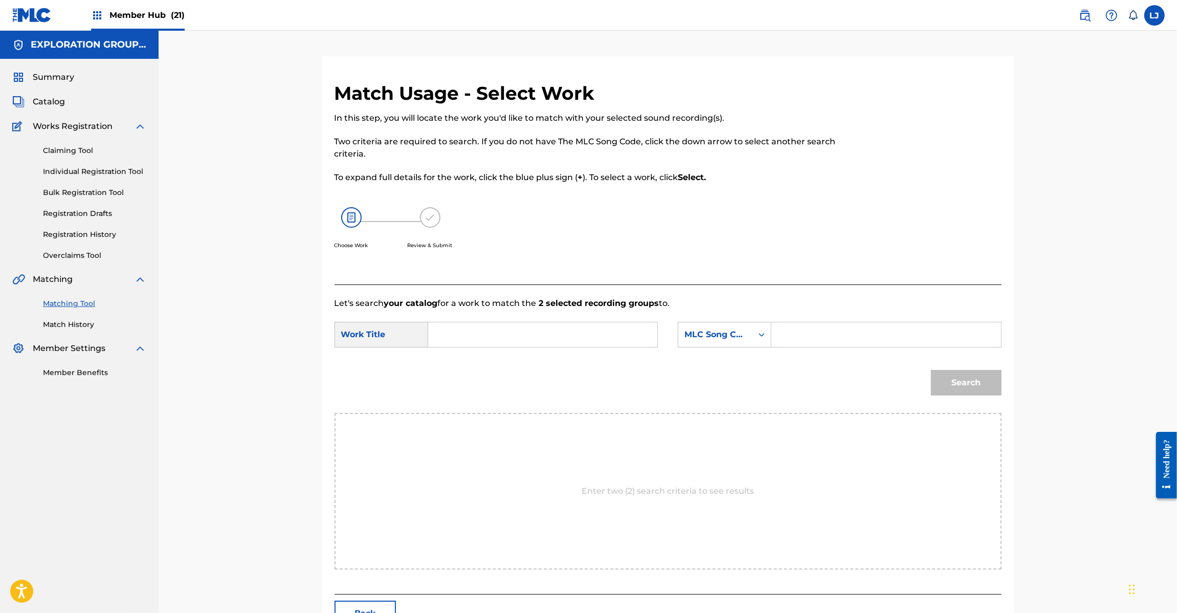
click at [572, 336] on input "Search Form" at bounding box center [543, 334] width 212 height 25
paste input "Tanizokono Kodou TW8WX5"
click at [627, 336] on input "Tanizokono Kodou TW8WX5" at bounding box center [543, 334] width 212 height 25
type input "Tanizokono Kodou"
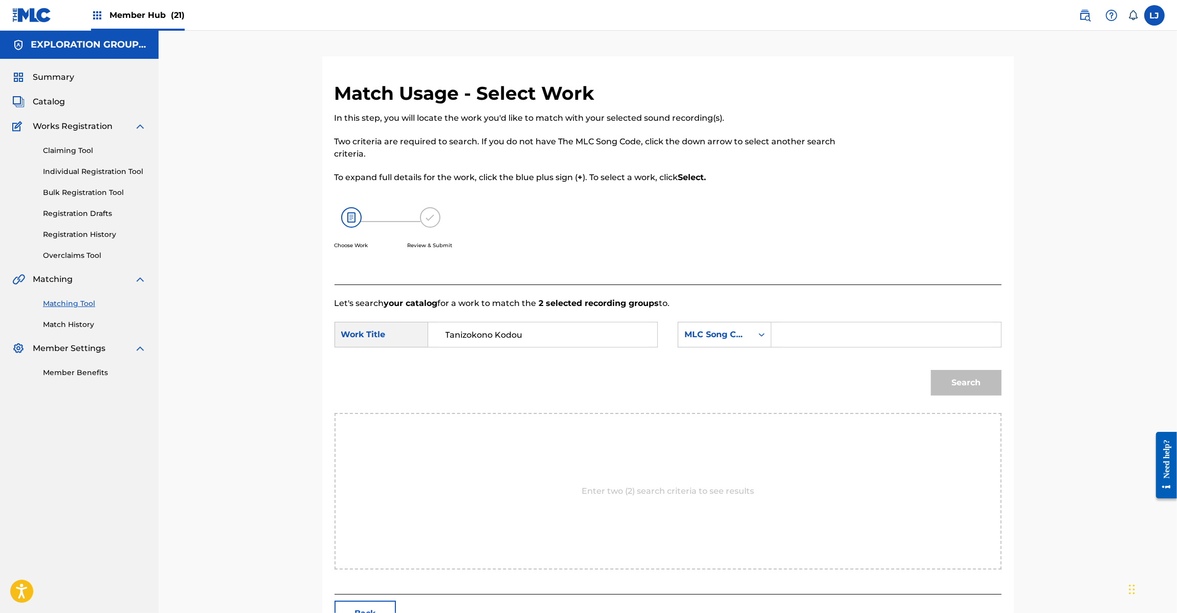
click at [844, 339] on input "Search Form" at bounding box center [886, 334] width 212 height 25
paste input "TW8WX5"
type input "TW8WX5"
click at [983, 379] on button "Search" at bounding box center [966, 383] width 71 height 26
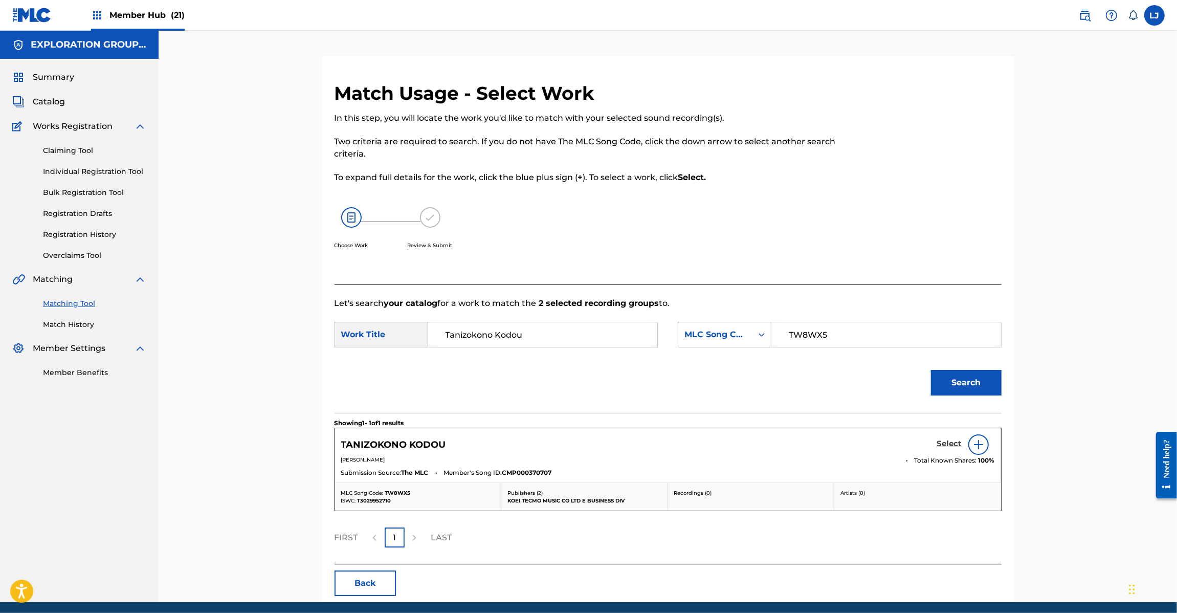
click at [947, 443] on h5 "Select" at bounding box center [949, 444] width 25 height 10
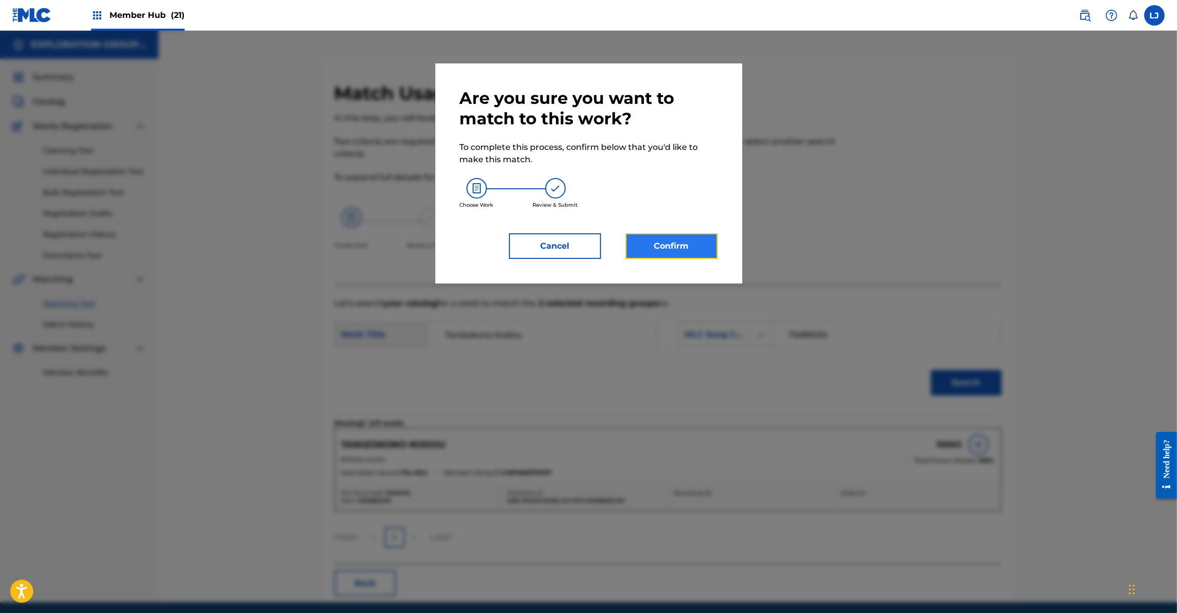
click at [692, 238] on button "Confirm" at bounding box center [672, 246] width 92 height 26
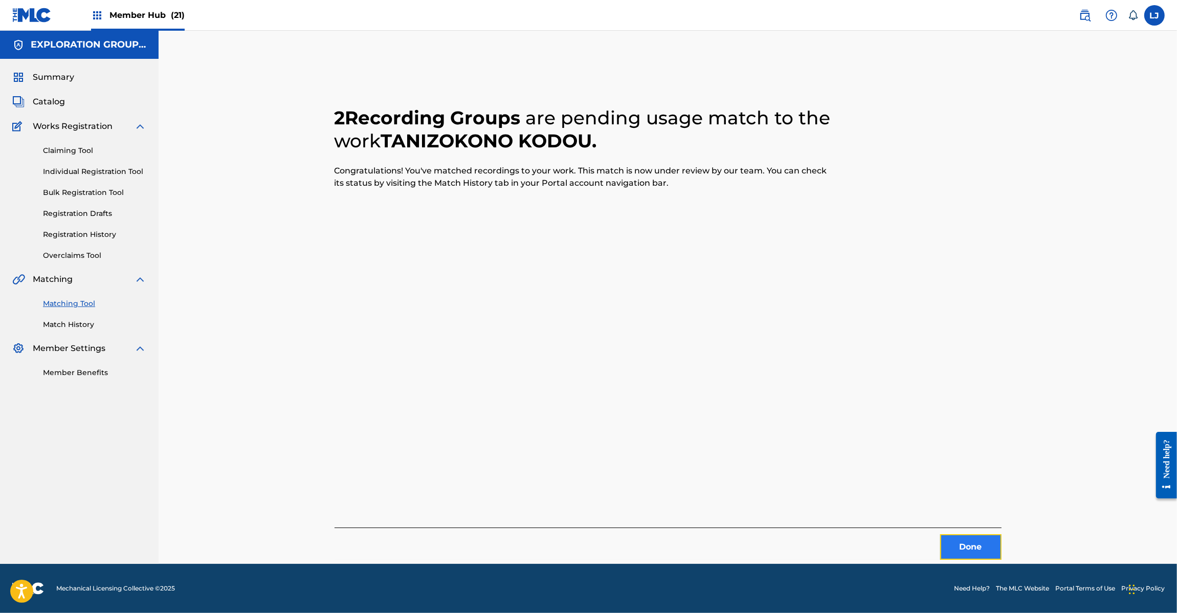
click at [955, 545] on button "Done" at bounding box center [970, 547] width 61 height 26
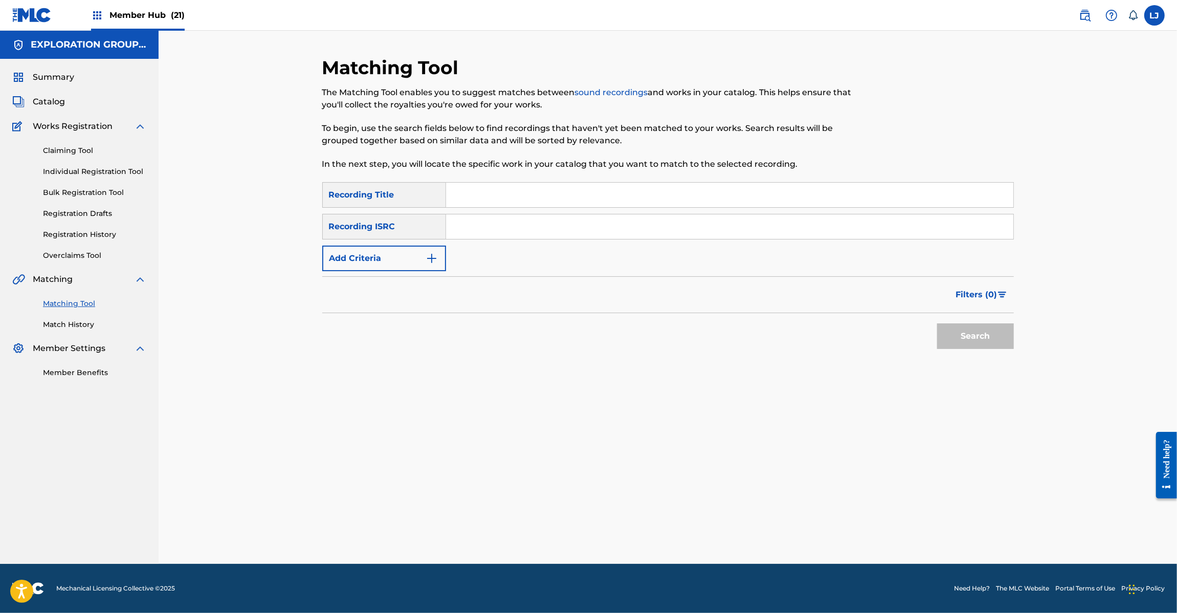
click at [521, 239] on div "SearchWithCriteriae7850c66-4565-4c32-a6a6-c039d03f5b11 Recording Title SearchWi…" at bounding box center [668, 226] width 692 height 89
click at [523, 225] on input "Search Form" at bounding box center [729, 226] width 567 height 25
paste input "JPD102050120"
type input "JPD102050120"
click at [985, 336] on button "Search" at bounding box center [975, 336] width 77 height 26
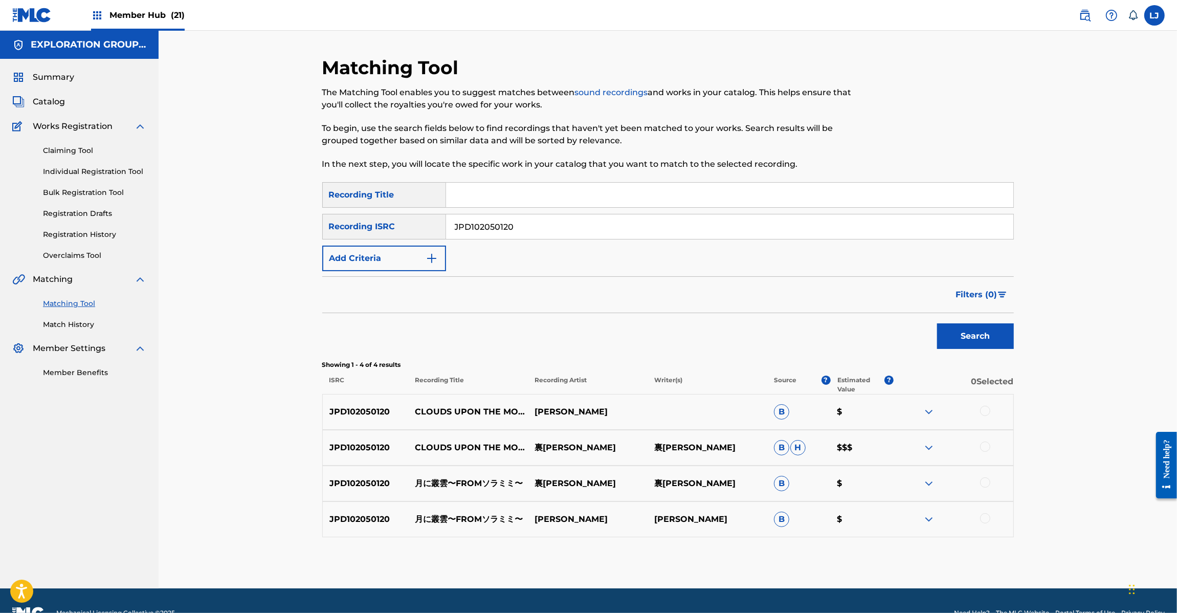
click at [981, 411] on div at bounding box center [985, 411] width 10 height 10
click at [983, 446] on div at bounding box center [985, 447] width 10 height 10
click at [985, 487] on div at bounding box center [985, 482] width 10 height 10
click at [990, 522] on div at bounding box center [954, 519] width 120 height 12
click at [986, 522] on div at bounding box center [985, 518] width 10 height 10
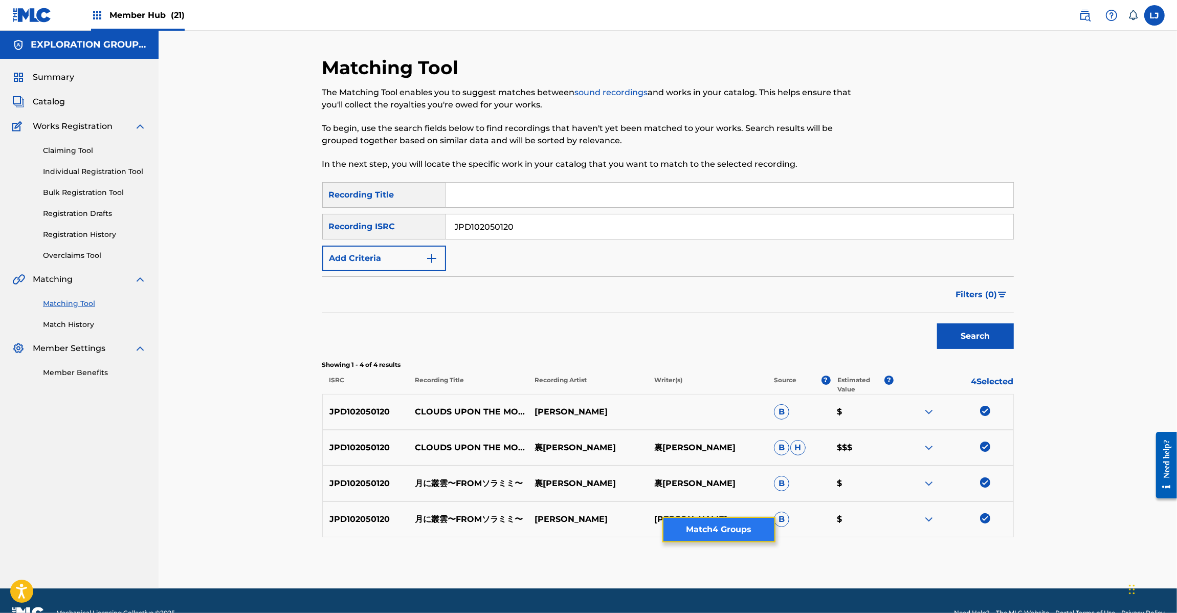
click at [712, 524] on button "Match 4 Groups" at bounding box center [719, 530] width 113 height 26
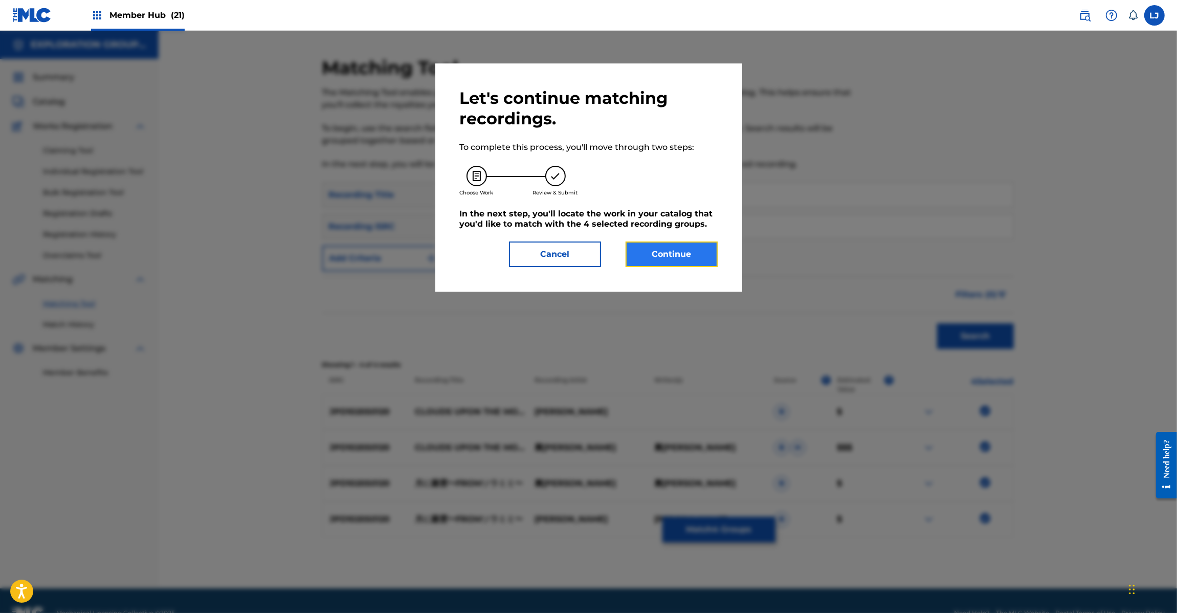
click at [660, 251] on button "Continue" at bounding box center [672, 254] width 92 height 26
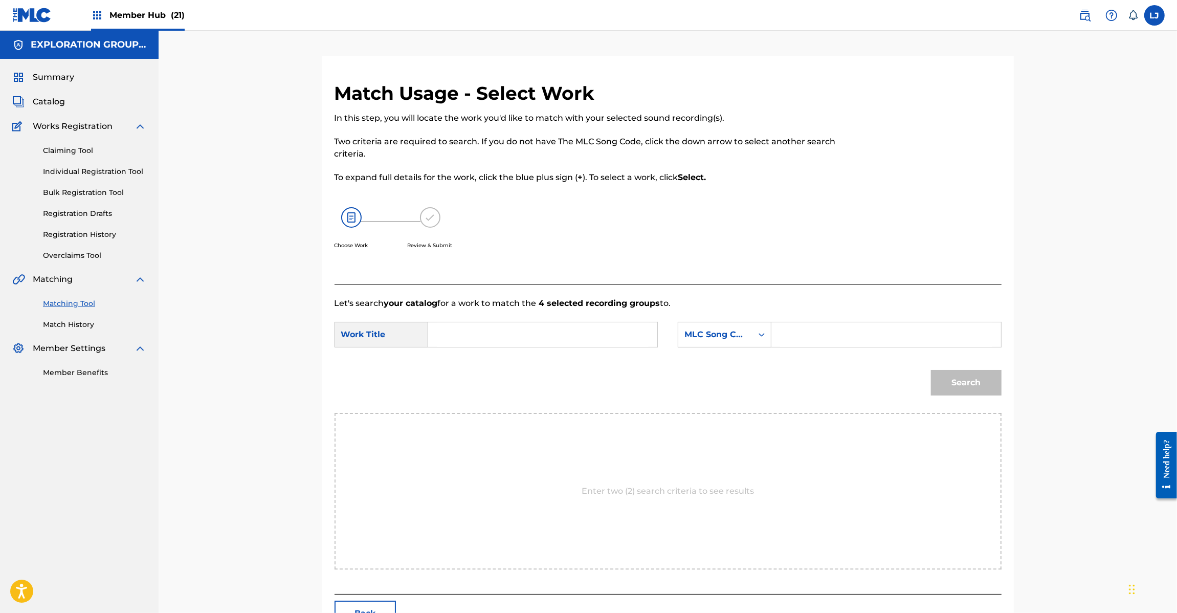
click at [465, 338] on input "Search Form" at bounding box center [543, 334] width 212 height 25
paste input "[PERSON_NAME] From Soramimi TW8PPY"
click at [565, 339] on input "[PERSON_NAME] From Soramimi TW8PPY" at bounding box center [543, 334] width 212 height 25
click at [677, 339] on div "SearchWithCriteriad15b0ee5-4cf1-42ca-ad92-7b5df00668cb Work Title [PERSON_NAME]…" at bounding box center [668, 338] width 667 height 32
click at [669, 338] on div "SearchWithCriteriad15b0ee5-4cf1-42ca-ad92-7b5df00668cb Work Title [PERSON_NAME]…" at bounding box center [668, 338] width 667 height 32
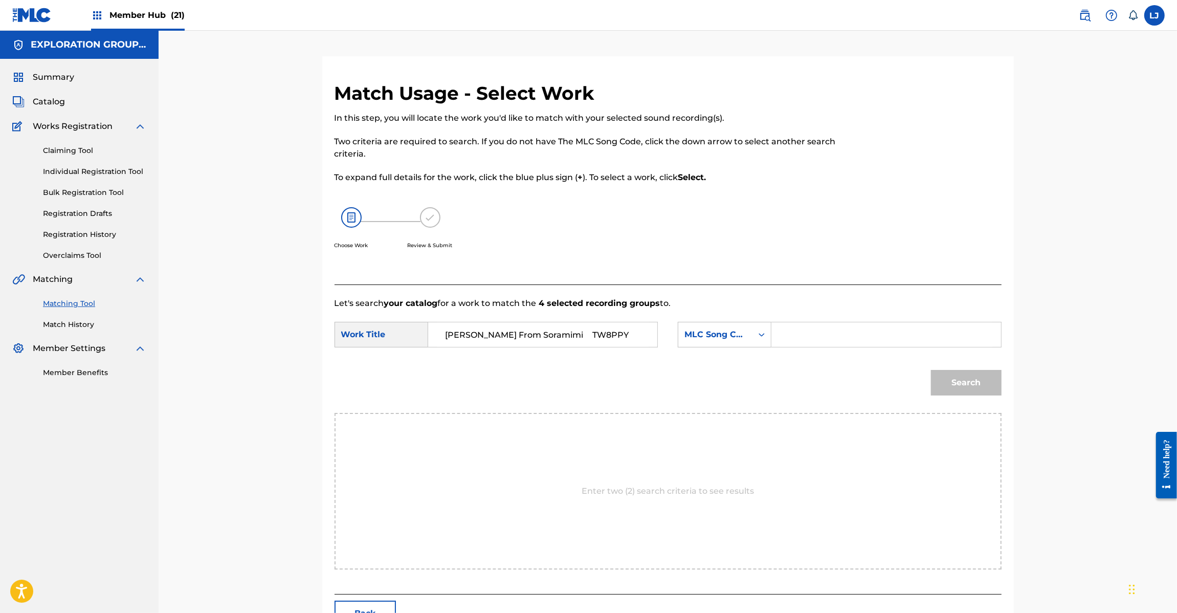
click at [643, 333] on input "[PERSON_NAME] From Soramimi TW8PPY" at bounding box center [543, 334] width 212 height 25
type input "[PERSON_NAME] From Soramimi"
click at [829, 339] on input "Search Form" at bounding box center [886, 334] width 212 height 25
paste input "TW8PPY"
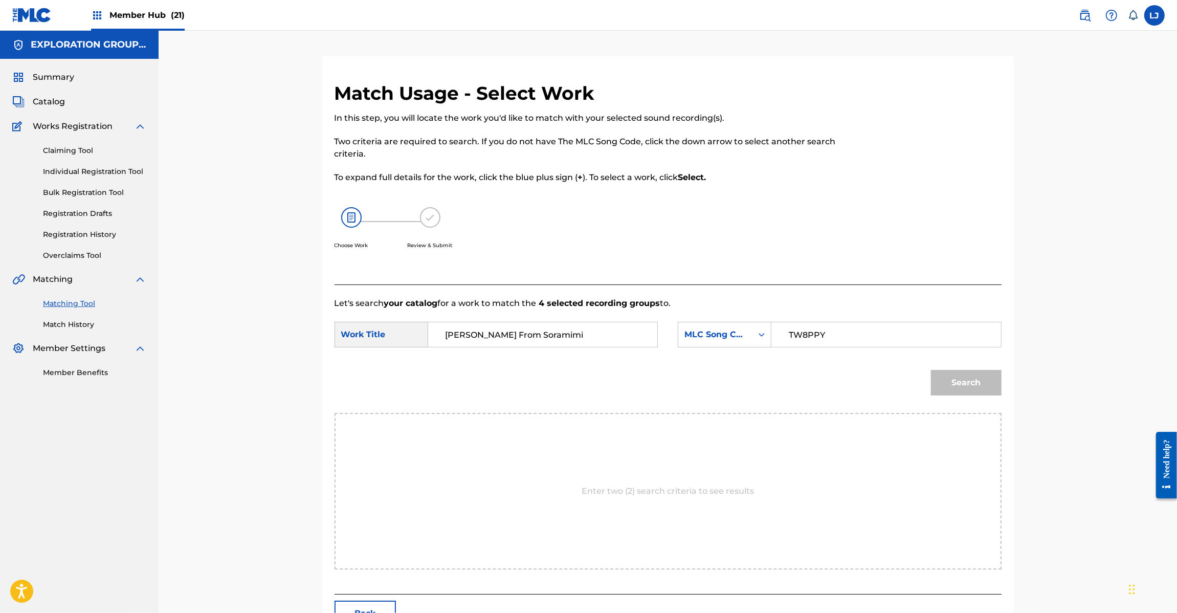
type input "TW8PPY"
click at [967, 399] on div "Search" at bounding box center [964, 380] width 76 height 41
click at [960, 377] on button "Search" at bounding box center [966, 383] width 71 height 26
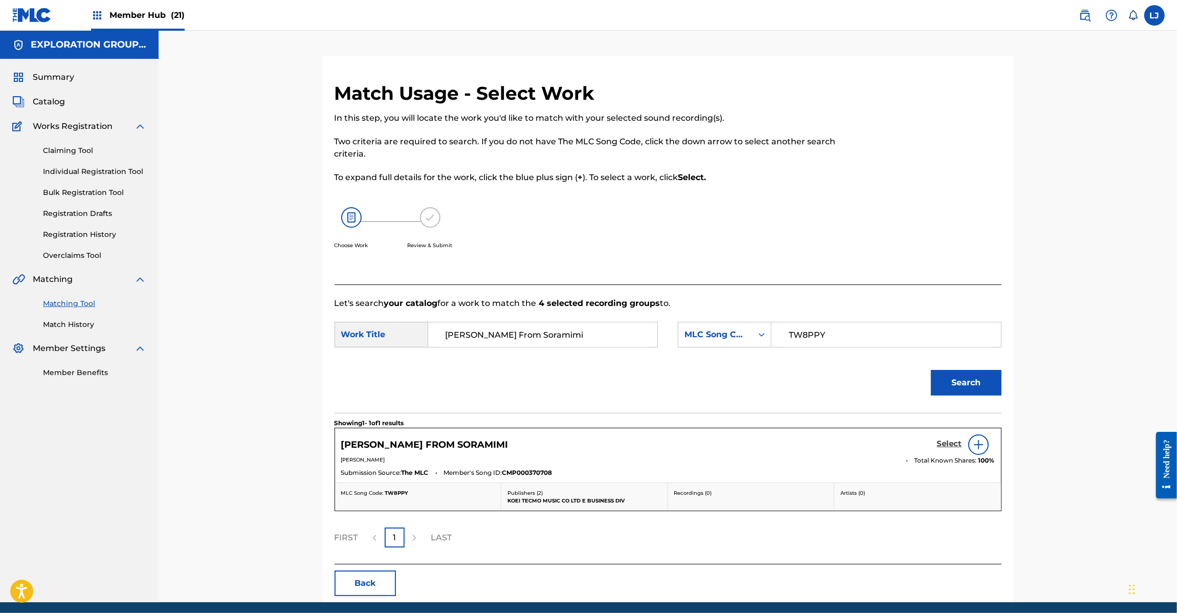
click at [937, 440] on h5 "Select" at bounding box center [949, 444] width 25 height 10
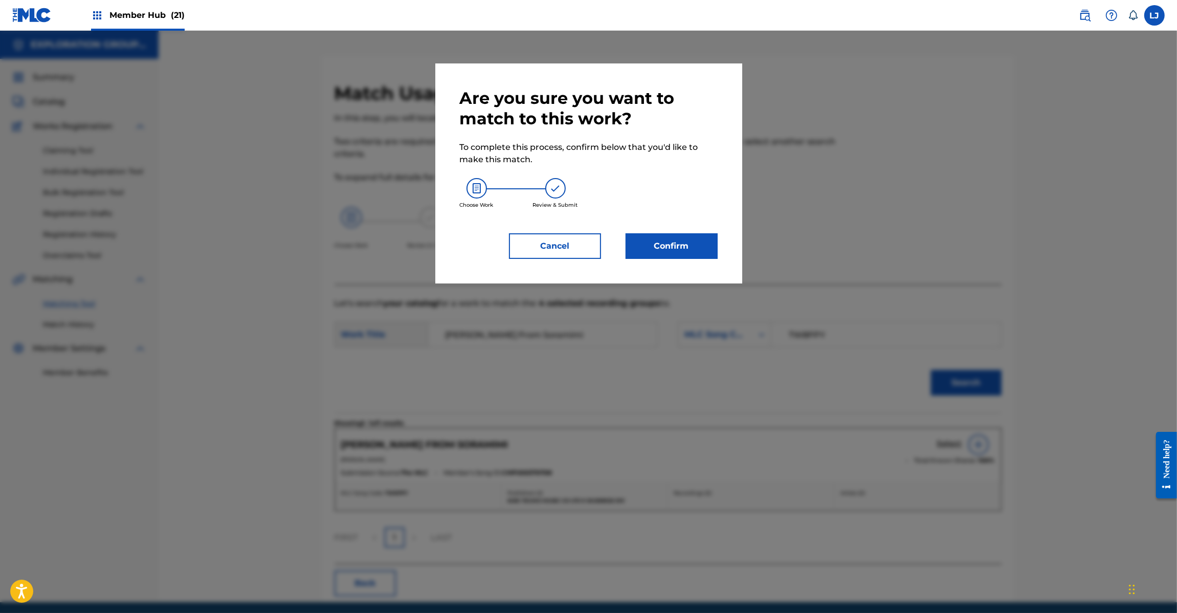
click at [937, 440] on div at bounding box center [588, 337] width 1177 height 613
click at [651, 245] on button "Confirm" at bounding box center [672, 246] width 92 height 26
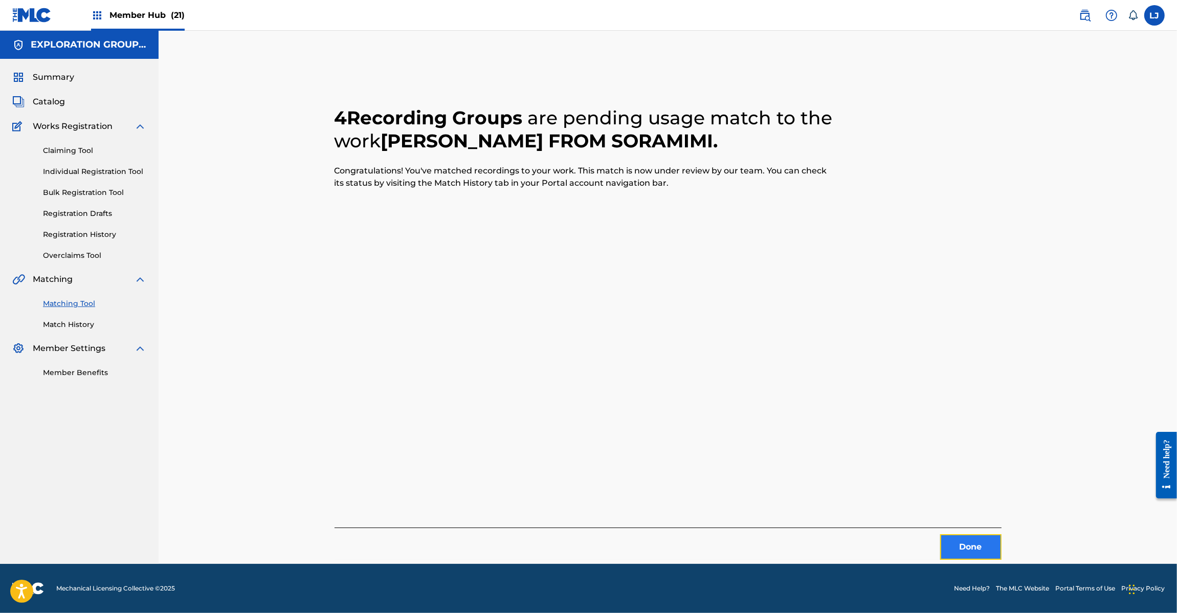
click at [957, 543] on button "Done" at bounding box center [970, 547] width 61 height 26
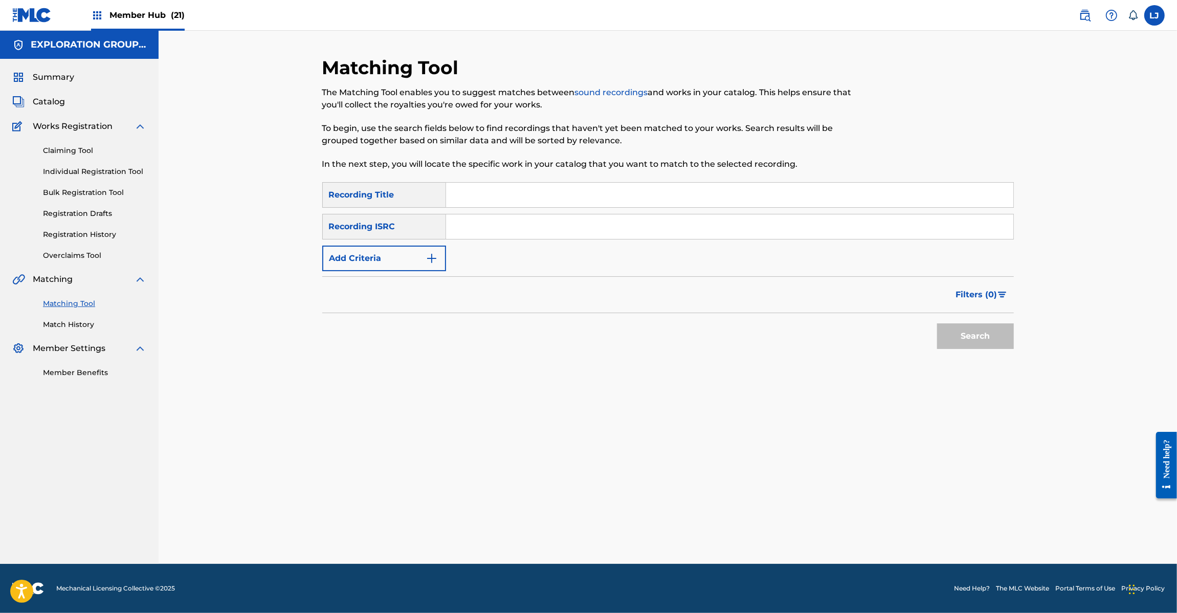
drag, startPoint x: 482, startPoint y: 230, endPoint x: 706, endPoint y: 272, distance: 228.0
click at [481, 231] on input "Search Form" at bounding box center [729, 226] width 567 height 25
paste input "JPD102050131"
type input "JPD102050131"
click at [954, 335] on button "Search" at bounding box center [975, 336] width 77 height 26
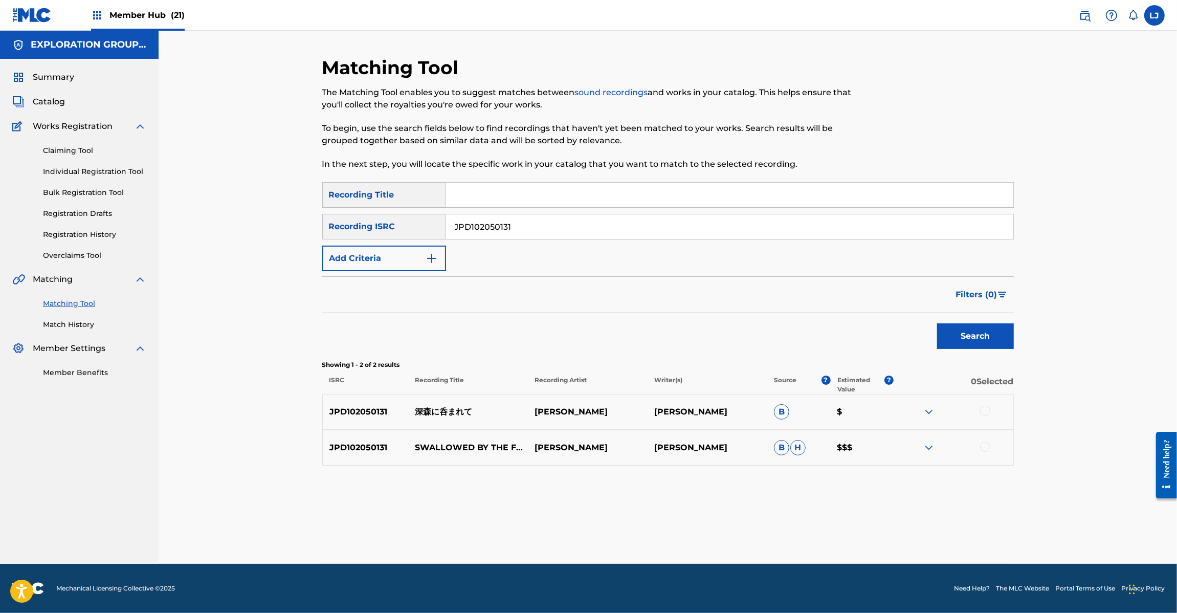
click at [985, 413] on div at bounding box center [985, 411] width 10 height 10
click at [984, 453] on div at bounding box center [954, 448] width 120 height 12
click at [983, 448] on div at bounding box center [985, 447] width 10 height 10
click at [729, 524] on button "Match 2 Groups" at bounding box center [719, 530] width 113 height 26
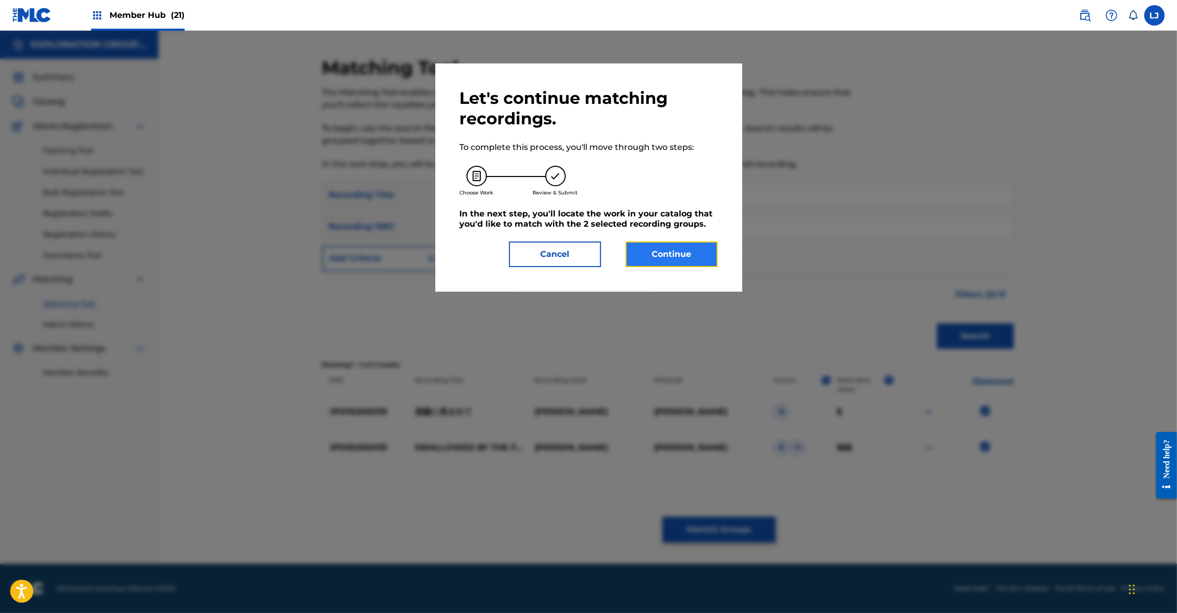
click at [683, 254] on button "Continue" at bounding box center [672, 254] width 92 height 26
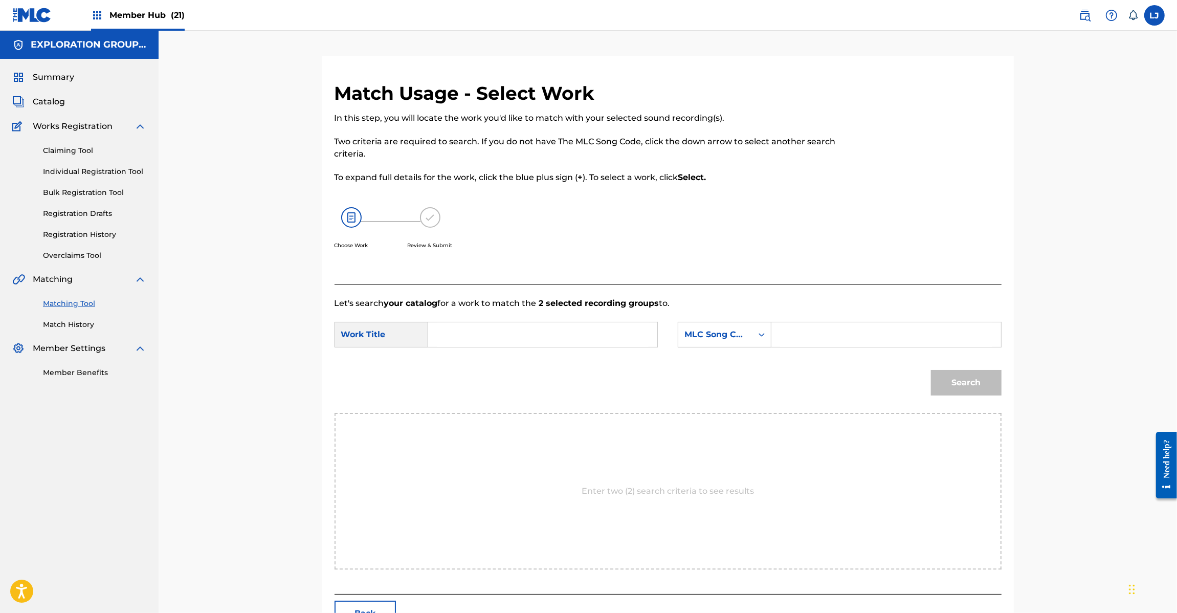
click at [505, 341] on input "Search Form" at bounding box center [543, 334] width 212 height 25
paste input "Shinshinnino Marete S62LB4"
click at [551, 333] on input "Shinshinnino Marete S62LB4" at bounding box center [543, 334] width 212 height 25
type input "[PERSON_NAME]"
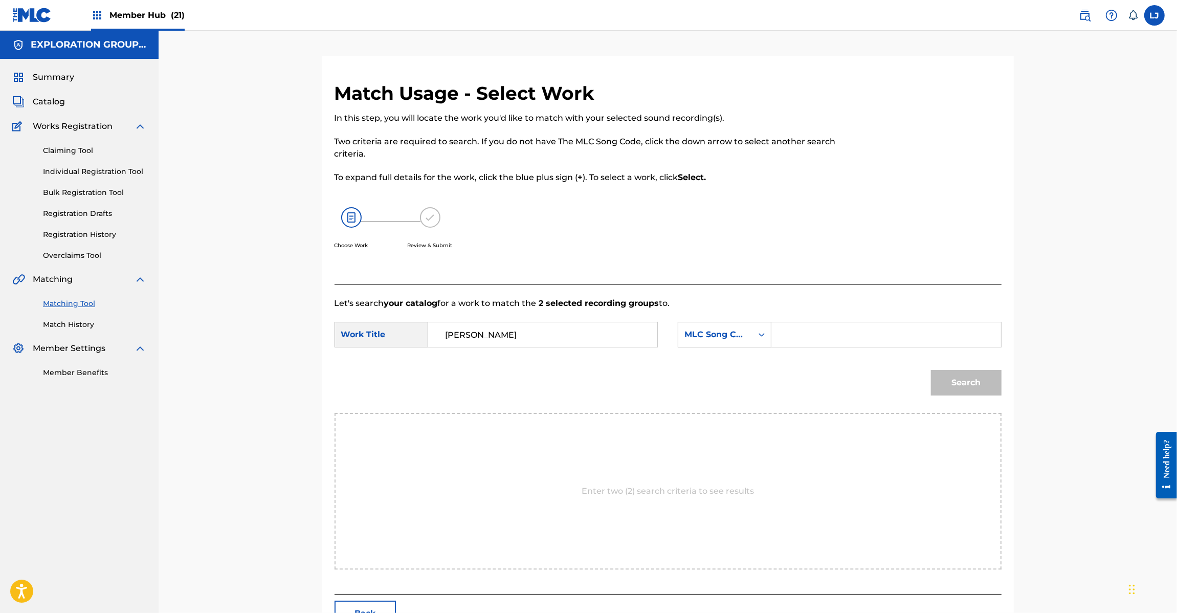
click at [857, 344] on input "Search Form" at bounding box center [886, 334] width 212 height 25
paste input "S62LB4"
type input "S62LB4"
drag, startPoint x: 975, startPoint y: 400, endPoint x: 953, endPoint y: 376, distance: 32.2
click at [968, 394] on div "Search" at bounding box center [964, 380] width 76 height 41
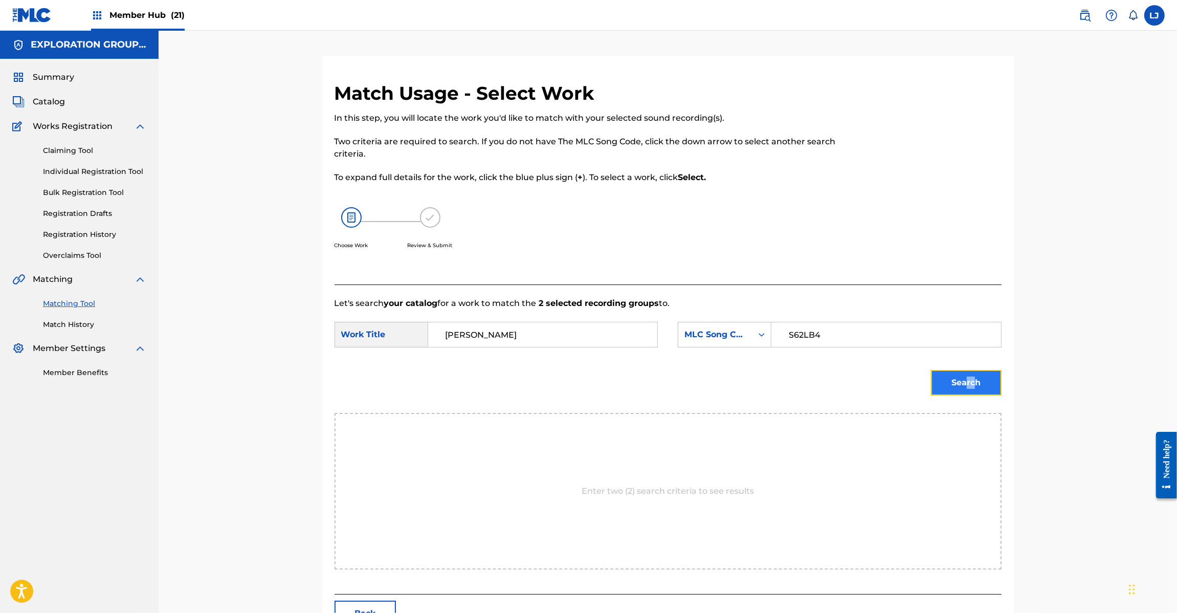
click at [953, 376] on button "Search" at bounding box center [966, 383] width 71 height 26
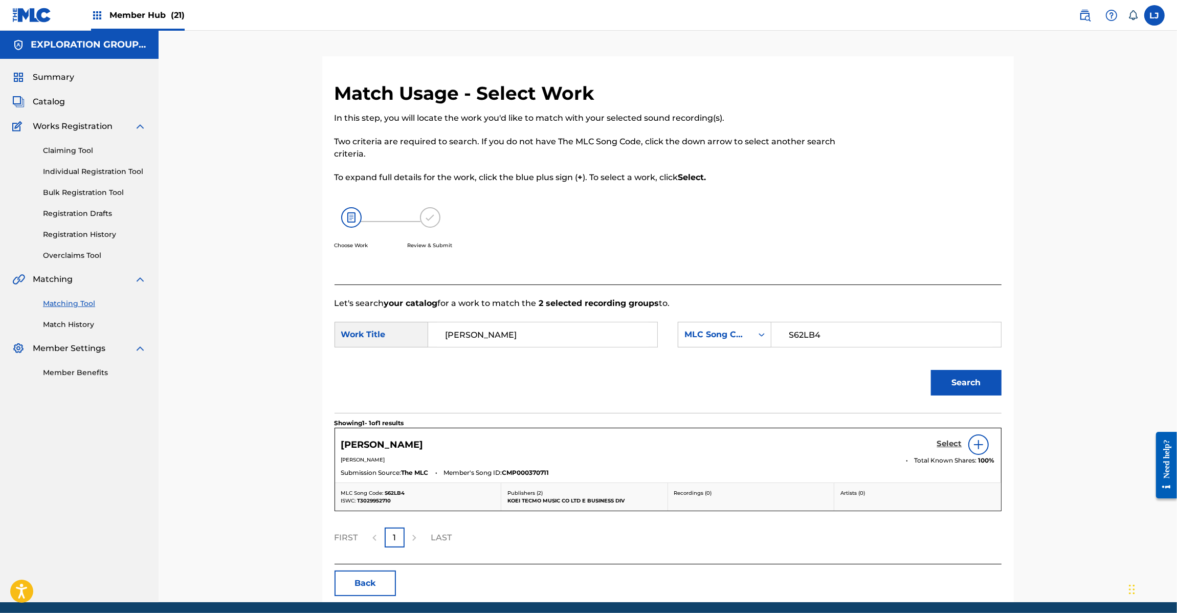
click at [945, 442] on h5 "Select" at bounding box center [949, 444] width 25 height 10
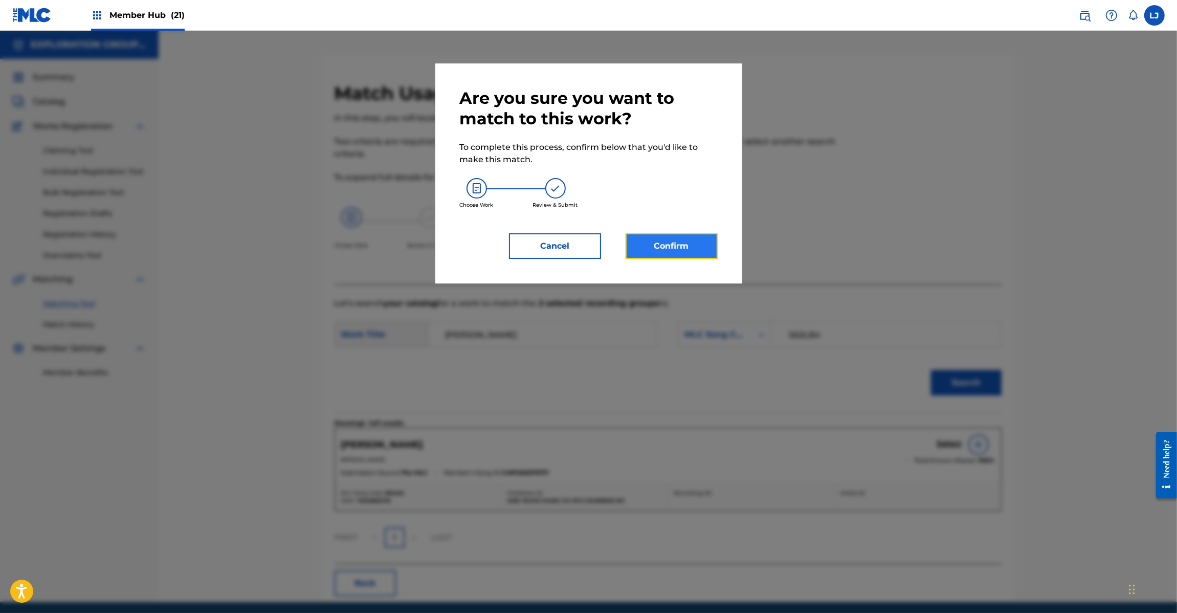
click at [701, 252] on button "Confirm" at bounding box center [672, 246] width 92 height 26
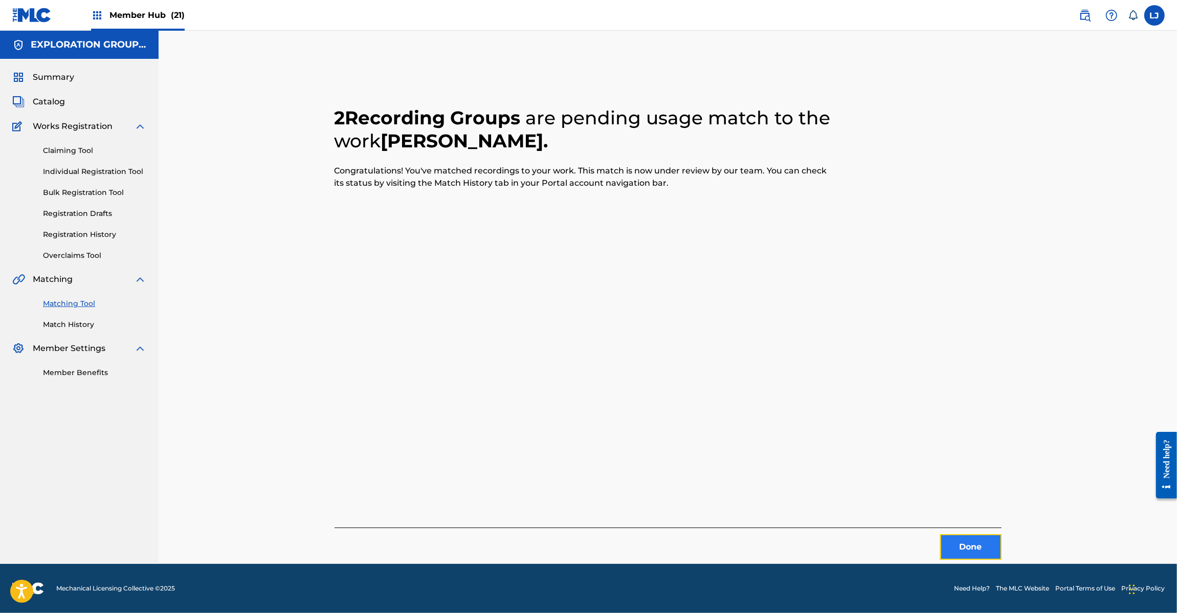
click at [950, 544] on button "Done" at bounding box center [970, 547] width 61 height 26
